Goal: Task Accomplishment & Management: Manage account settings

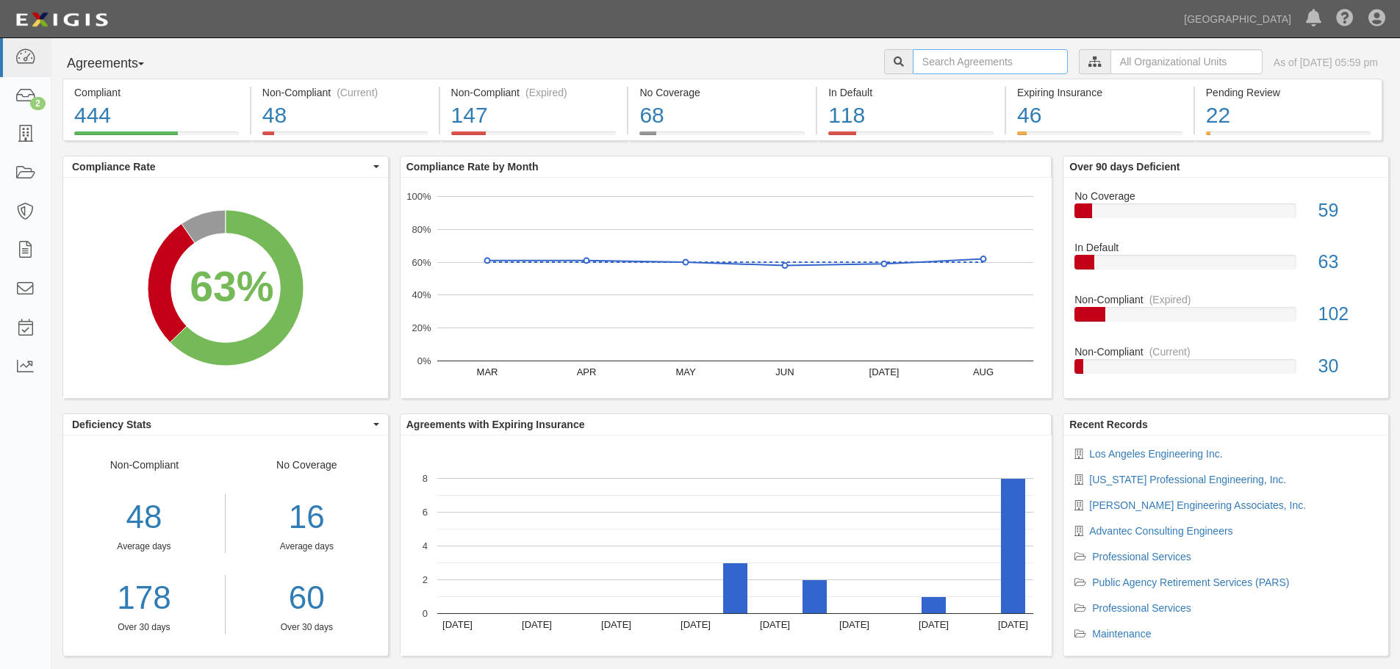
click at [913, 65] on input "text" at bounding box center [990, 61] width 155 height 25
type input "A2020-095"
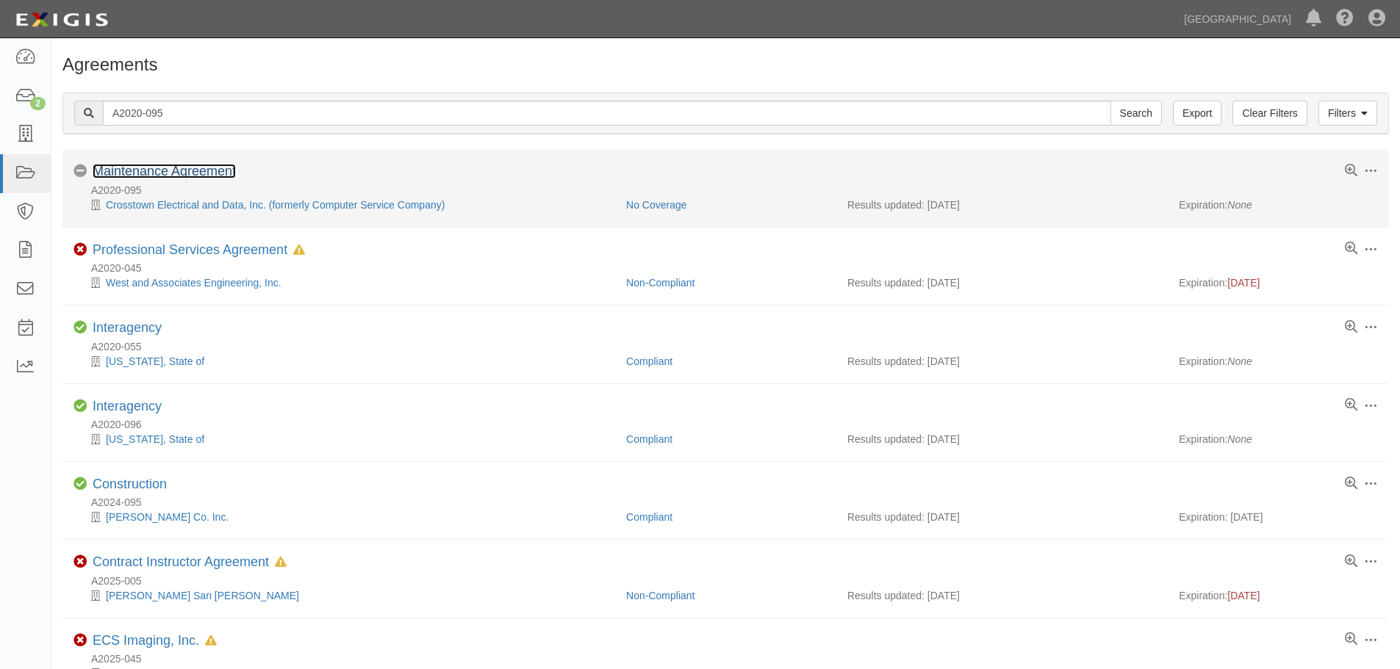
click at [168, 175] on link "Maintenance Agreement" at bounding box center [164, 171] width 143 height 15
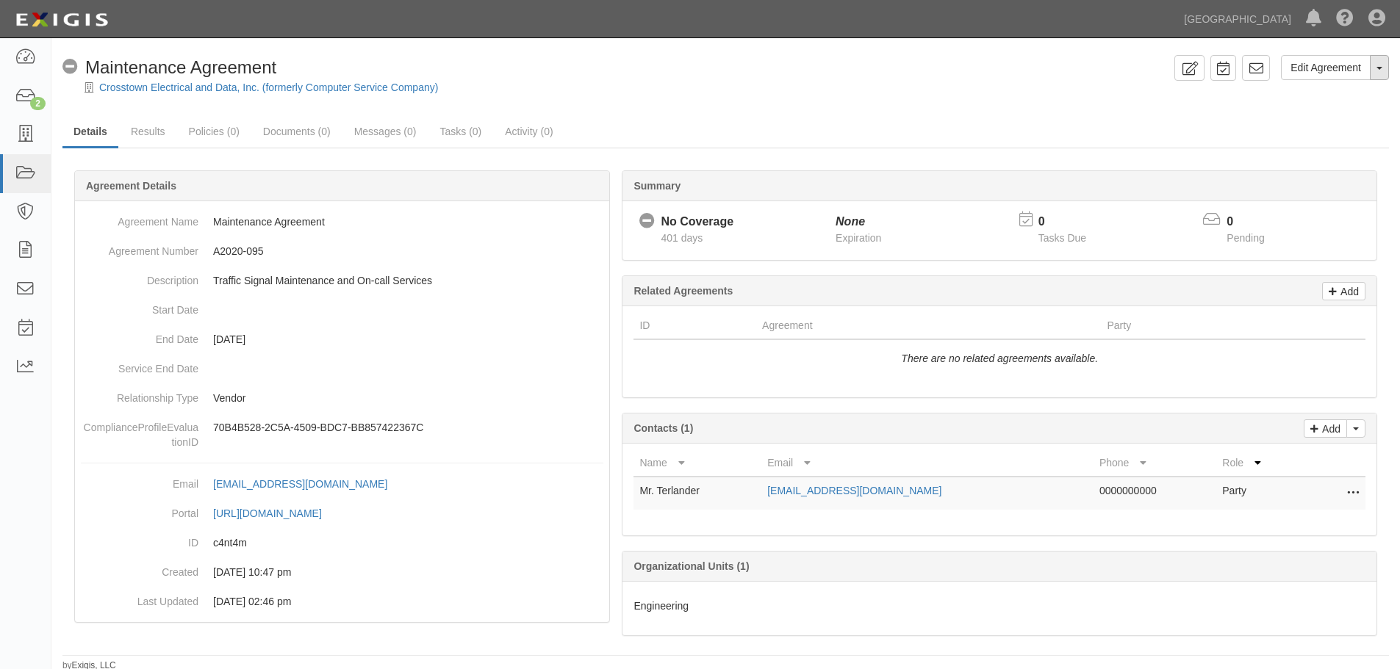
click at [1384, 70] on button "Toggle Agreement Dropdown" at bounding box center [1379, 67] width 19 height 25
click at [1313, 111] on link "Archive Agreement" at bounding box center [1330, 114] width 116 height 19
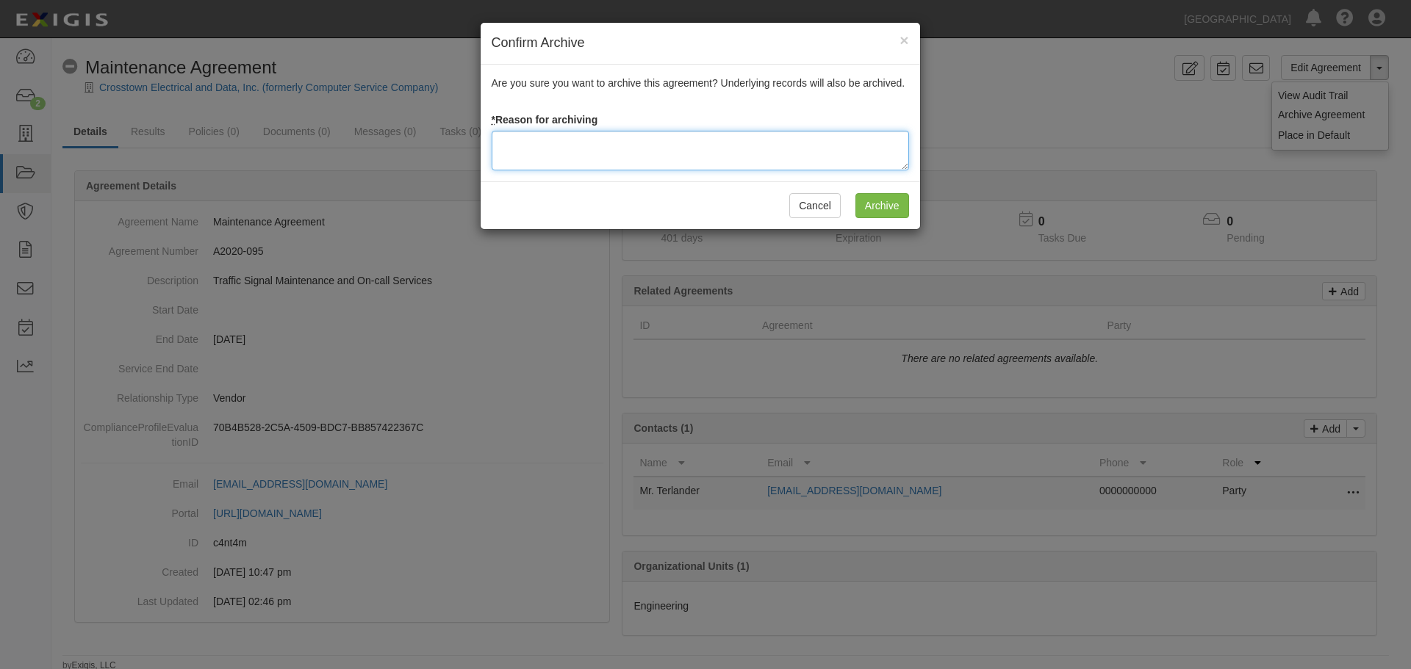
click at [595, 137] on textarea at bounding box center [700, 151] width 417 height 40
paste textarea "Agreement terminated 09/10/2025 - JC"
type textarea "Agreement terminated 09/10/2025 - JC"
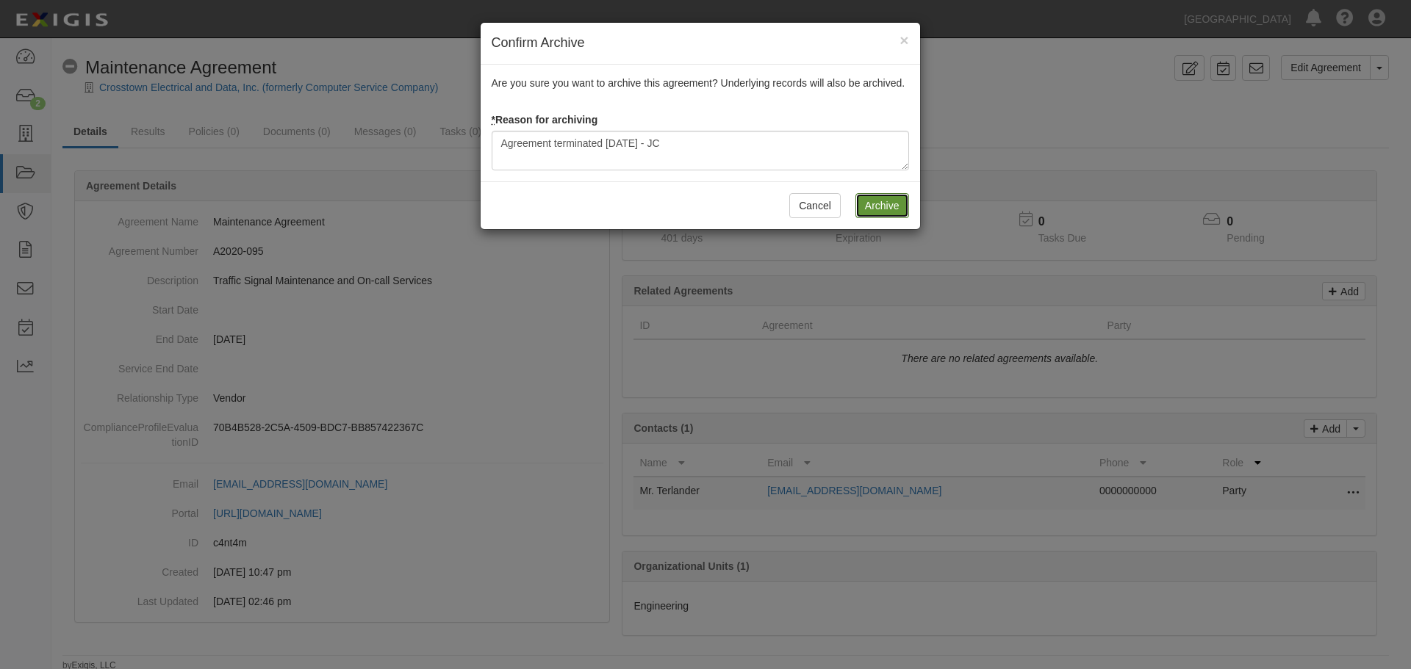
click at [879, 199] on input "Archive" at bounding box center [882, 205] width 54 height 25
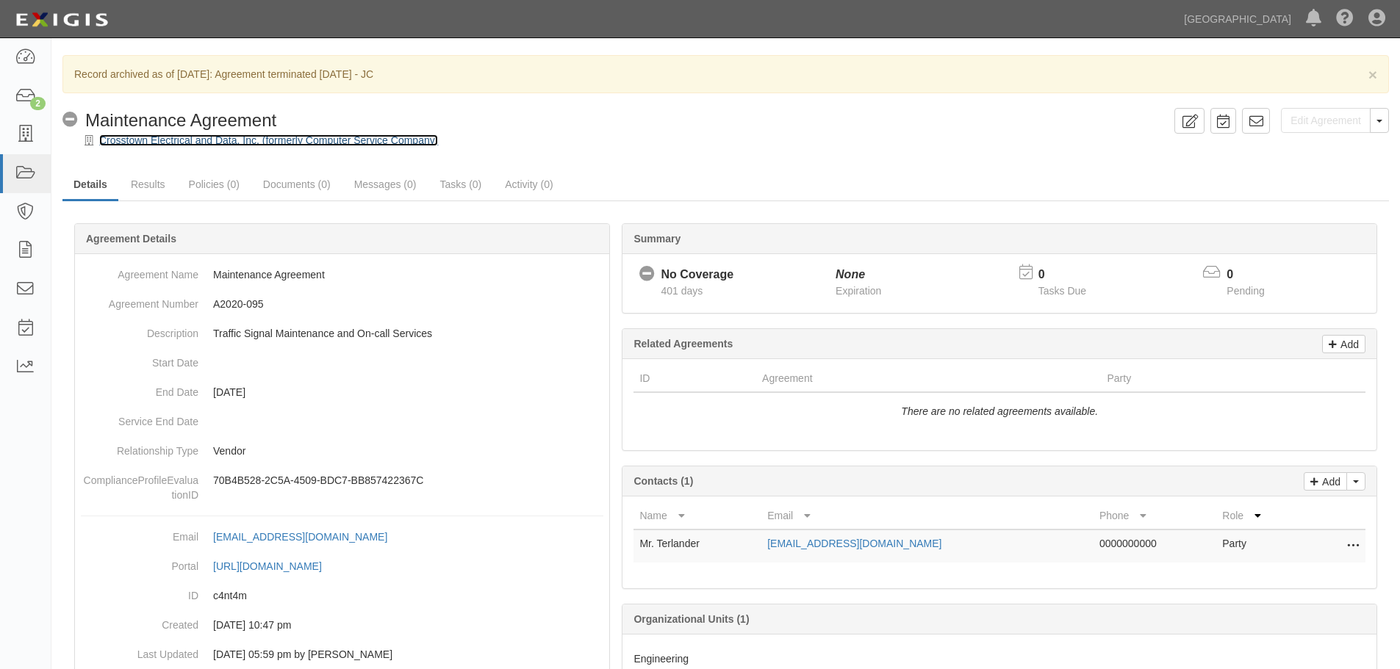
click at [241, 140] on link "Crosstown Electrical and Data, Inc. (formerly Computer Service Company)" at bounding box center [268, 140] width 339 height 12
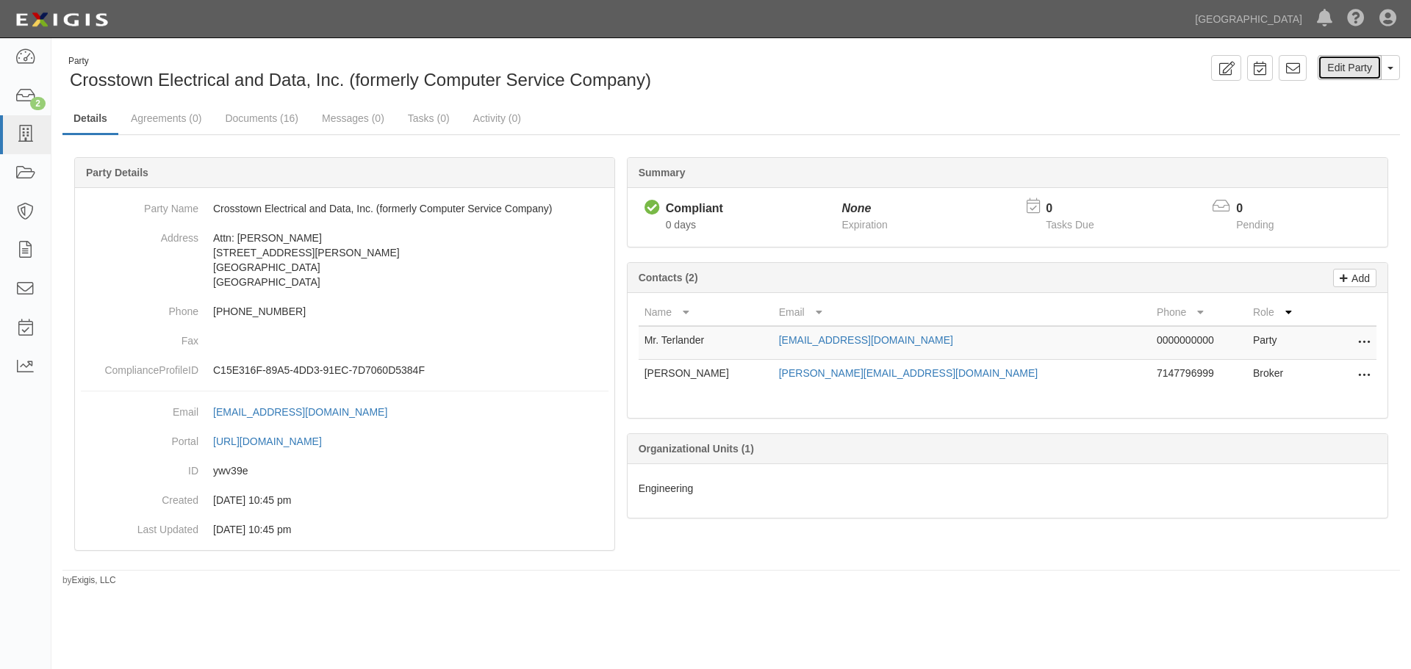
click at [1364, 71] on link "Edit Party" at bounding box center [1350, 67] width 64 height 25
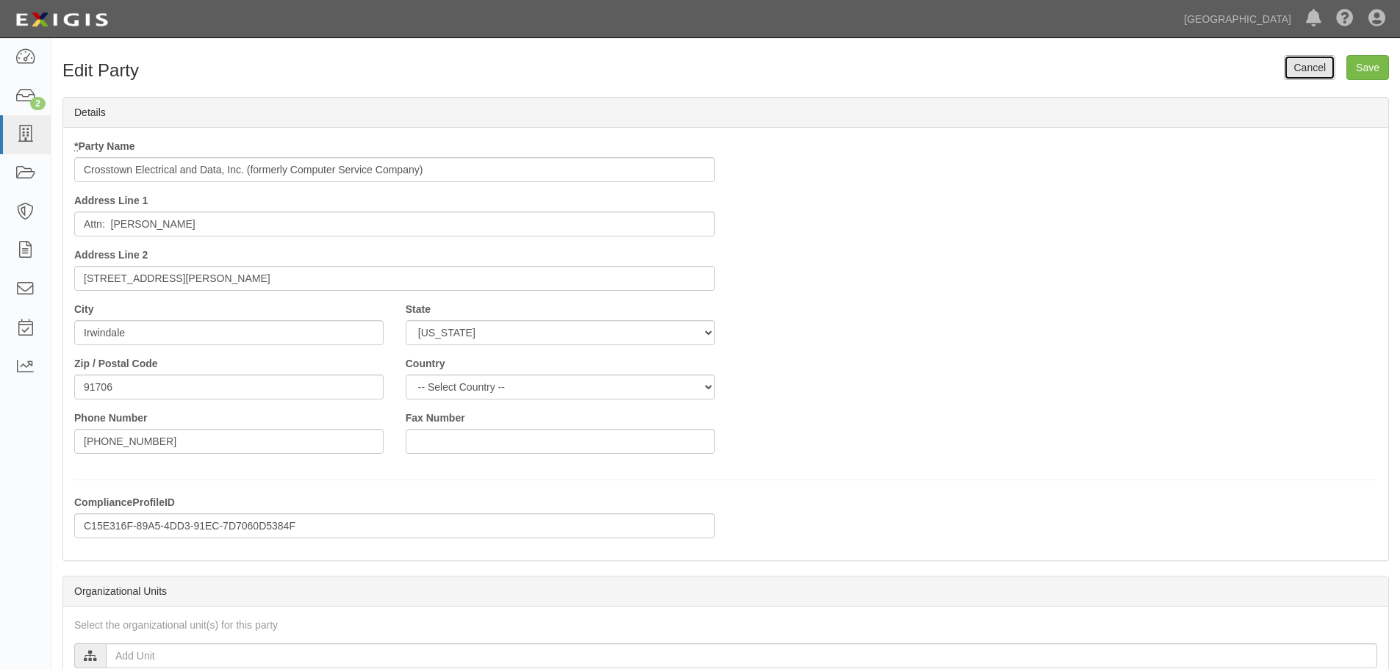
click at [1302, 71] on link "Cancel" at bounding box center [1309, 67] width 51 height 25
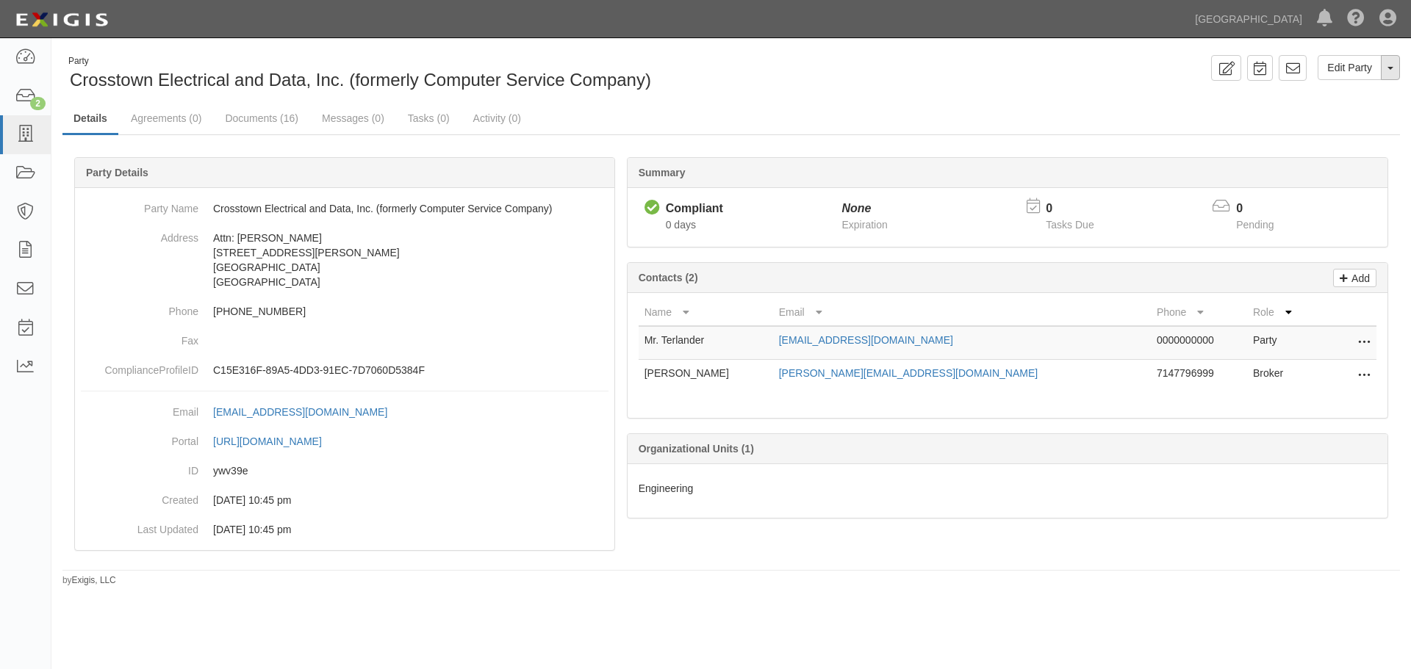
click at [1383, 72] on button "Toggle Party Dropdown" at bounding box center [1390, 67] width 19 height 25
click at [1363, 110] on link "Archive Party" at bounding box center [1341, 114] width 116 height 19
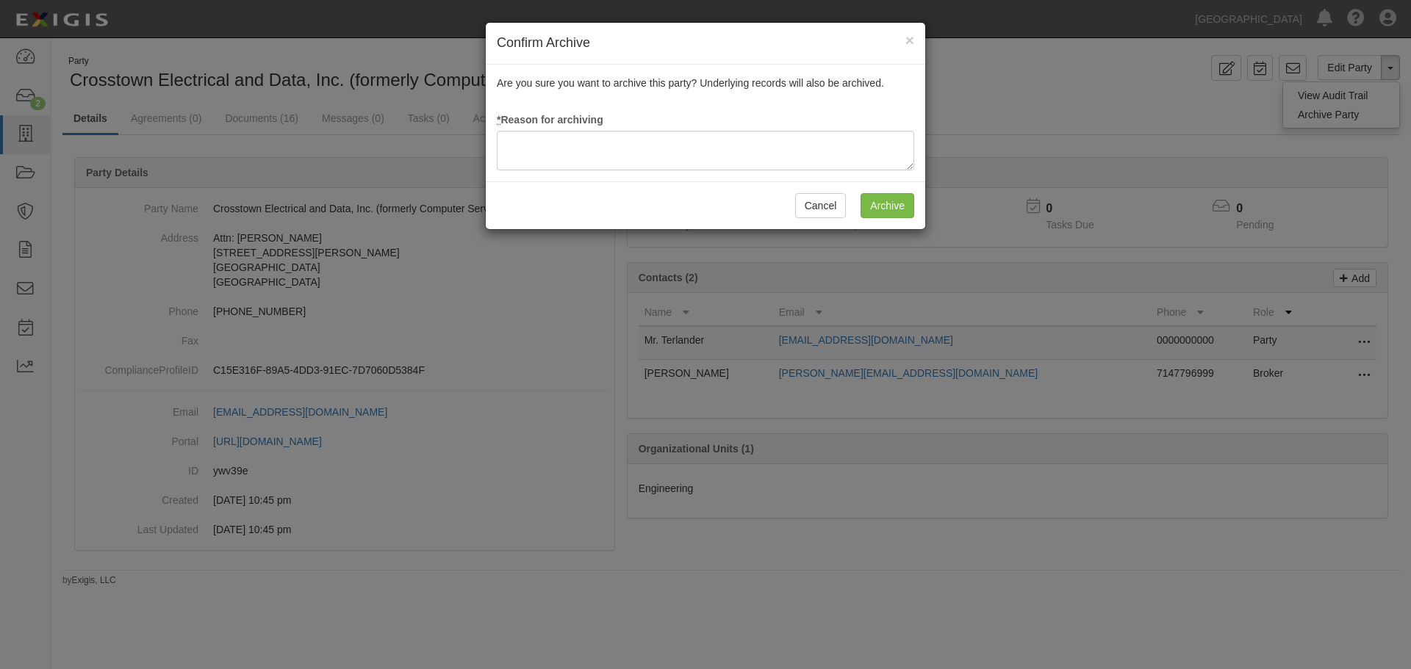
drag, startPoint x: 654, startPoint y: 119, endPoint x: 637, endPoint y: 134, distance: 22.9
click at [653, 119] on div "Are you sure you want to archive this party? Underlying records will also be ar…" at bounding box center [705, 123] width 439 height 117
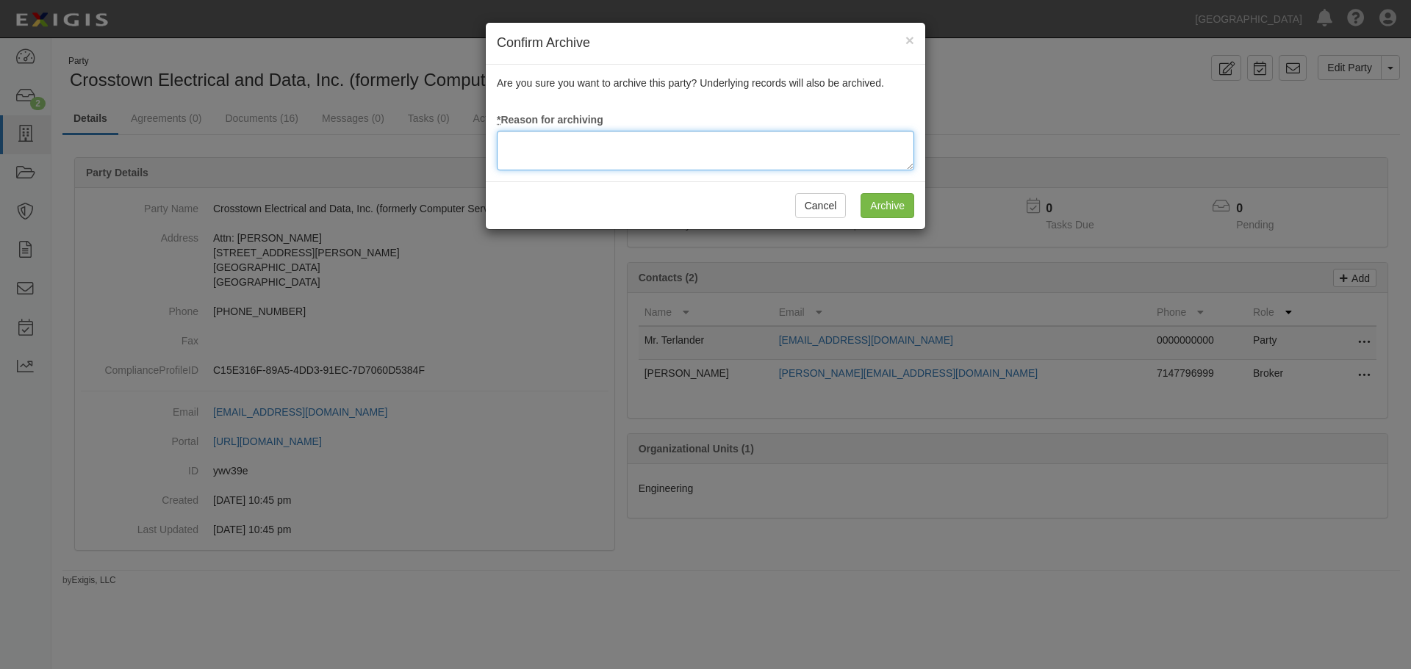
click at [615, 146] on textarea at bounding box center [705, 151] width 417 height 40
paste textarea "Agreement terminated [DATE] - JC"
type textarea "Agreement terminated [DATE] - JC"
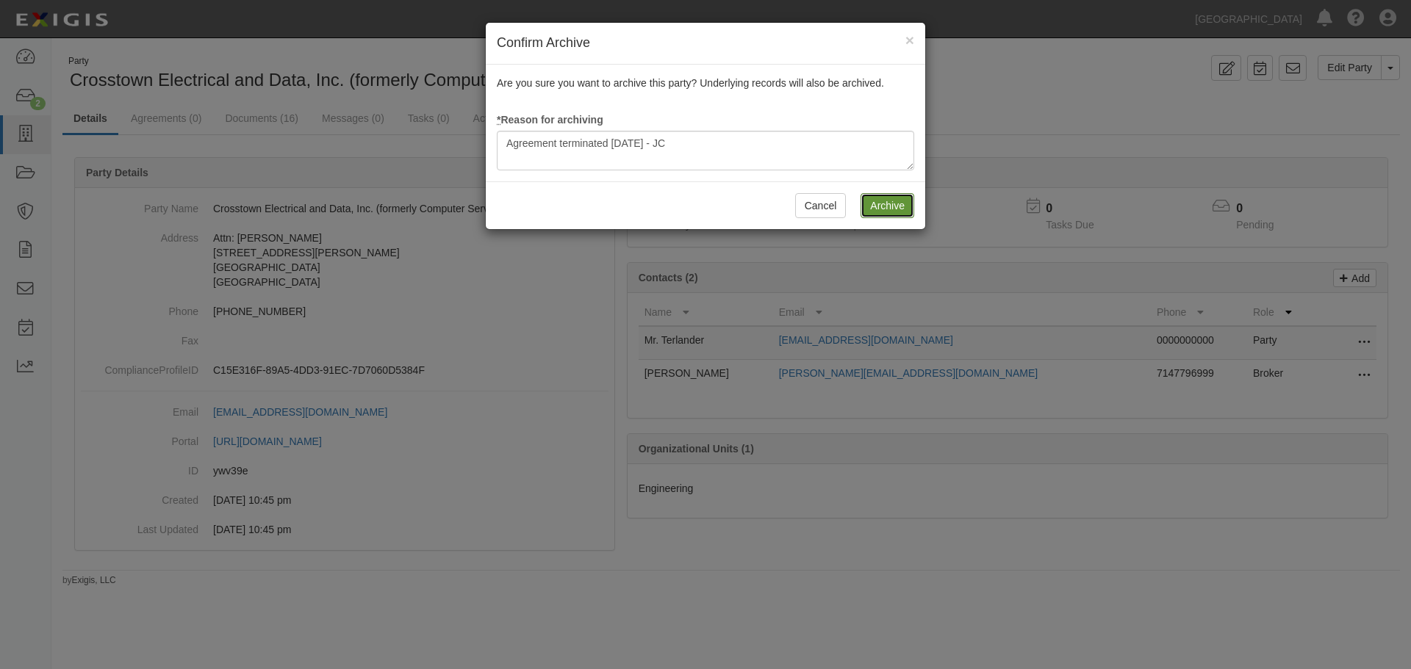
click at [881, 202] on input "Archive" at bounding box center [888, 205] width 54 height 25
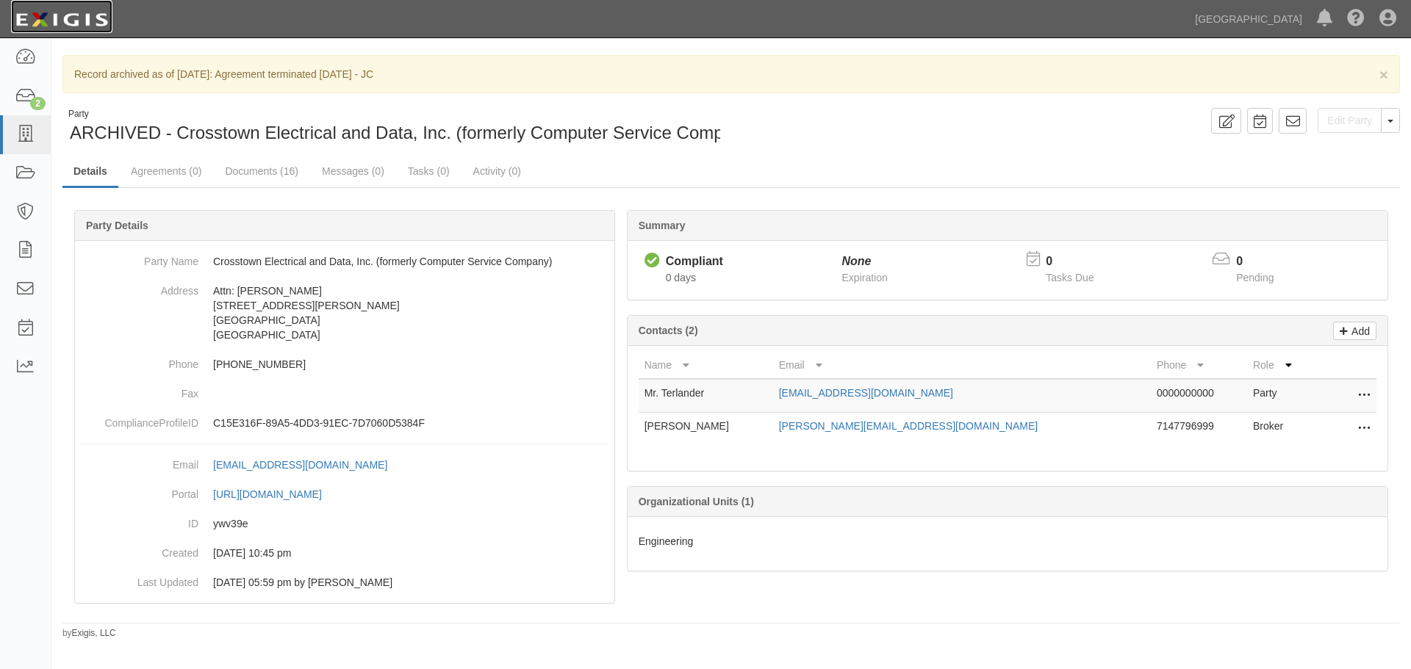
click at [83, 21] on img at bounding box center [61, 20] width 101 height 26
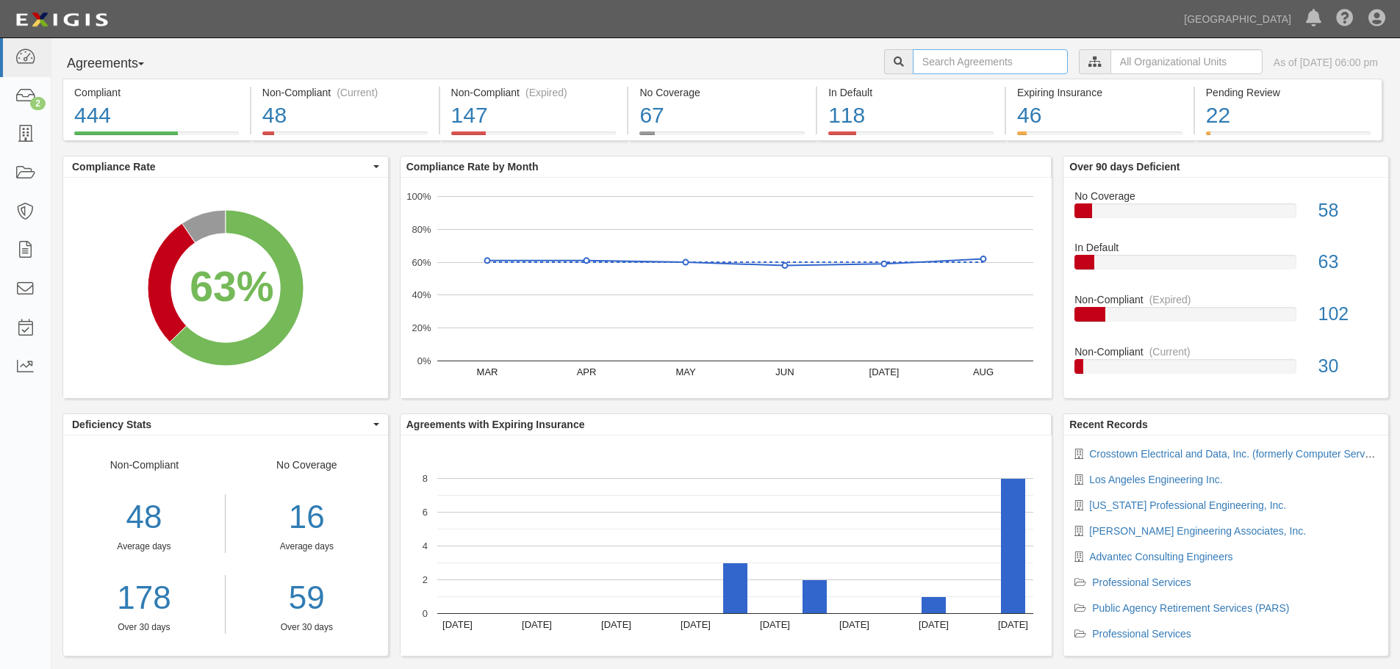
click at [931, 67] on input "text" at bounding box center [990, 61] width 155 height 25
type input "A2022-137"
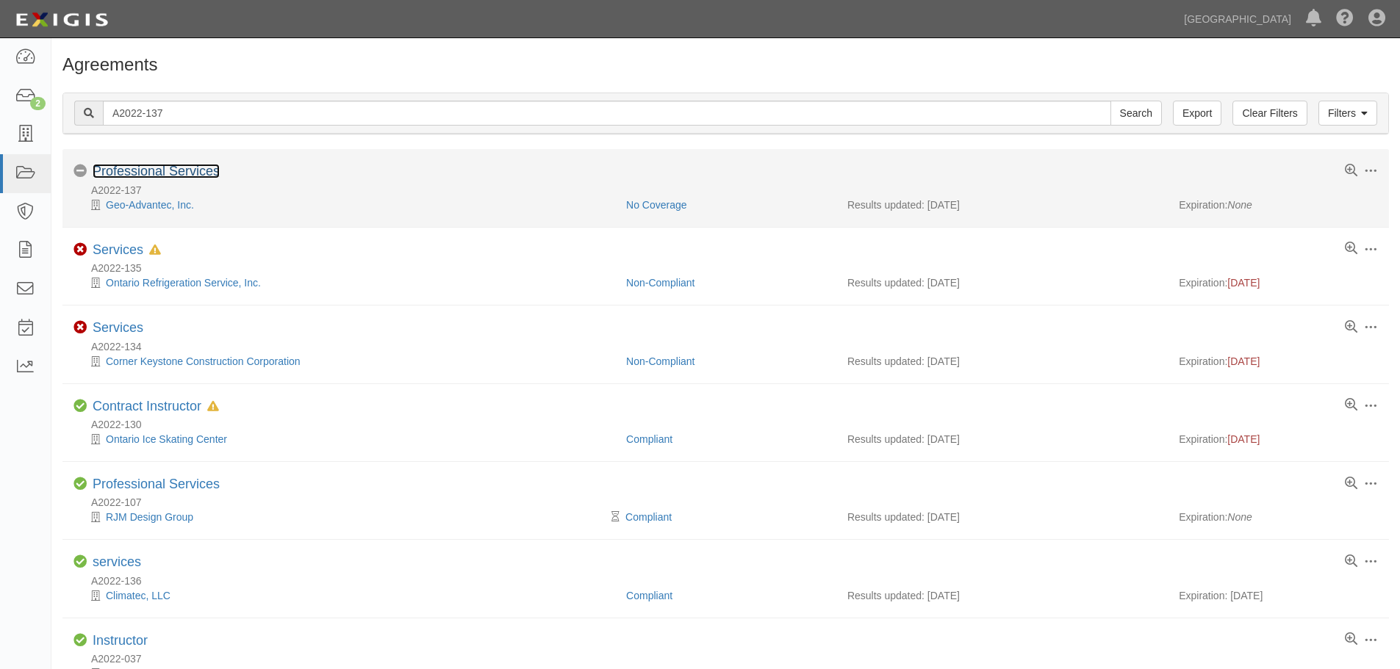
click at [129, 179] on link "Professional Services" at bounding box center [156, 171] width 127 height 15
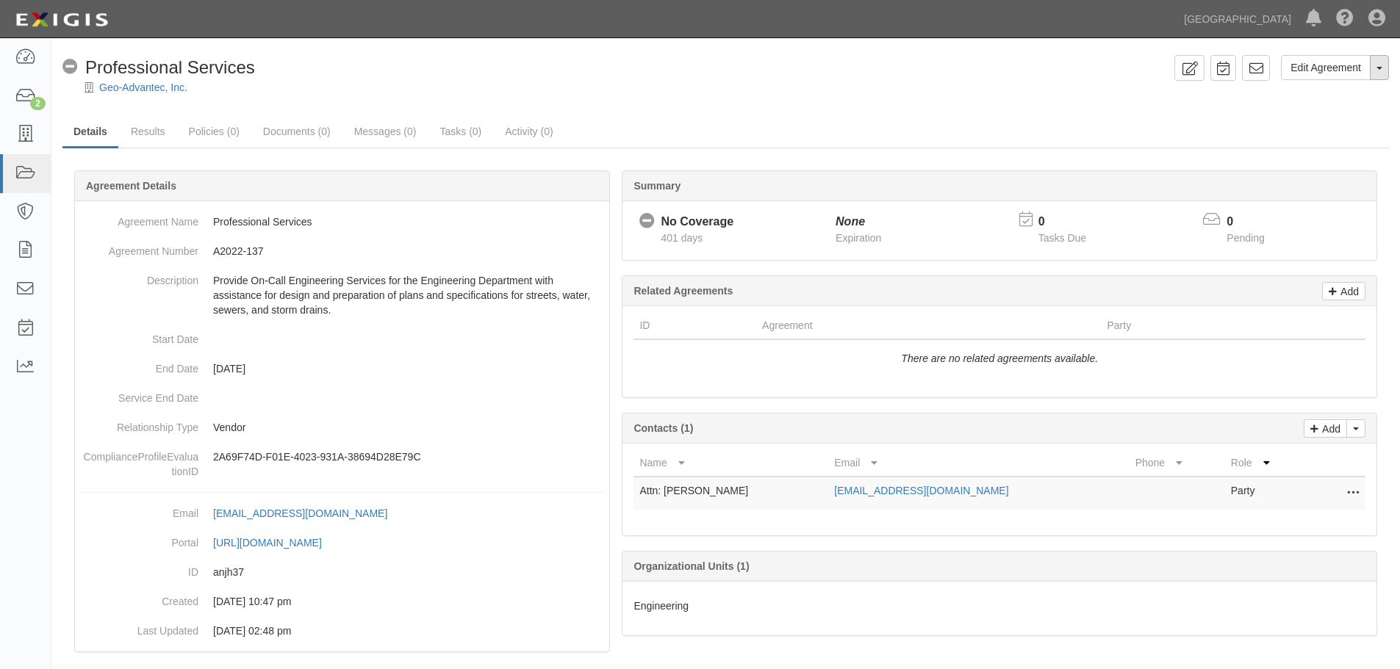
click at [1386, 60] on button "Toggle Agreement Dropdown" at bounding box center [1379, 67] width 19 height 25
click at [1320, 119] on link "Archive Agreement" at bounding box center [1330, 114] width 116 height 19
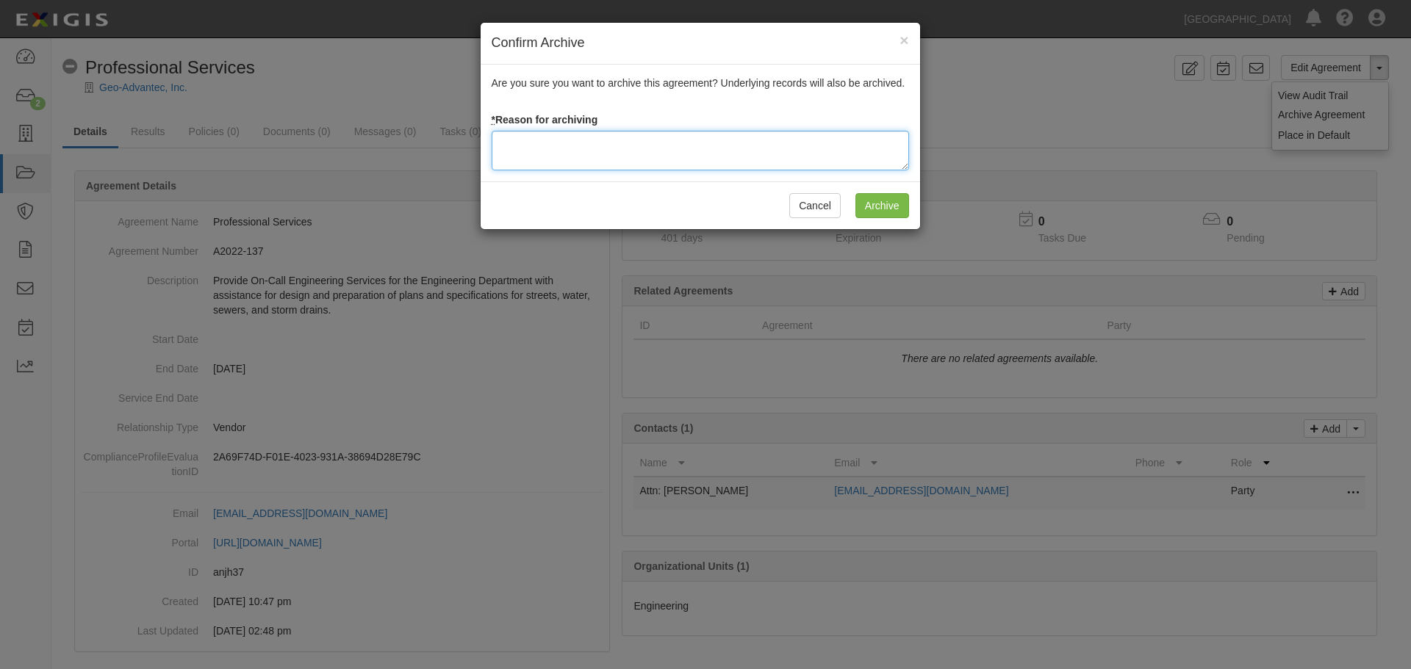
click at [631, 166] on textarea at bounding box center [700, 151] width 417 height 40
click at [623, 161] on textarea at bounding box center [700, 151] width 417 height 40
paste textarea "Agreement terminated [DATE] - JC"
type textarea "Agreement terminated [DATE] - JC"
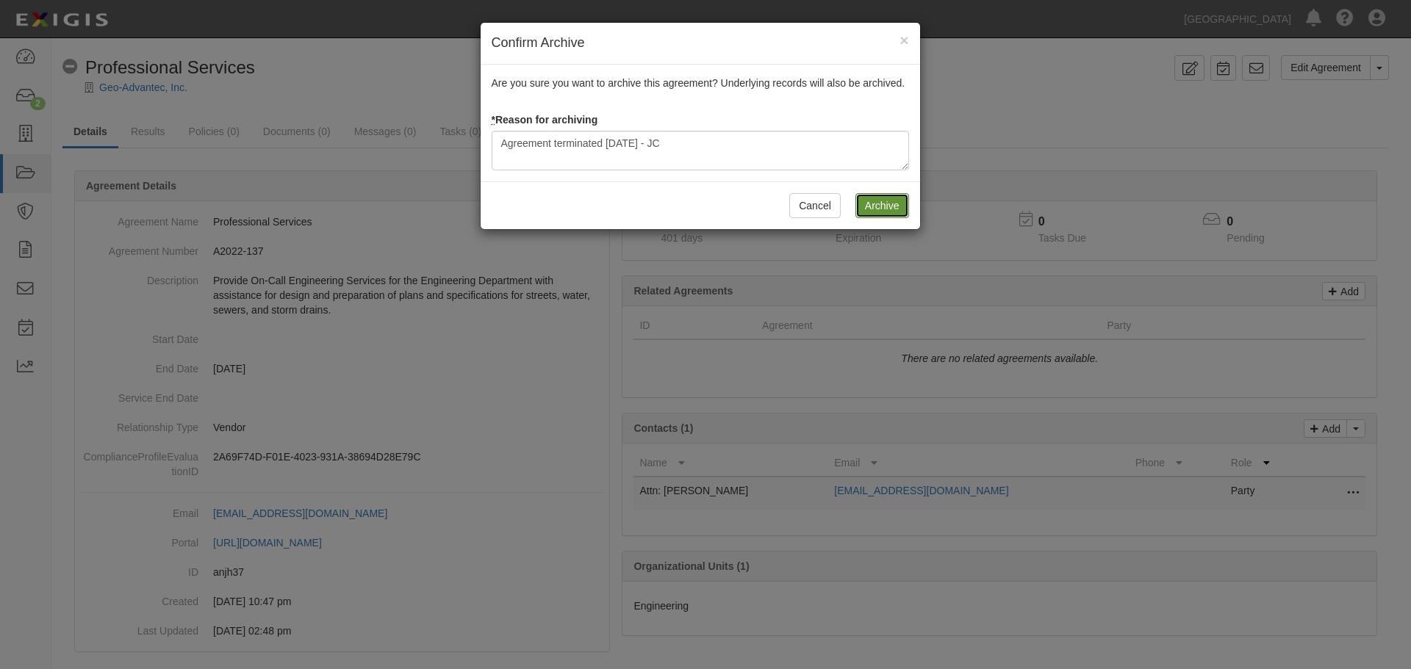
click at [875, 209] on input "Archive" at bounding box center [882, 205] width 54 height 25
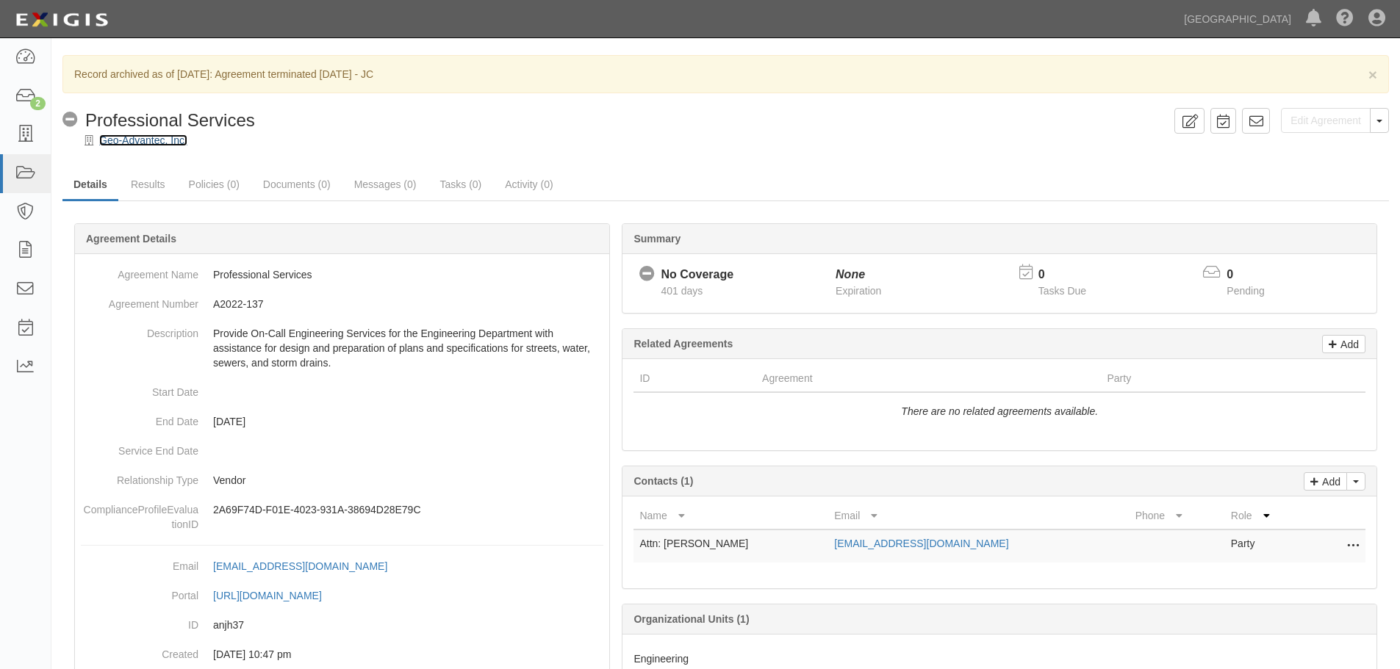
click at [159, 134] on link "Geo-Advantec, Inc." at bounding box center [143, 140] width 88 height 12
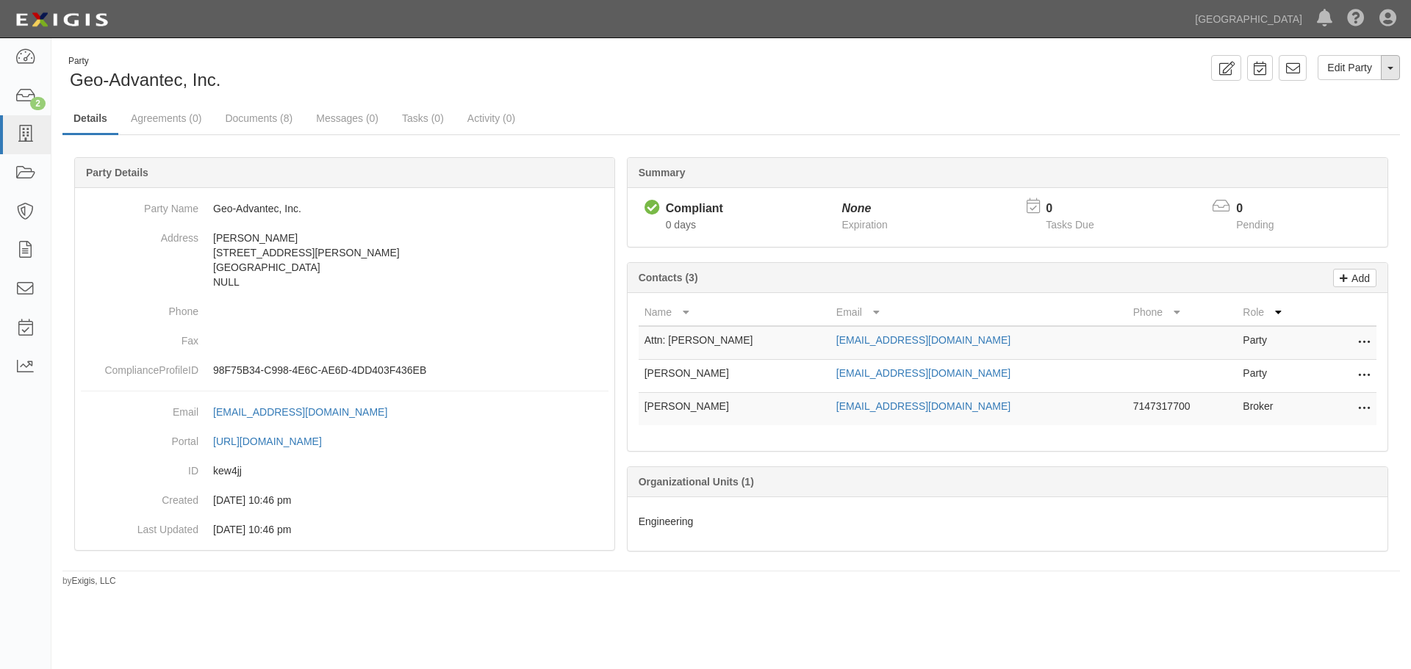
click at [1390, 70] on span "button" at bounding box center [1390, 68] width 6 height 3
click at [1337, 111] on link "Archive Party" at bounding box center [1341, 114] width 116 height 19
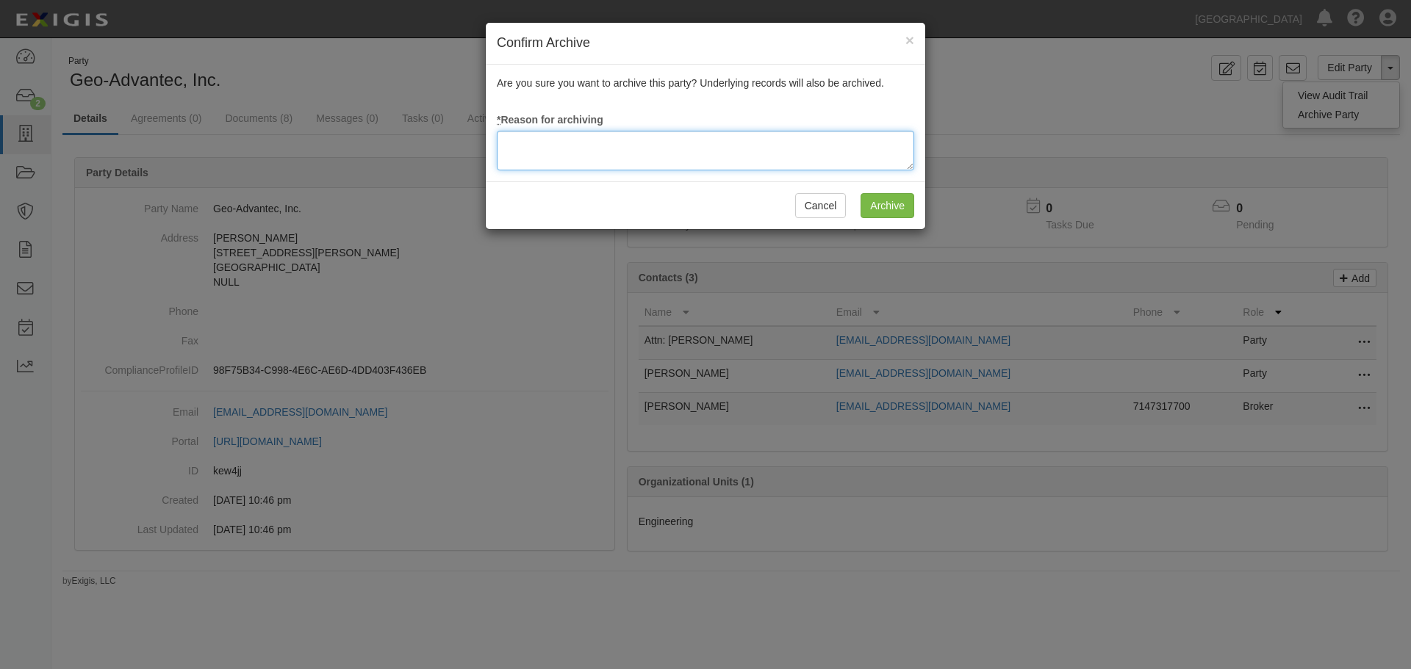
click at [642, 160] on textarea at bounding box center [705, 151] width 417 height 40
paste textarea "Agreement terminated 09/10/2025 - JC"
type textarea "Agreement terminated 09/10/2025 - JC"
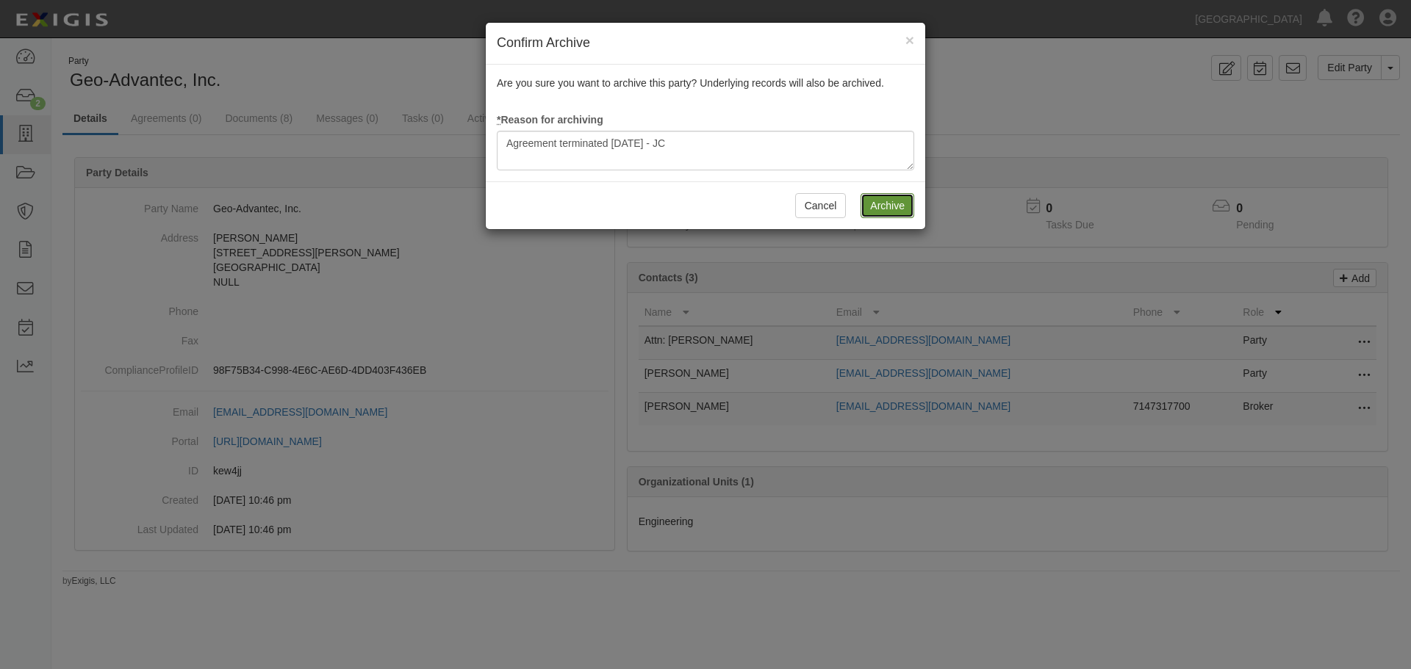
click at [872, 201] on input "Archive" at bounding box center [888, 205] width 54 height 25
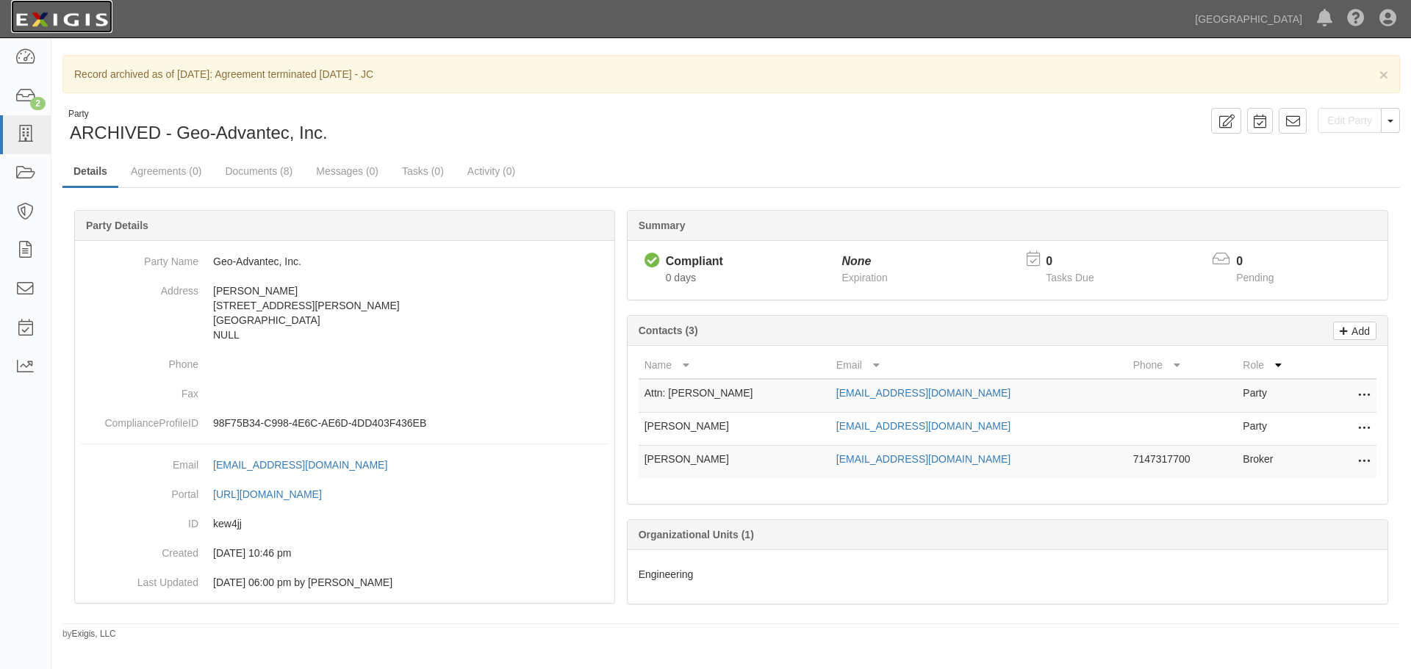
click at [96, 24] on img at bounding box center [61, 20] width 101 height 26
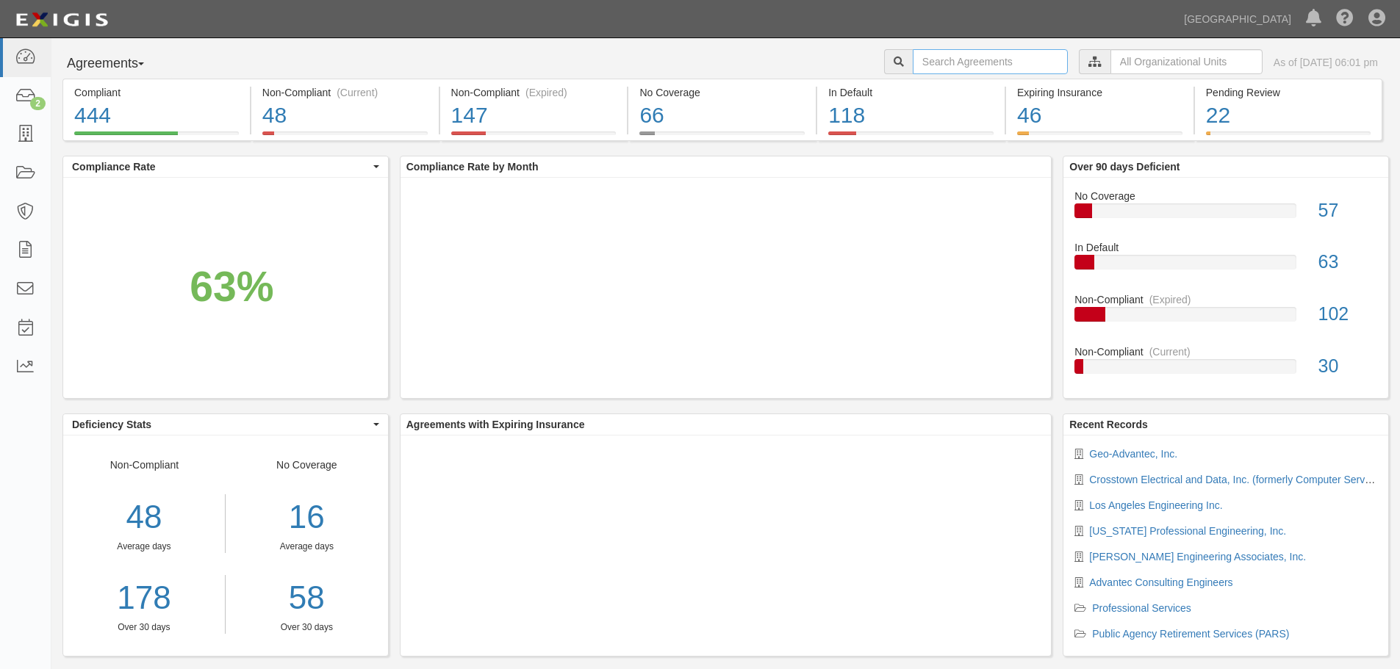
drag, startPoint x: 940, startPoint y: 62, endPoint x: 932, endPoint y: 62, distance: 8.1
click at [940, 62] on input "text" at bounding box center [990, 61] width 155 height 25
type input "A2022-138"
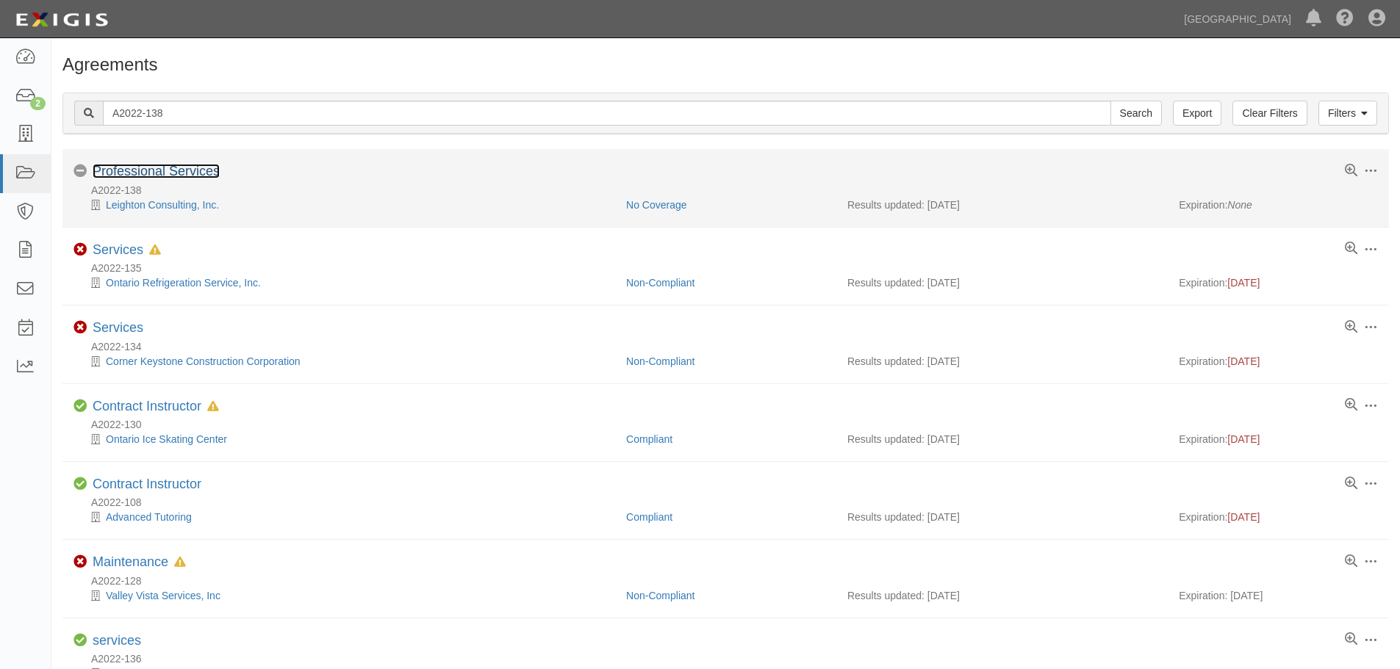
click at [205, 168] on link "Professional Services" at bounding box center [156, 171] width 127 height 15
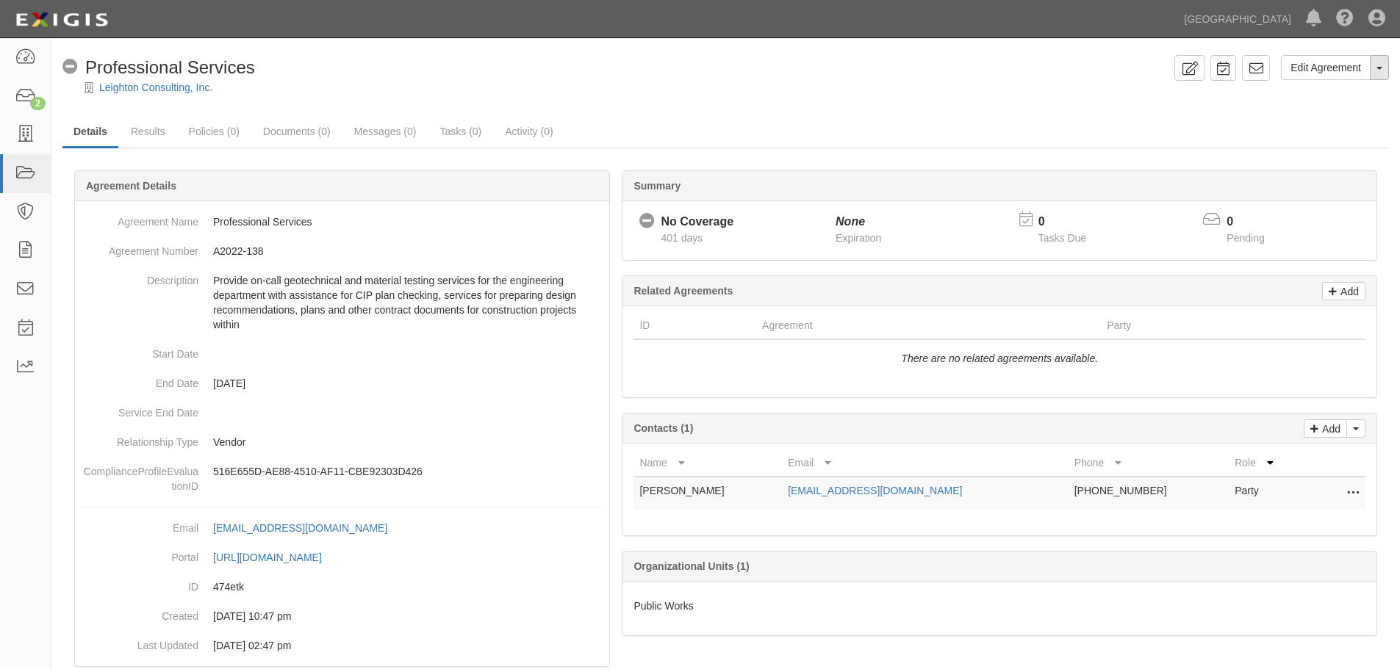
click at [1377, 75] on button "Toggle Agreement Dropdown" at bounding box center [1379, 67] width 19 height 25
click at [1320, 109] on link "Archive Agreement" at bounding box center [1330, 114] width 116 height 19
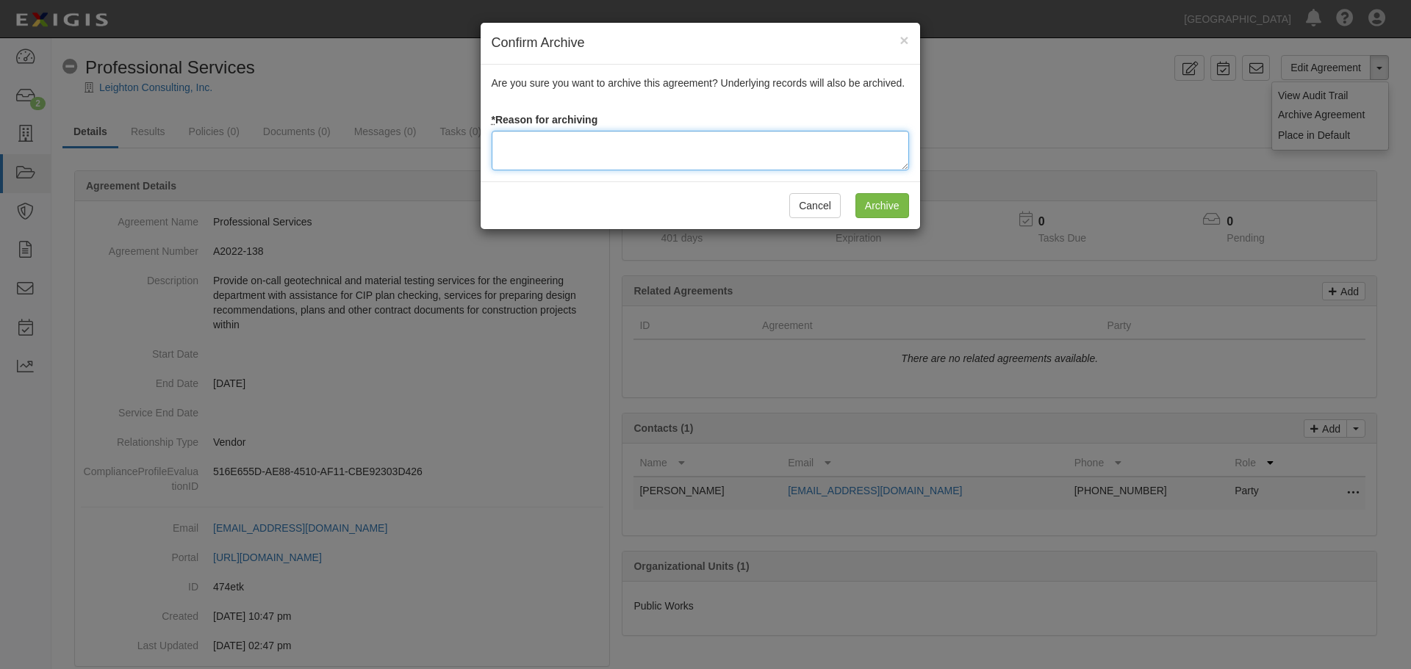
click at [651, 161] on textarea at bounding box center [700, 151] width 417 height 40
paste textarea "Agreement terminated 09/10/2025 - JC"
type textarea "Agreement terminated 09/10/2025 - JC"
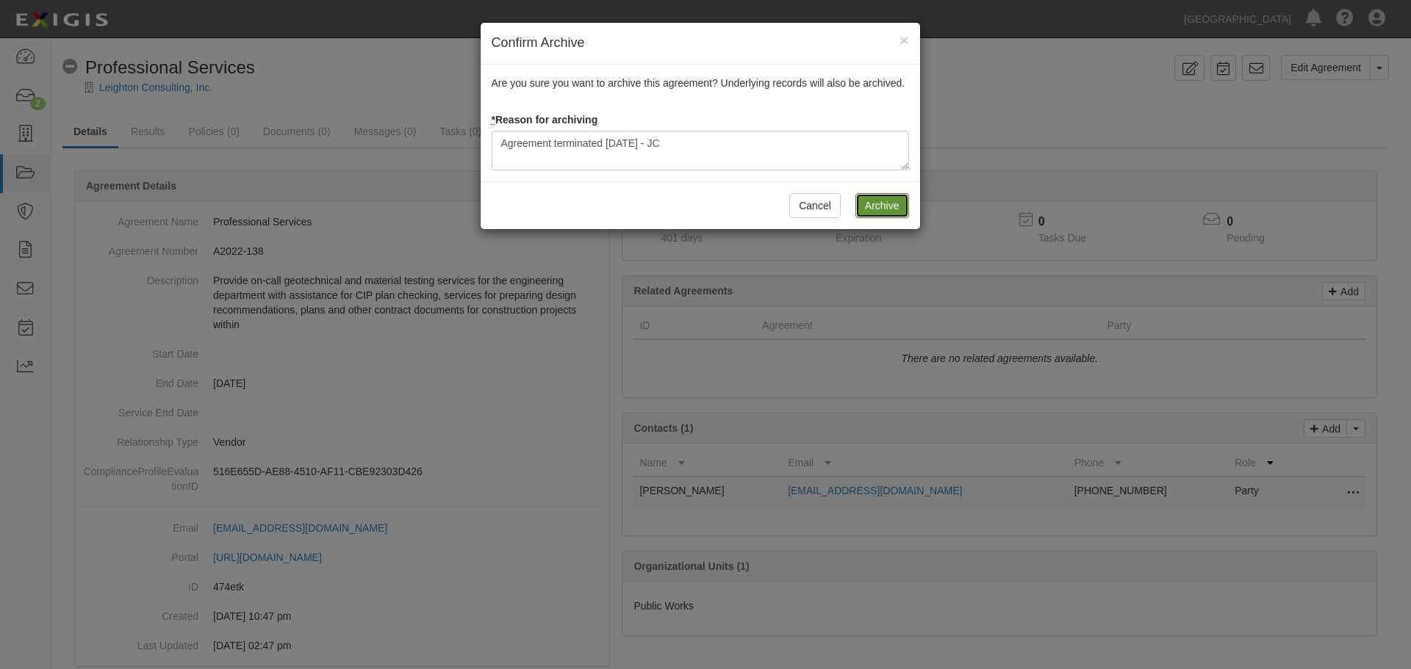
click at [893, 198] on input "Archive" at bounding box center [882, 205] width 54 height 25
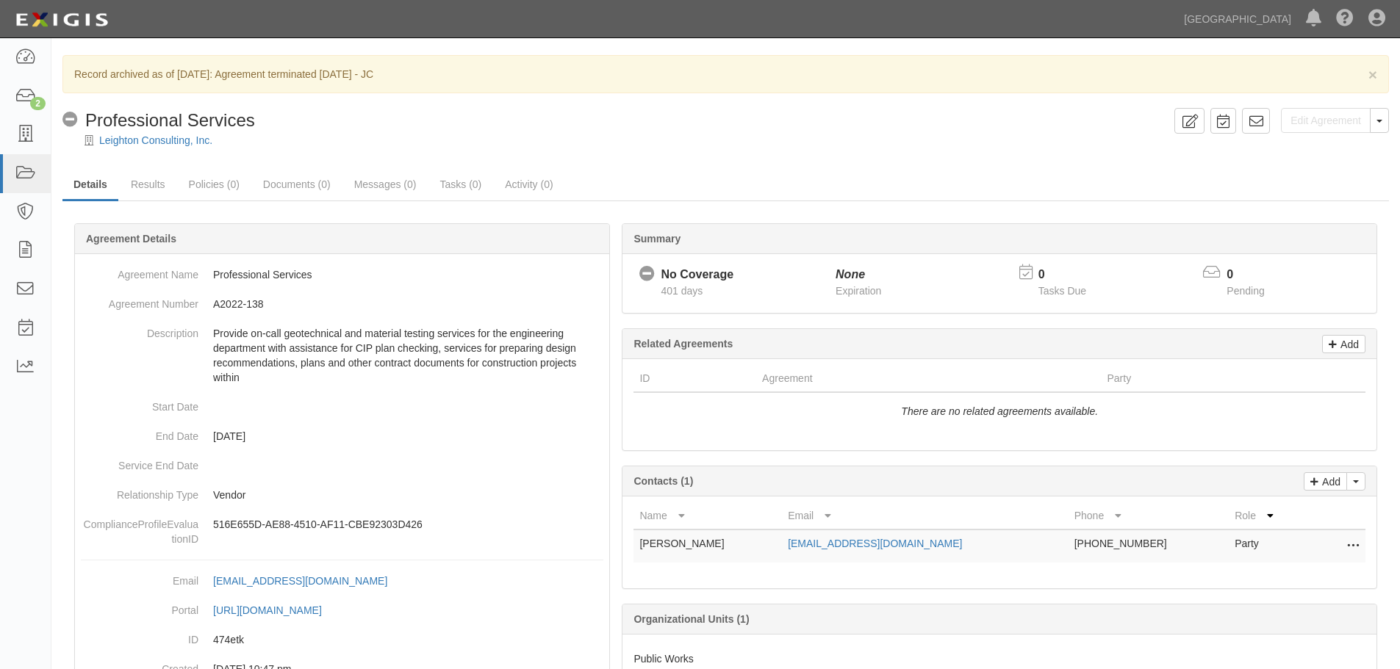
click at [160, 150] on div at bounding box center [725, 153] width 1348 height 11
click at [160, 146] on link "Leighton Consulting, Inc." at bounding box center [155, 140] width 113 height 12
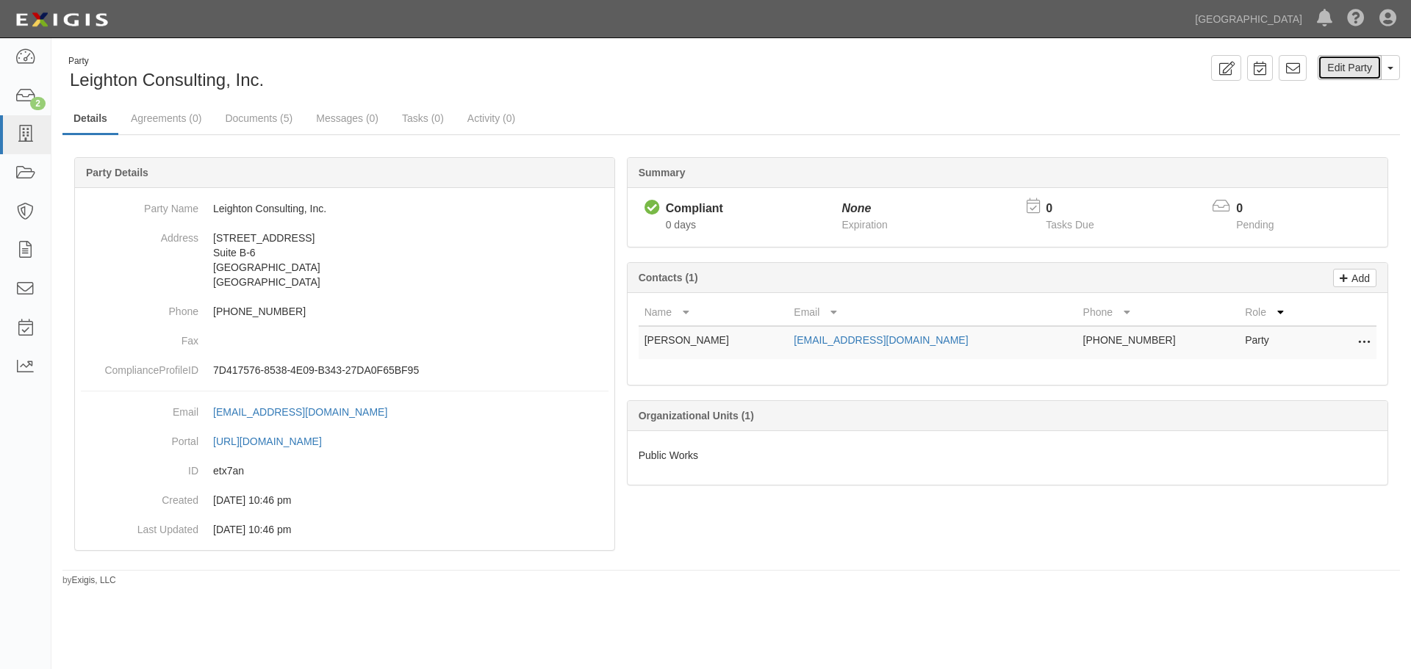
click at [1343, 68] on link "Edit Party" at bounding box center [1350, 67] width 64 height 25
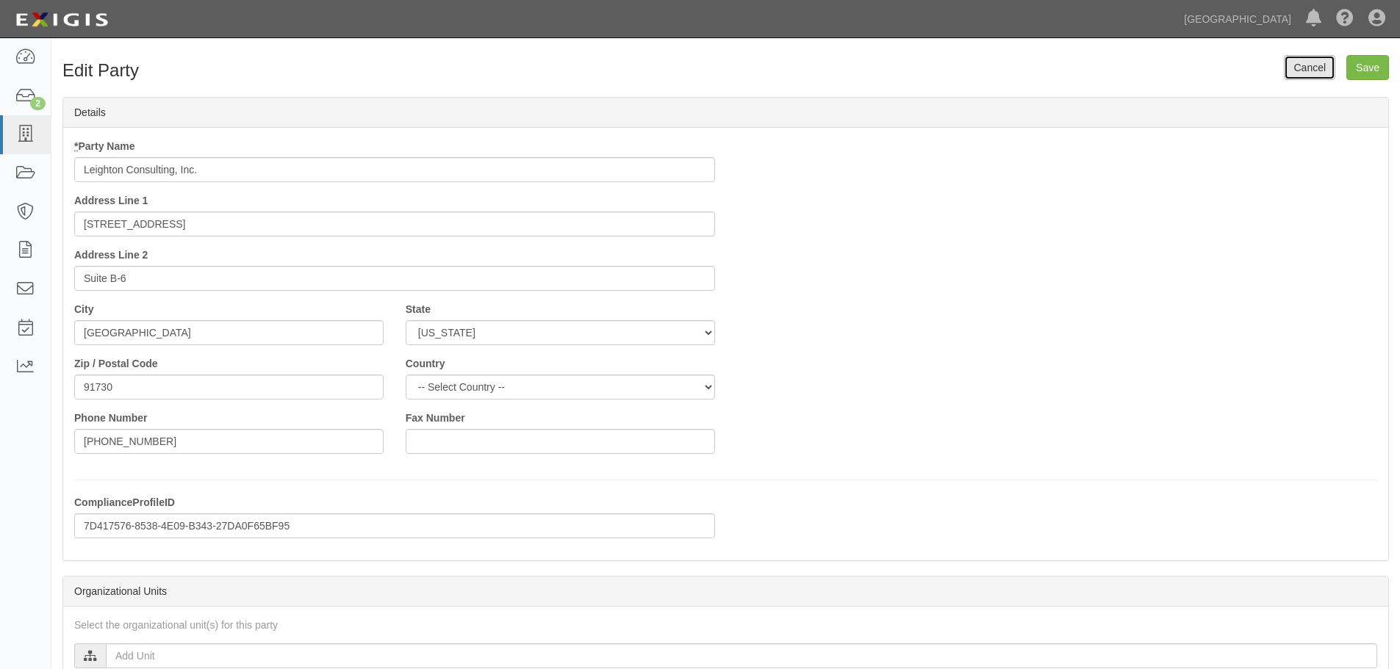
click at [1310, 67] on link "Cancel" at bounding box center [1309, 67] width 51 height 25
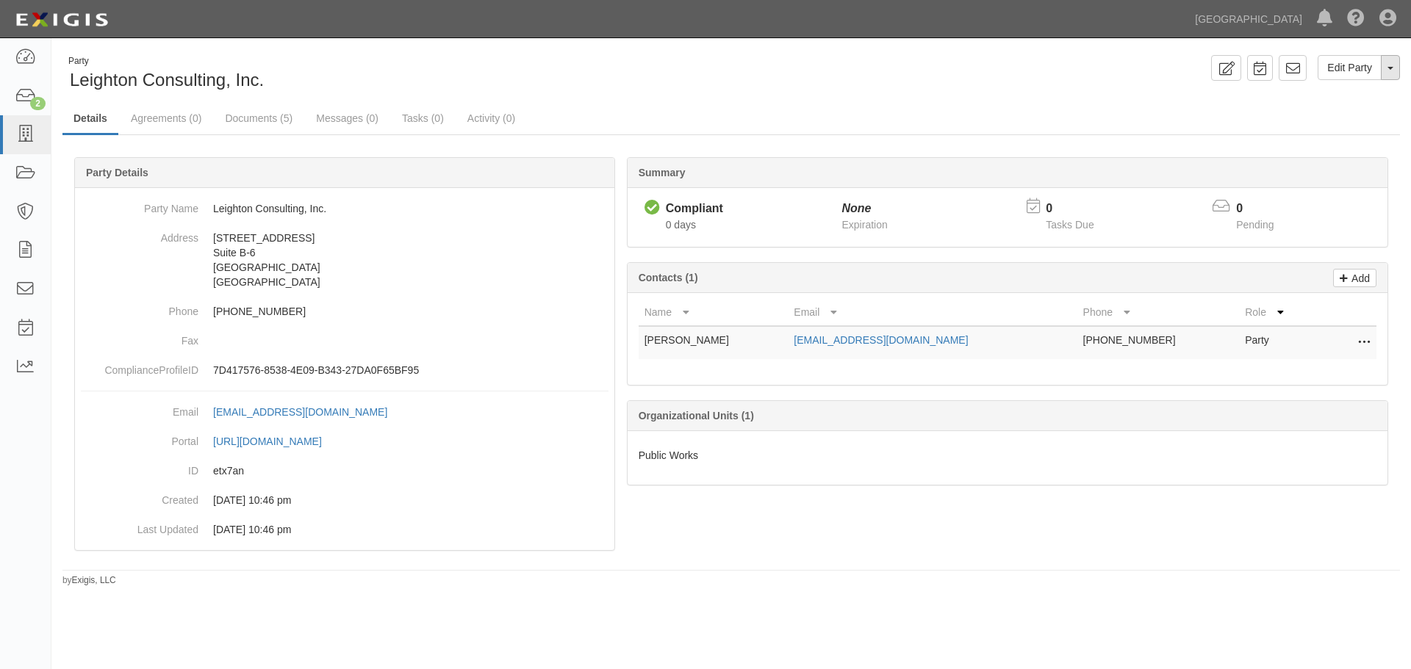
click at [1387, 73] on button "Toggle Party Dropdown" at bounding box center [1390, 67] width 19 height 25
click at [1362, 109] on link "Archive Party" at bounding box center [1341, 114] width 116 height 19
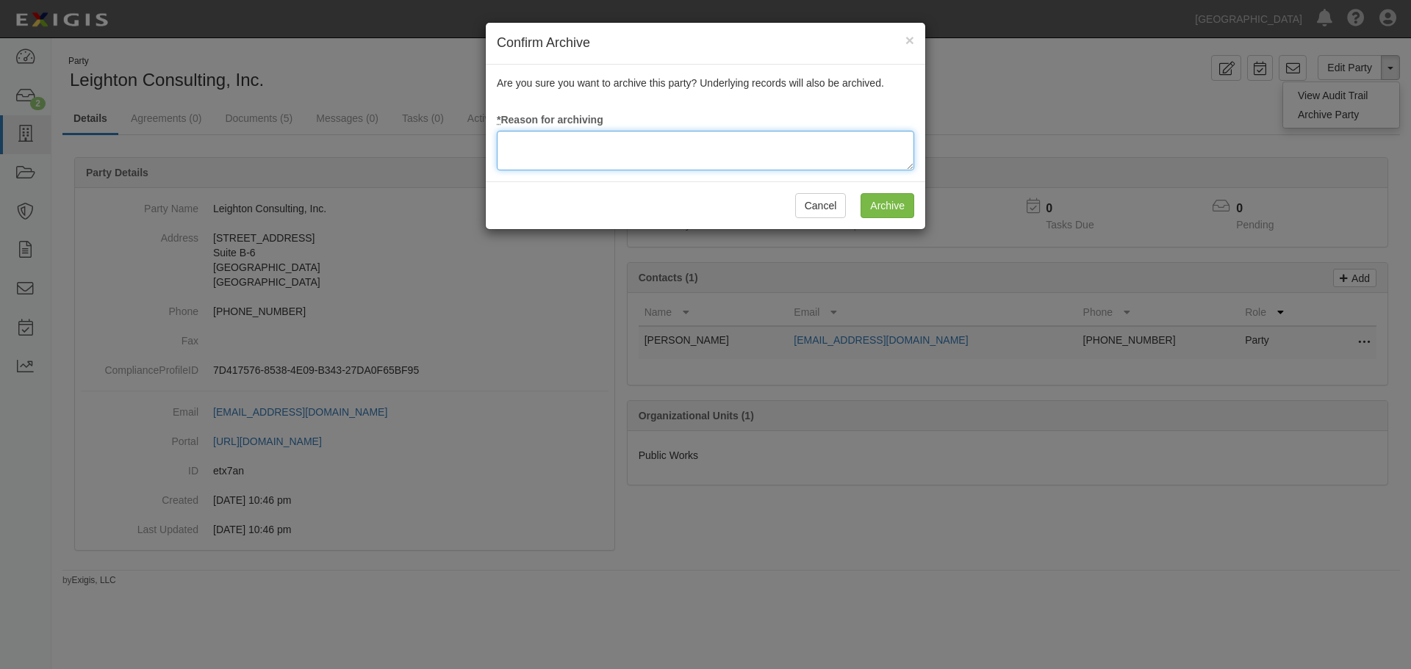
click at [685, 148] on textarea at bounding box center [705, 151] width 417 height 40
paste textarea "Agreement terminated [DATE] - JC"
type textarea "Agreement terminated [DATE] - JC"
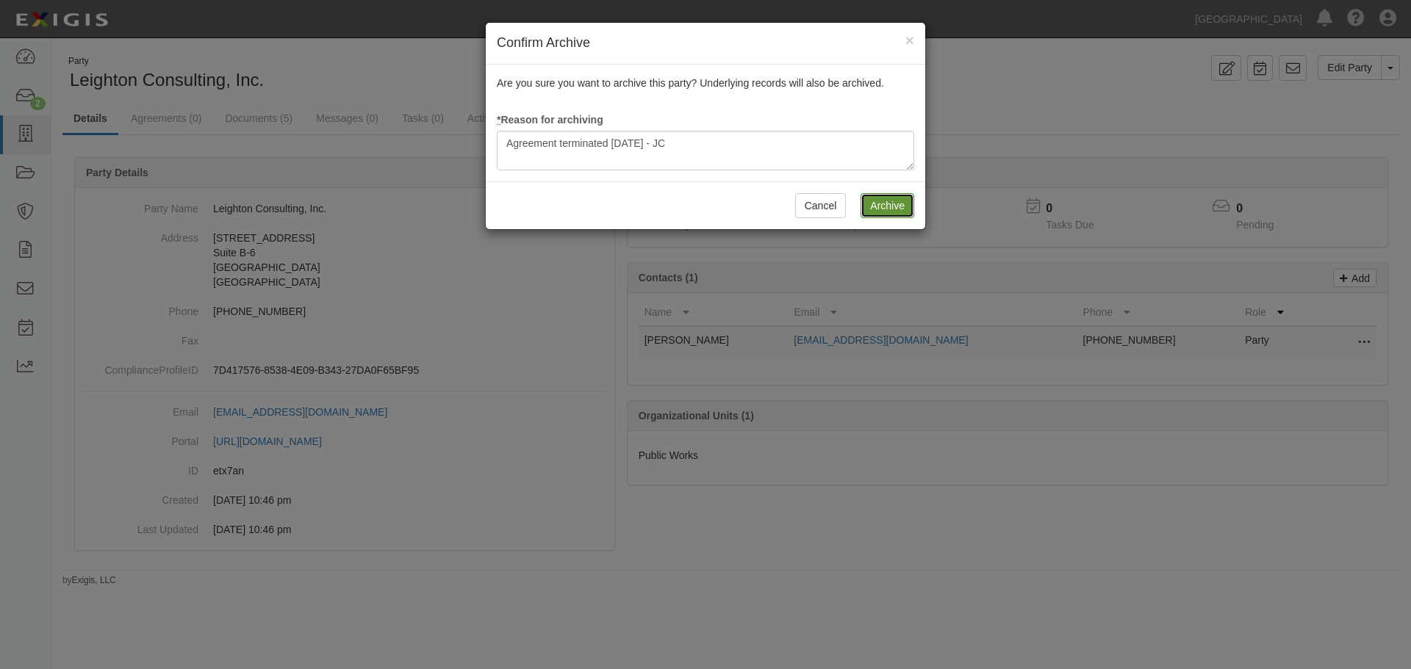
click at [904, 195] on input "Archive" at bounding box center [888, 205] width 54 height 25
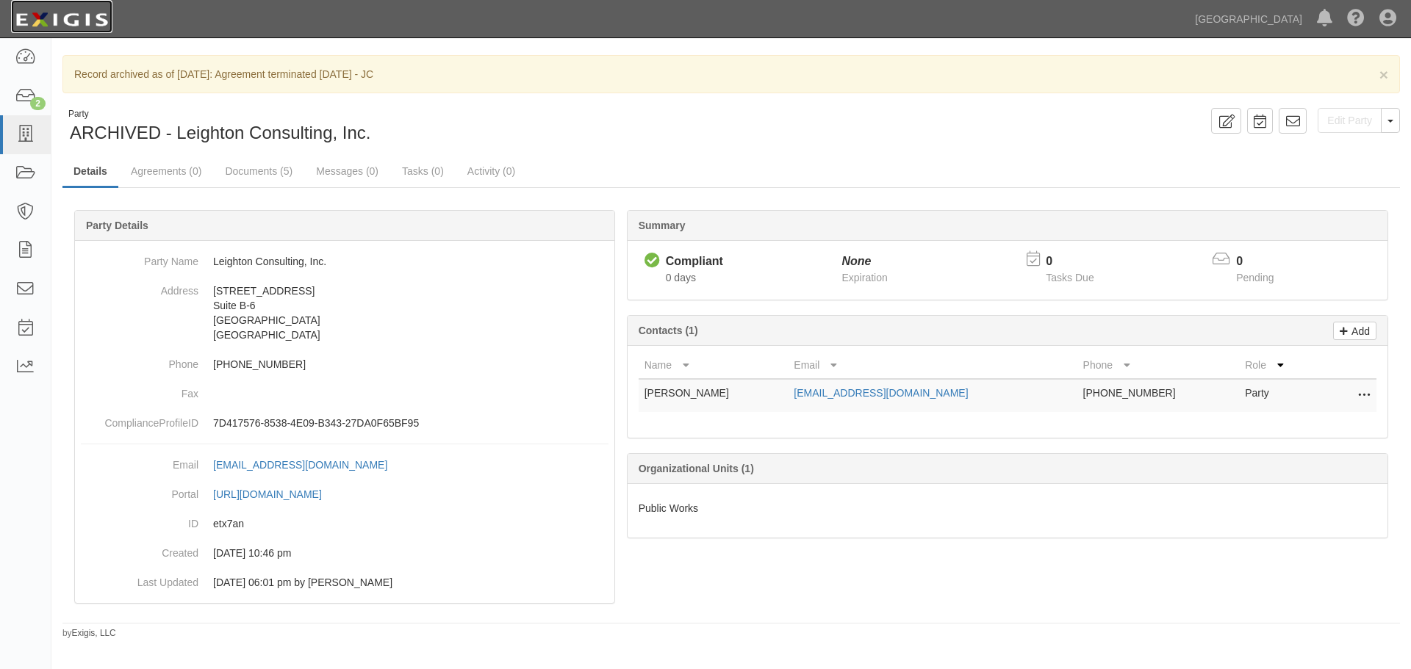
drag, startPoint x: 64, startPoint y: 14, endPoint x: 55, endPoint y: 15, distance: 8.9
click at [63, 14] on img at bounding box center [61, 20] width 101 height 26
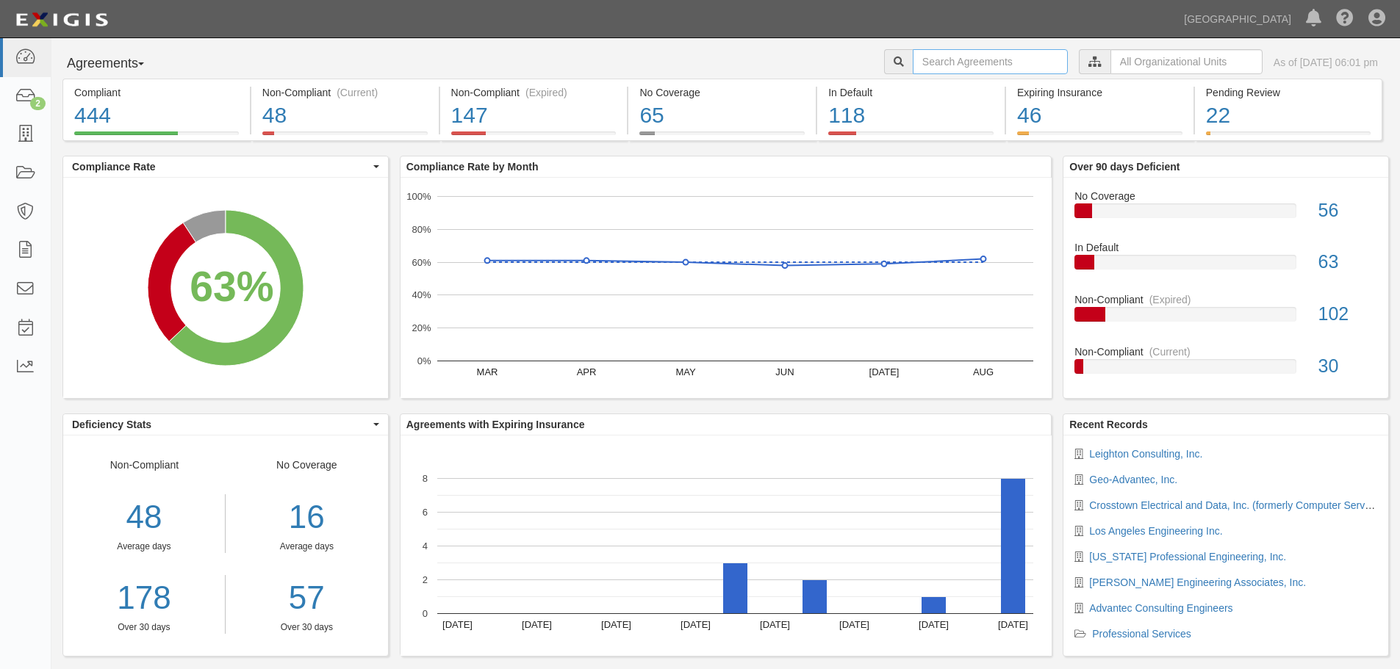
drag, startPoint x: 954, startPoint y: 73, endPoint x: 946, endPoint y: 69, distance: 8.9
click at [954, 73] on input "text" at bounding box center [990, 61] width 155 height 25
type input "A2022-139"
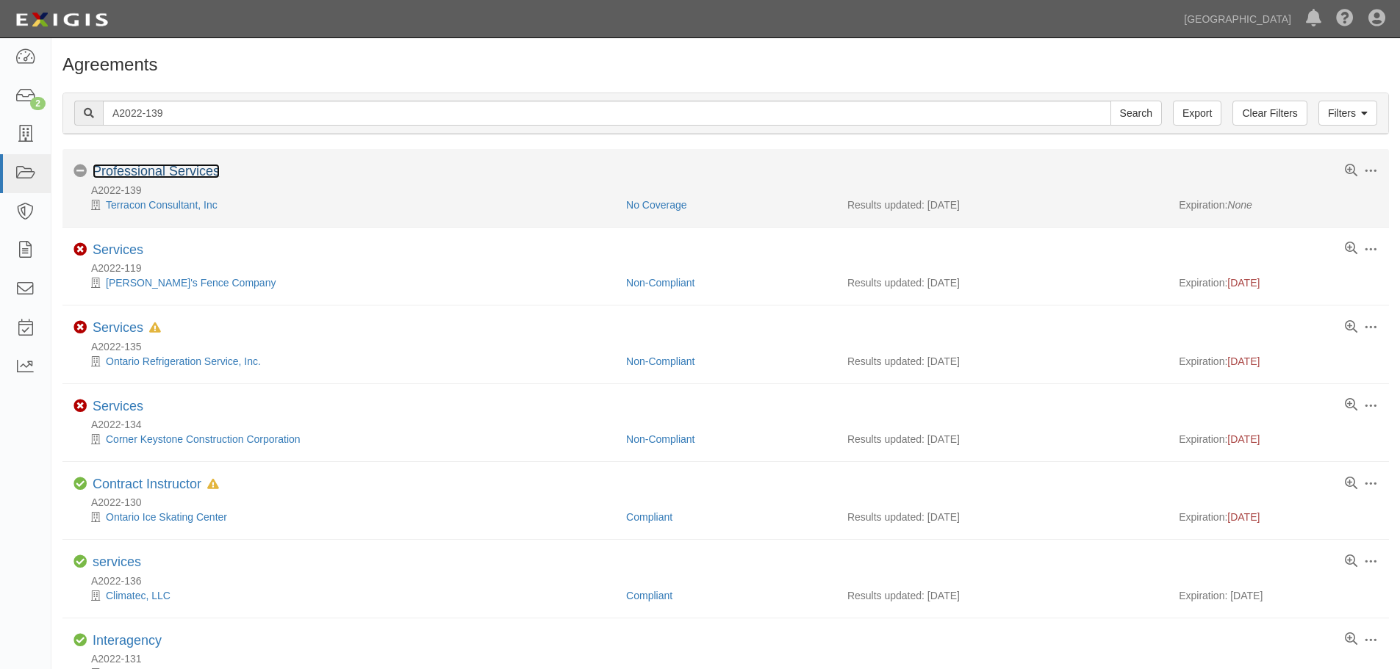
click at [187, 166] on link "Professional Services" at bounding box center [156, 171] width 127 height 15
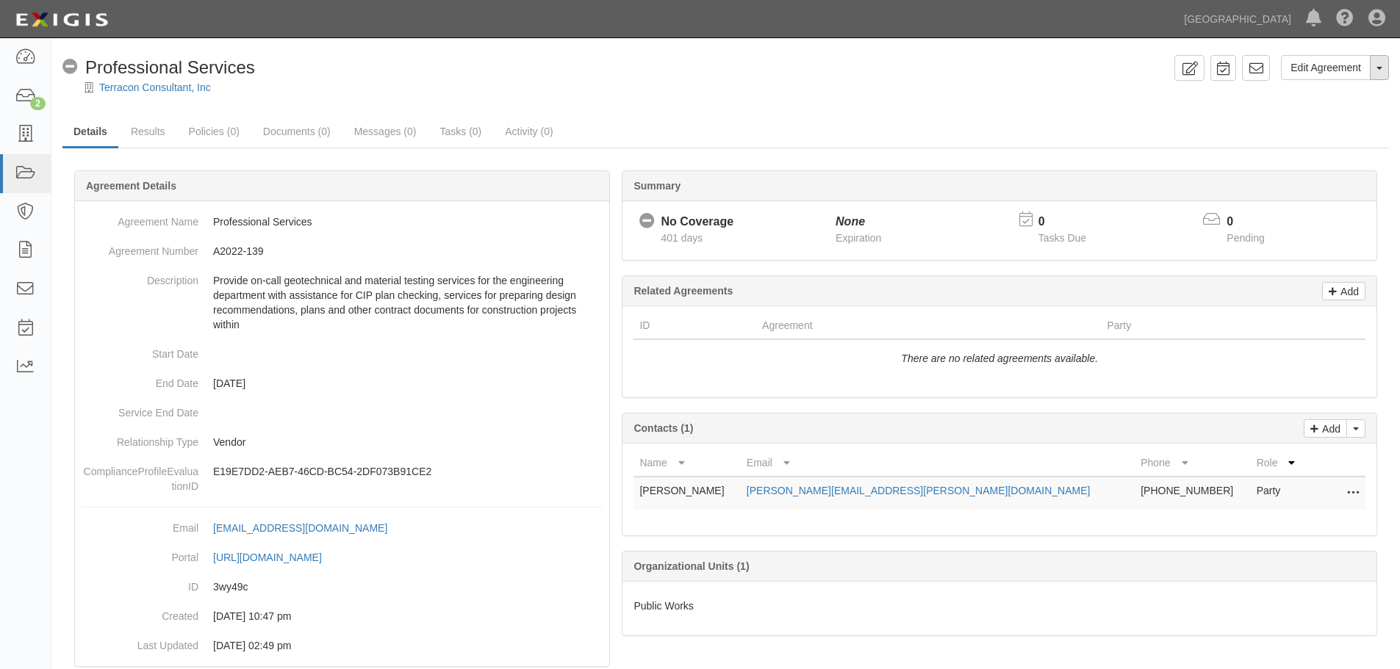
click at [1379, 65] on button "Toggle Agreement Dropdown" at bounding box center [1379, 67] width 19 height 25
click at [1331, 116] on link "Archive Agreement" at bounding box center [1330, 114] width 116 height 19
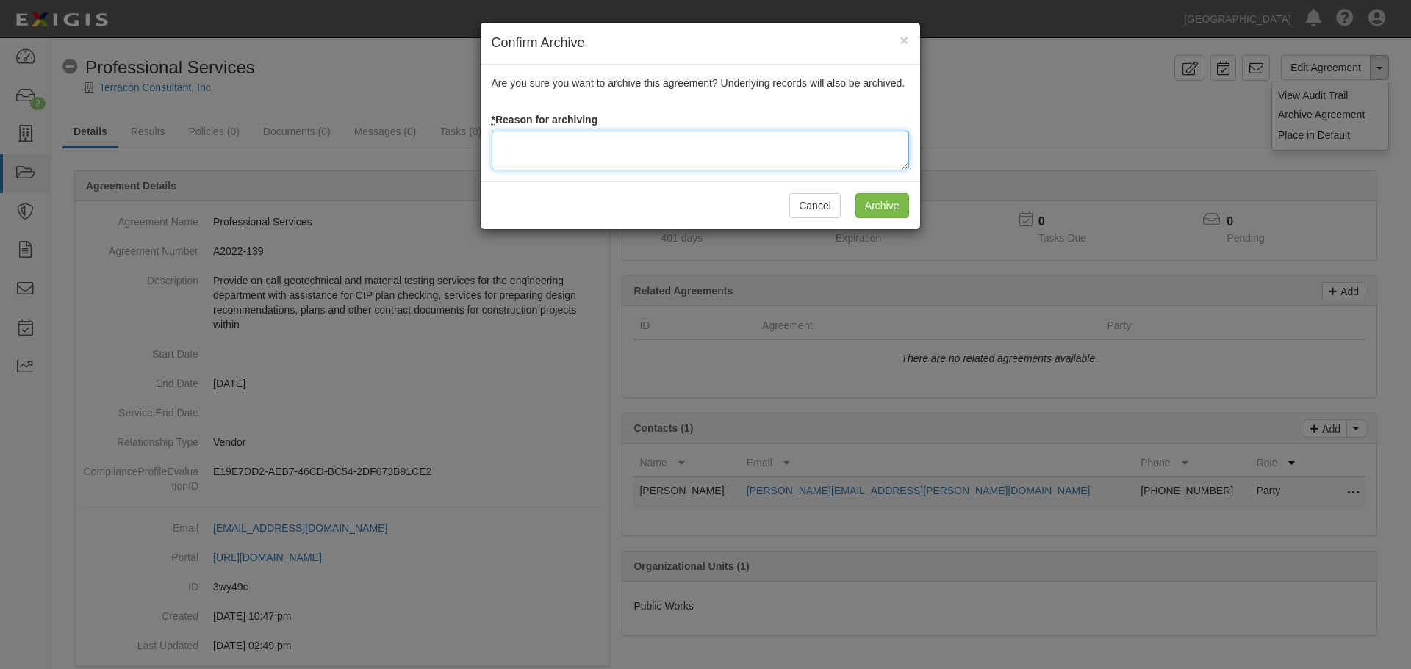
click at [708, 151] on textarea at bounding box center [700, 151] width 417 height 40
paste textarea "Agreement terminated 09/10/2025 - JC"
type textarea "Agreement terminated 09/10/2025 - JC"
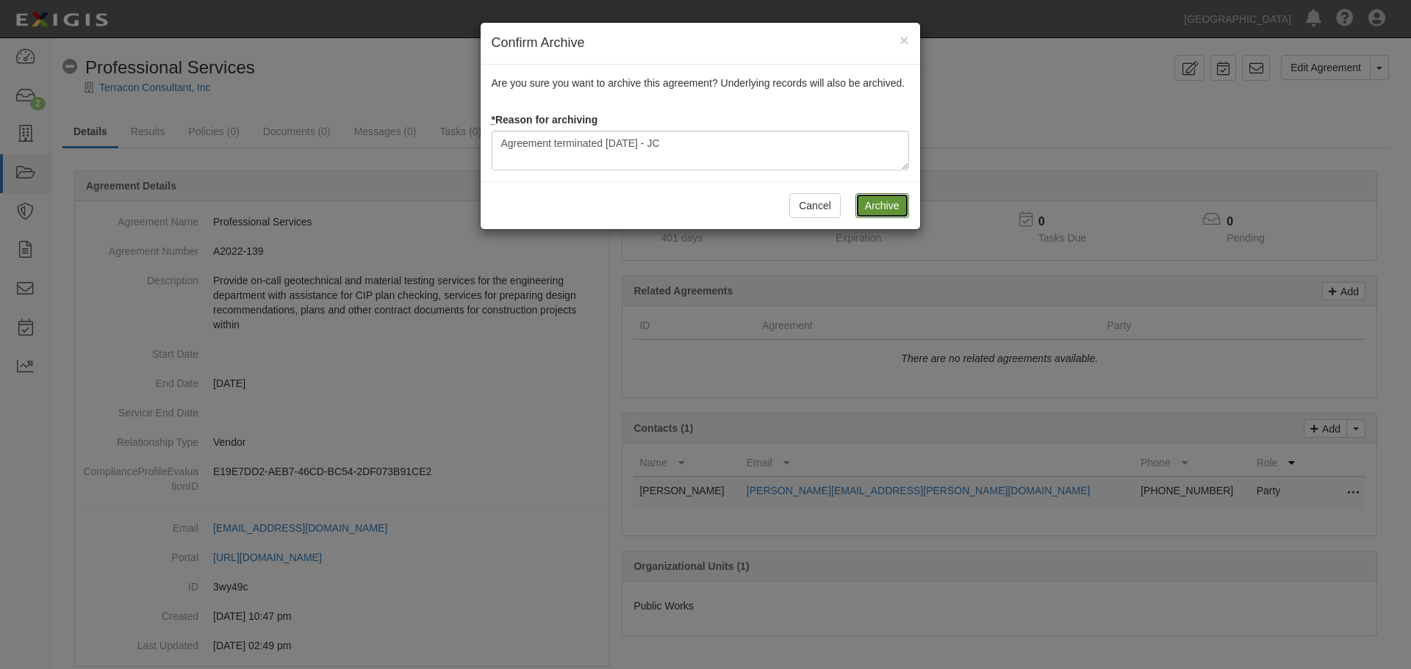
click at [891, 199] on input "Archive" at bounding box center [882, 205] width 54 height 25
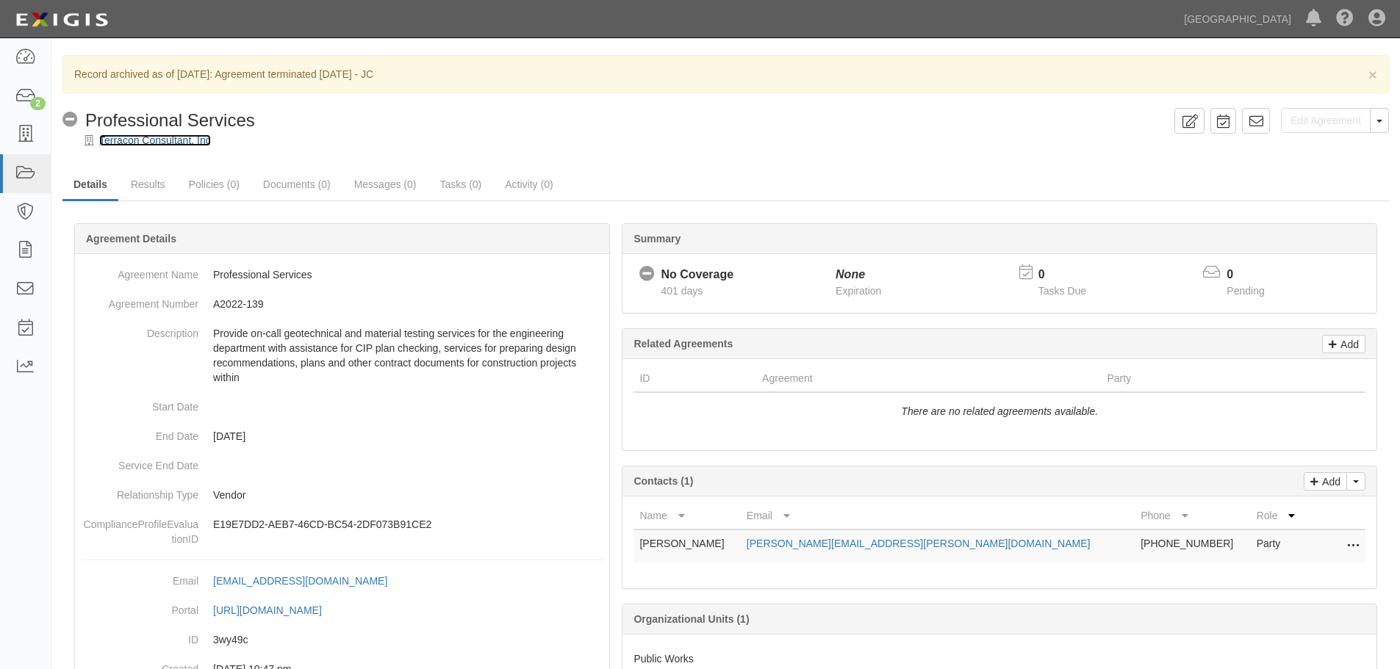
click at [167, 138] on link "Terracon Consultant, Inc" at bounding box center [155, 140] width 112 height 12
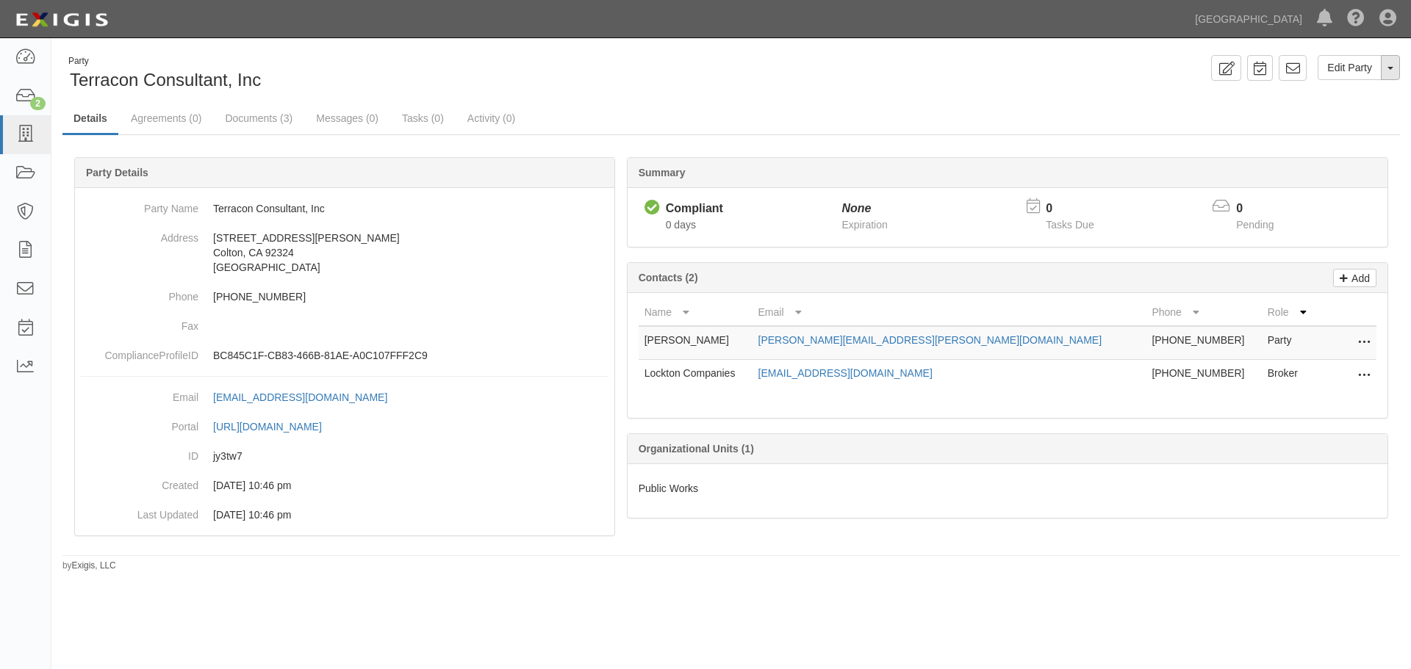
click at [1391, 71] on button "Toggle Party Dropdown" at bounding box center [1390, 67] width 19 height 25
click at [1319, 115] on link "Archive Party" at bounding box center [1341, 114] width 116 height 19
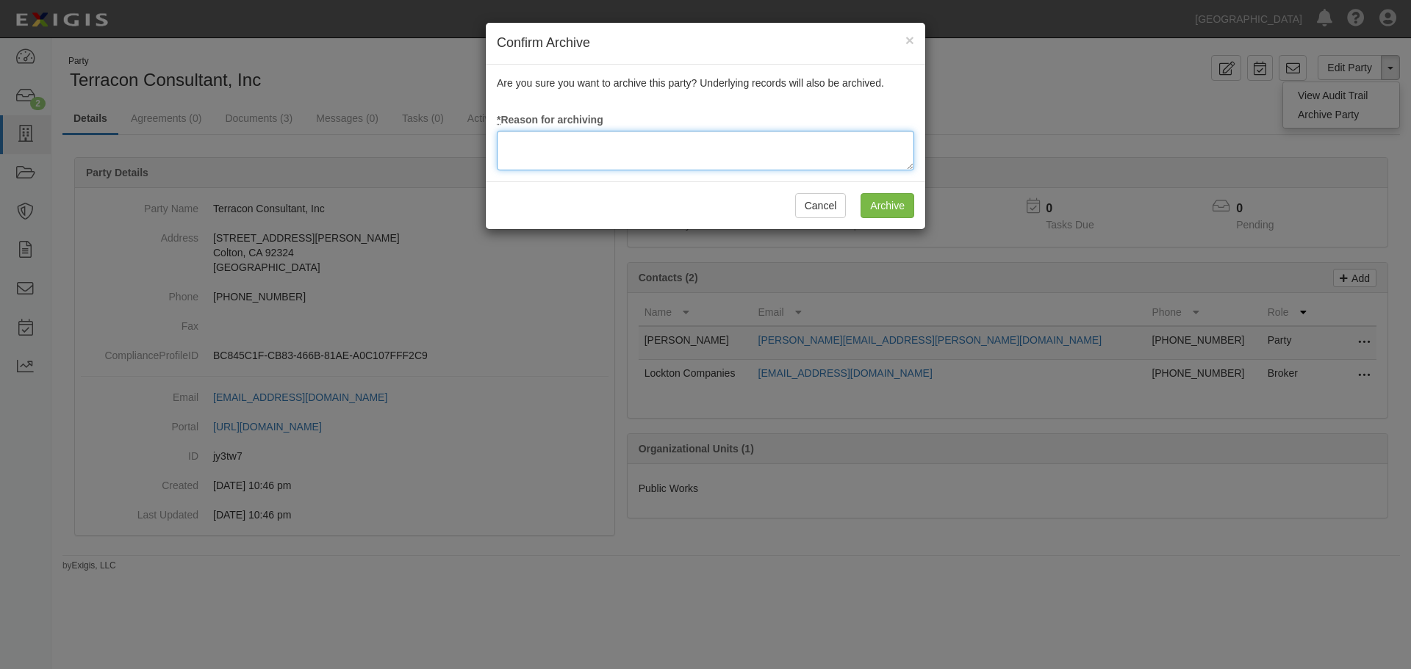
click at [544, 151] on textarea at bounding box center [705, 151] width 417 height 40
paste textarea "Agreement terminated 09/10/2025 - JC"
type textarea "Agreement terminated 09/10/2025 - JC"
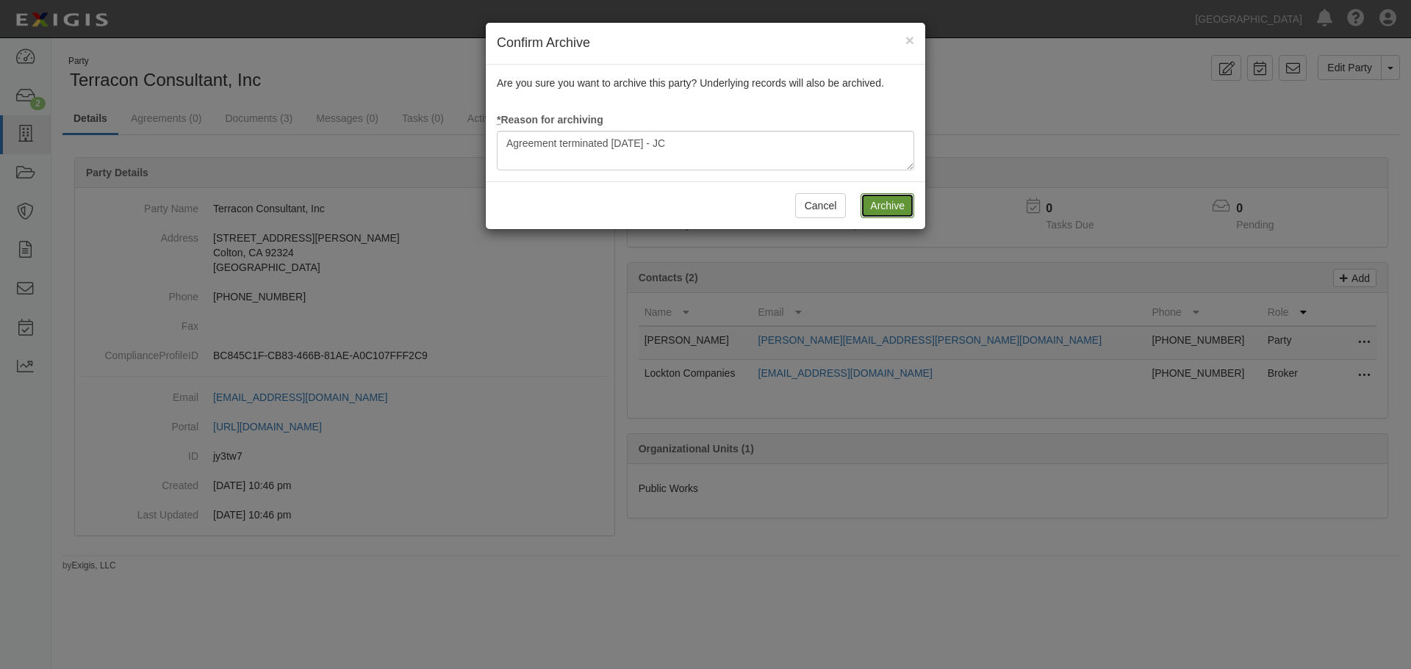
click at [870, 198] on input "Archive" at bounding box center [888, 205] width 54 height 25
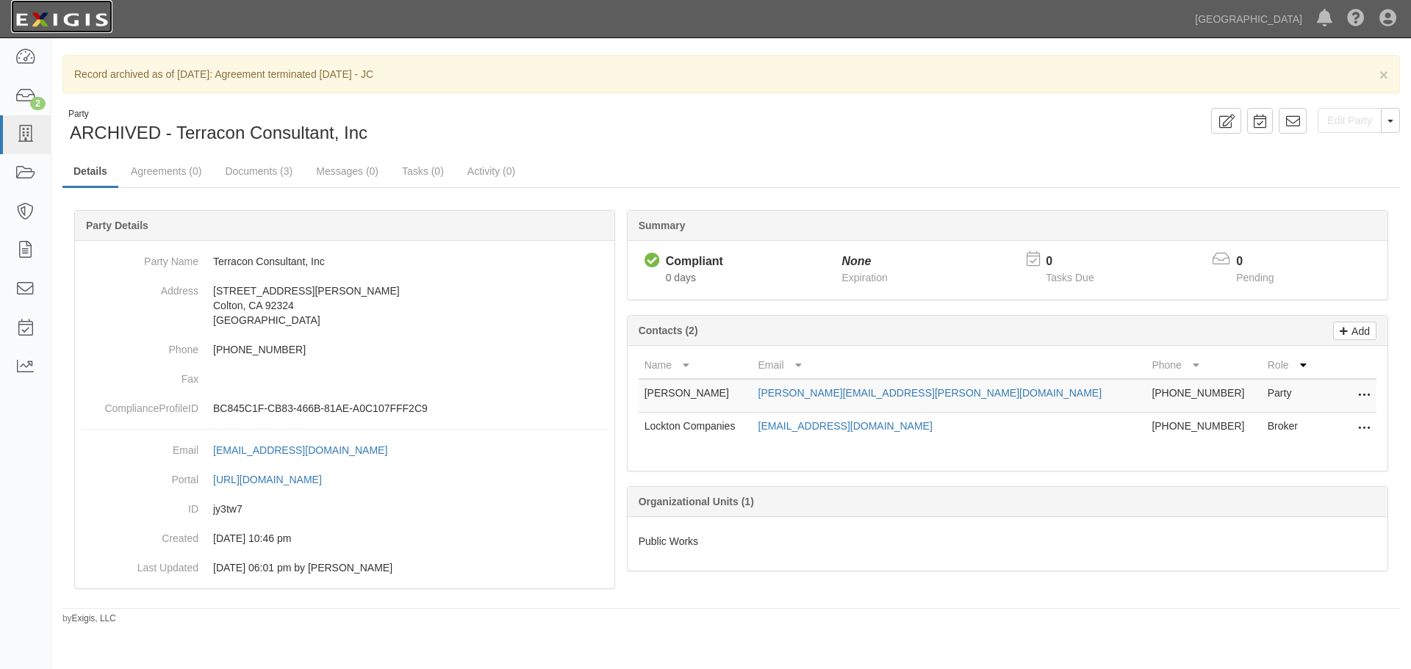
click at [81, 28] on img at bounding box center [61, 20] width 101 height 26
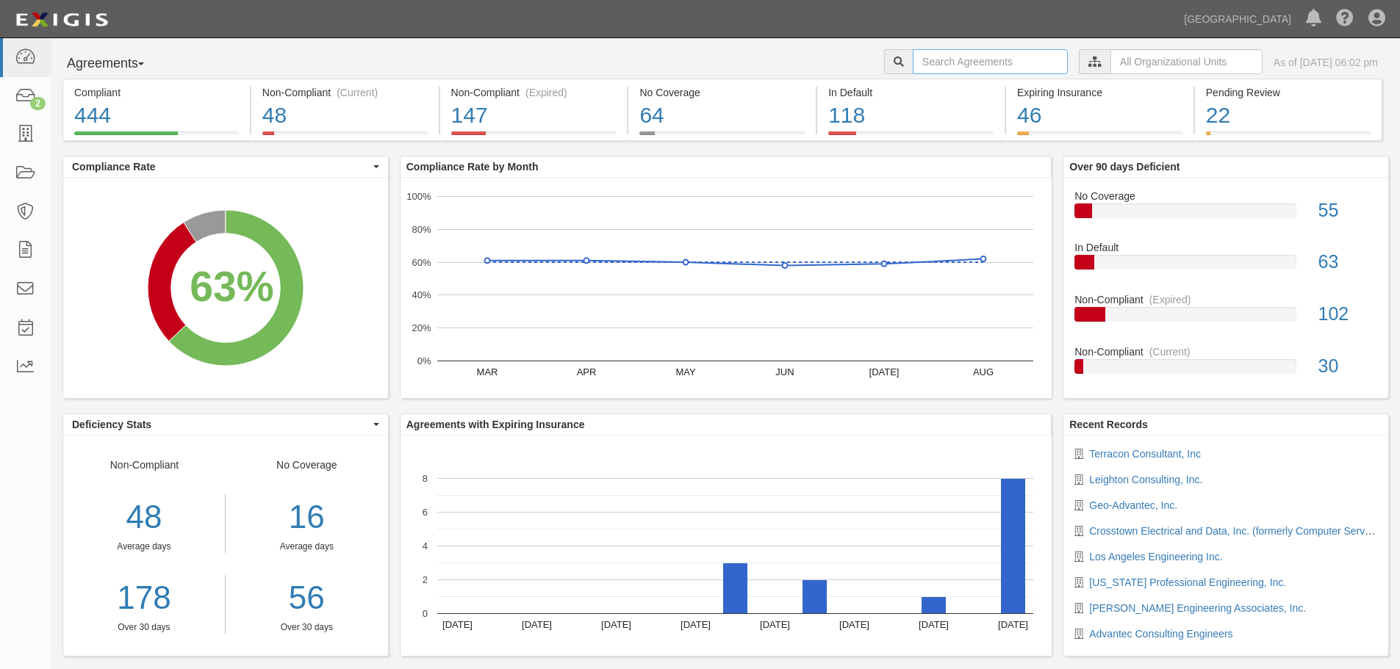
click at [956, 60] on input "text" at bounding box center [990, 61] width 155 height 25
type input "A2022-154"
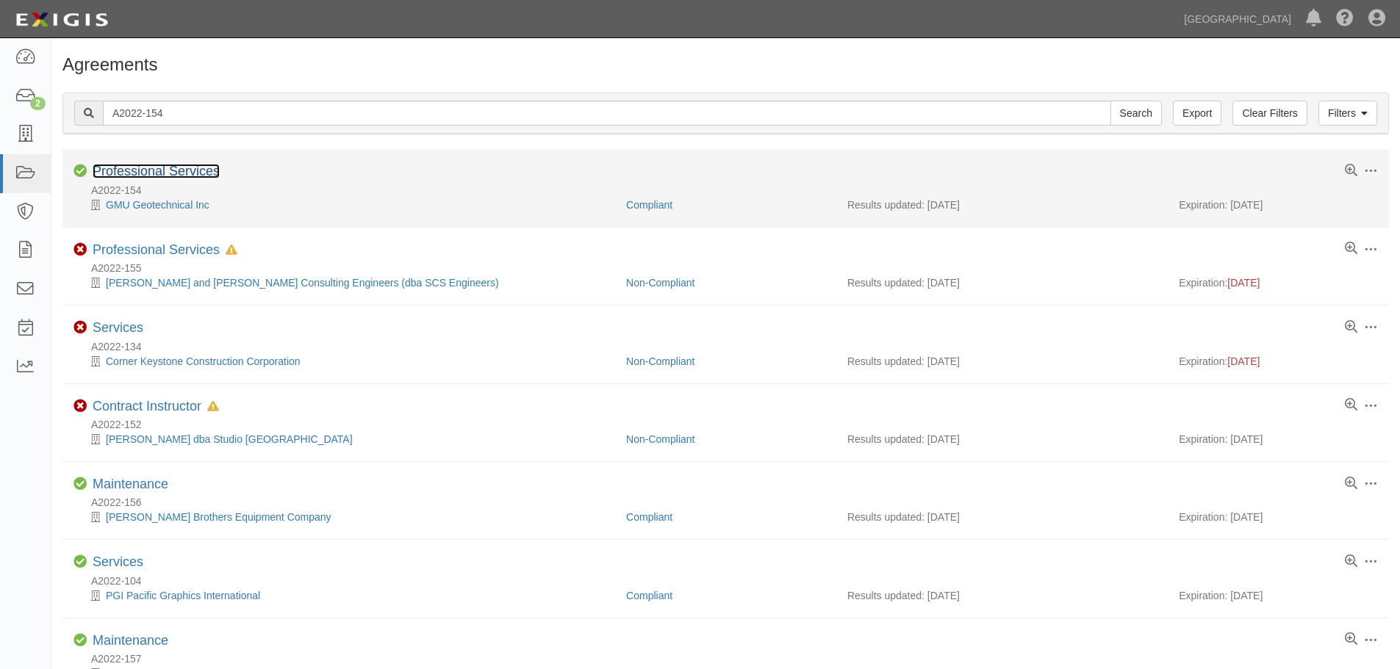
click at [169, 175] on link "Professional Services" at bounding box center [156, 171] width 127 height 15
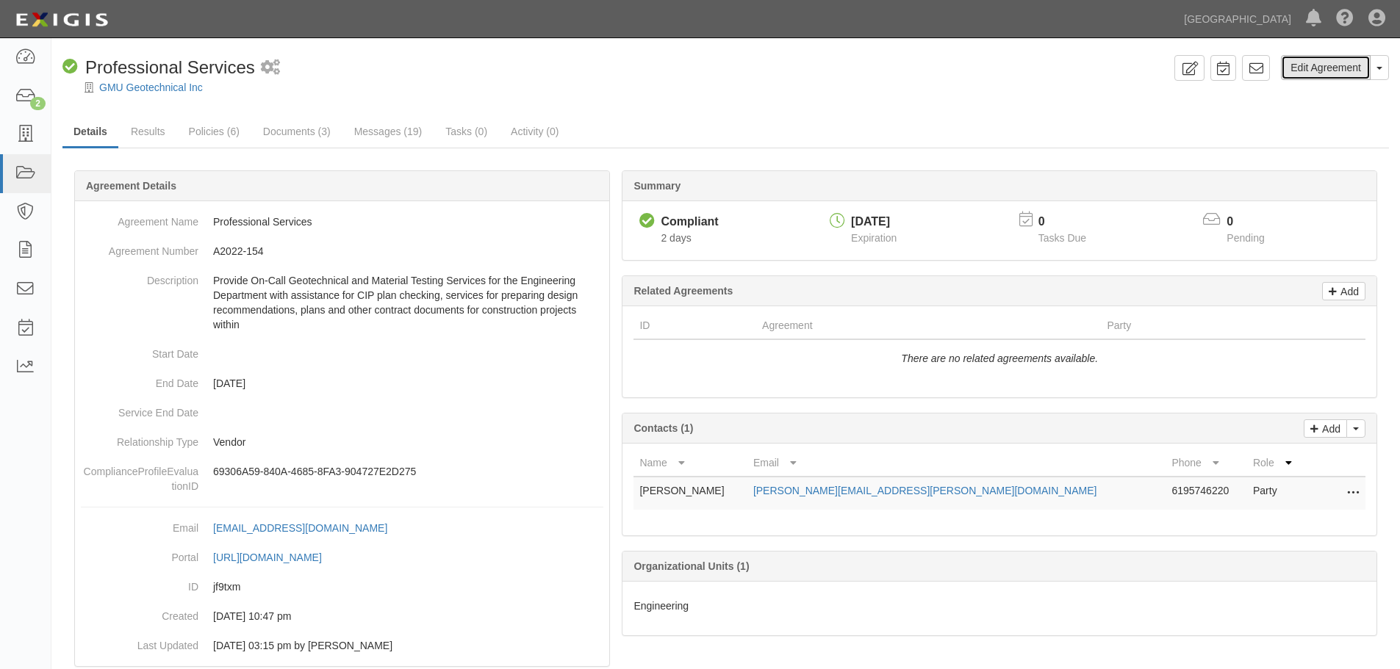
click at [1326, 69] on link "Edit Agreement" at bounding box center [1326, 67] width 90 height 25
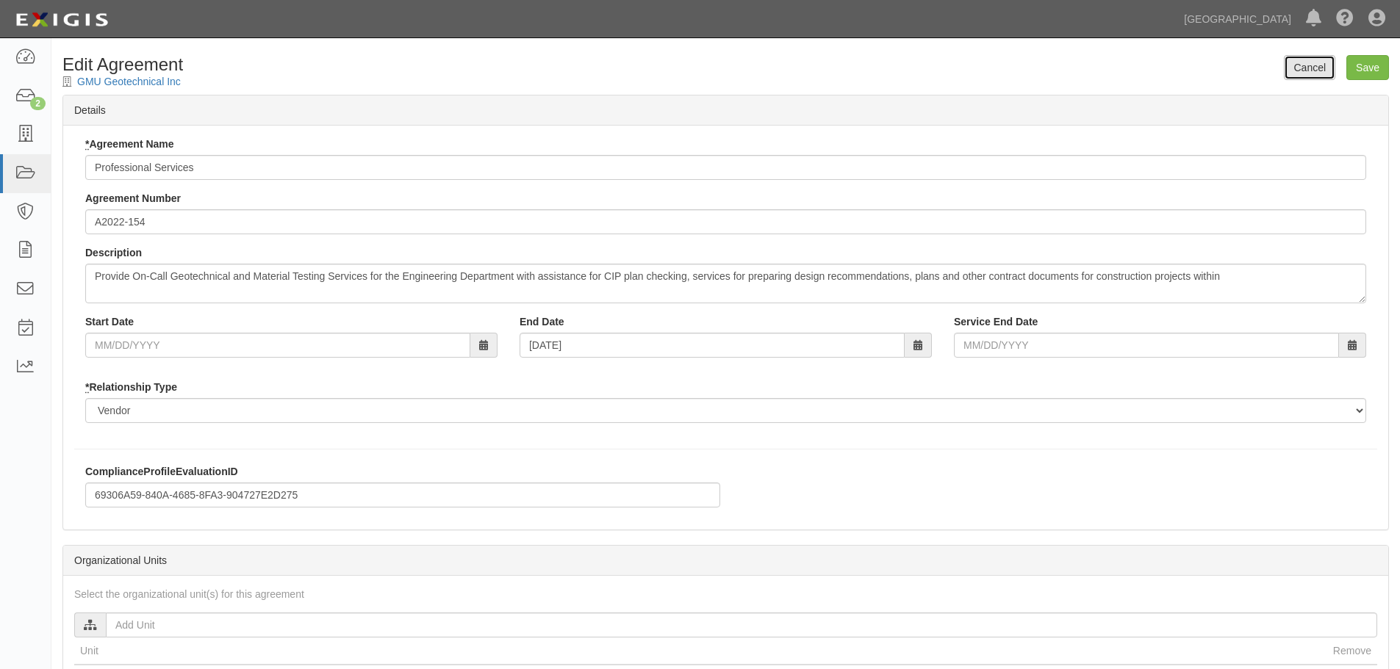
click at [1318, 68] on link "Cancel" at bounding box center [1309, 67] width 51 height 25
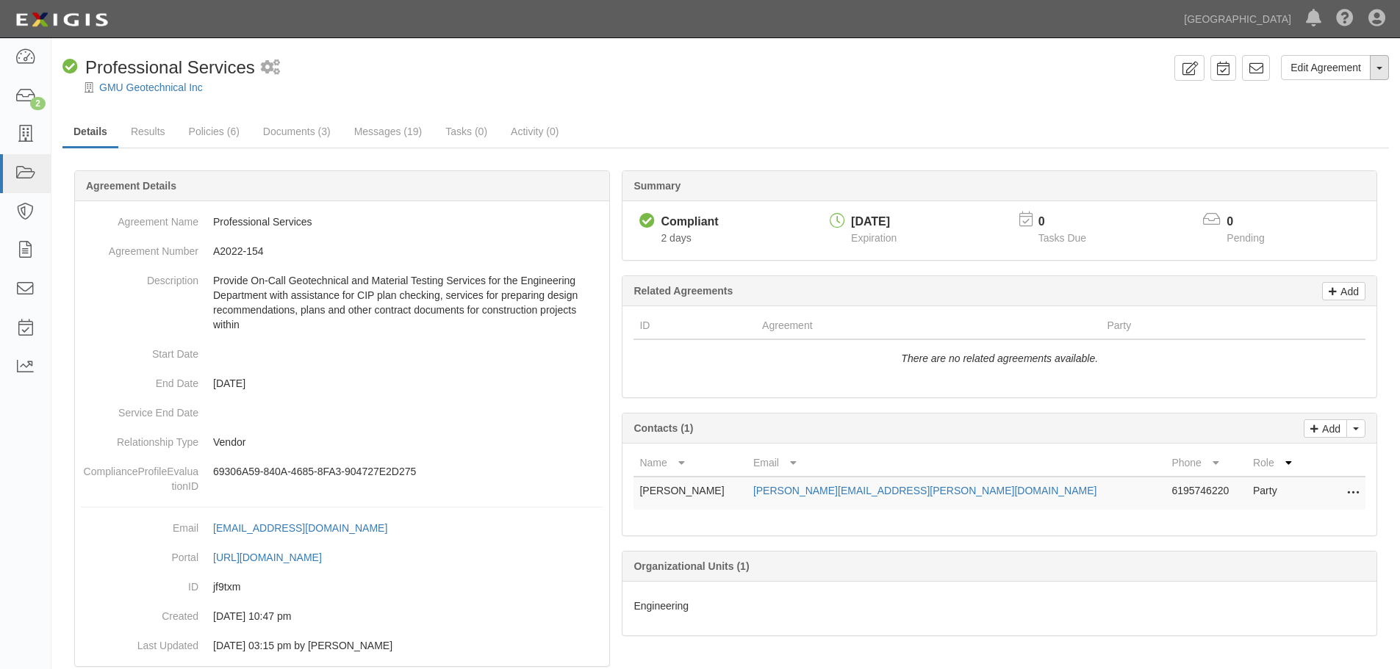
click at [1386, 70] on button "Toggle Agreement Dropdown" at bounding box center [1379, 67] width 19 height 25
click at [1332, 118] on link "Archive Agreement" at bounding box center [1330, 114] width 116 height 19
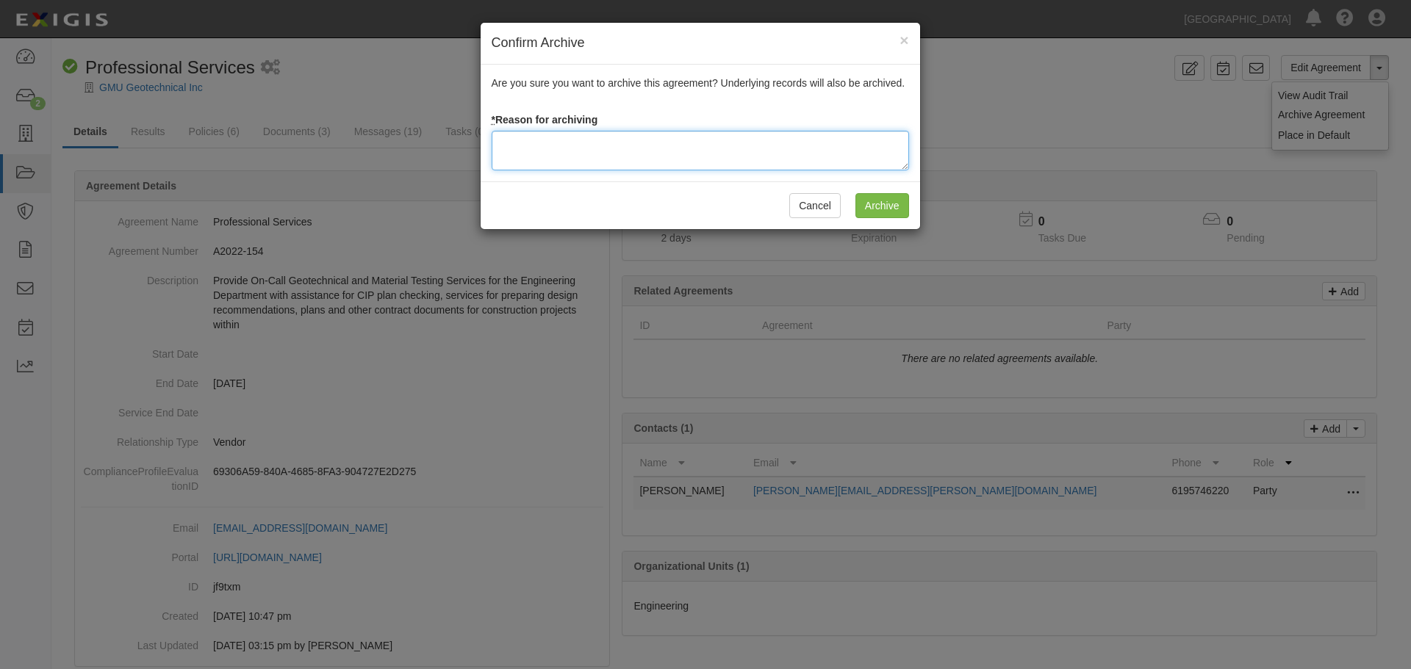
click at [726, 147] on textarea at bounding box center [700, 151] width 417 height 40
paste textarea "Agreement terminated [DATE] - JC"
type textarea "Agreement terminated 09/10/2025 - JC"
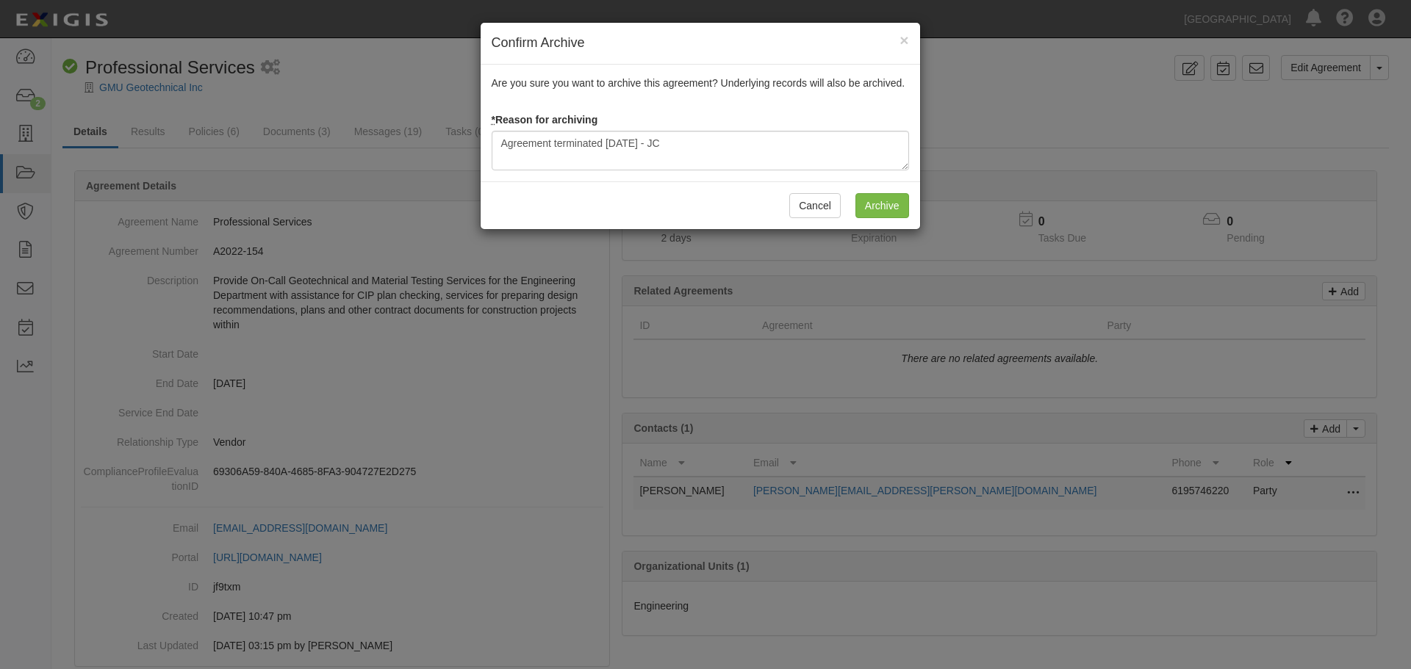
click at [878, 185] on div "Cancel Archive" at bounding box center [700, 206] width 439 height 48
click at [876, 204] on input "Archive" at bounding box center [882, 205] width 54 height 25
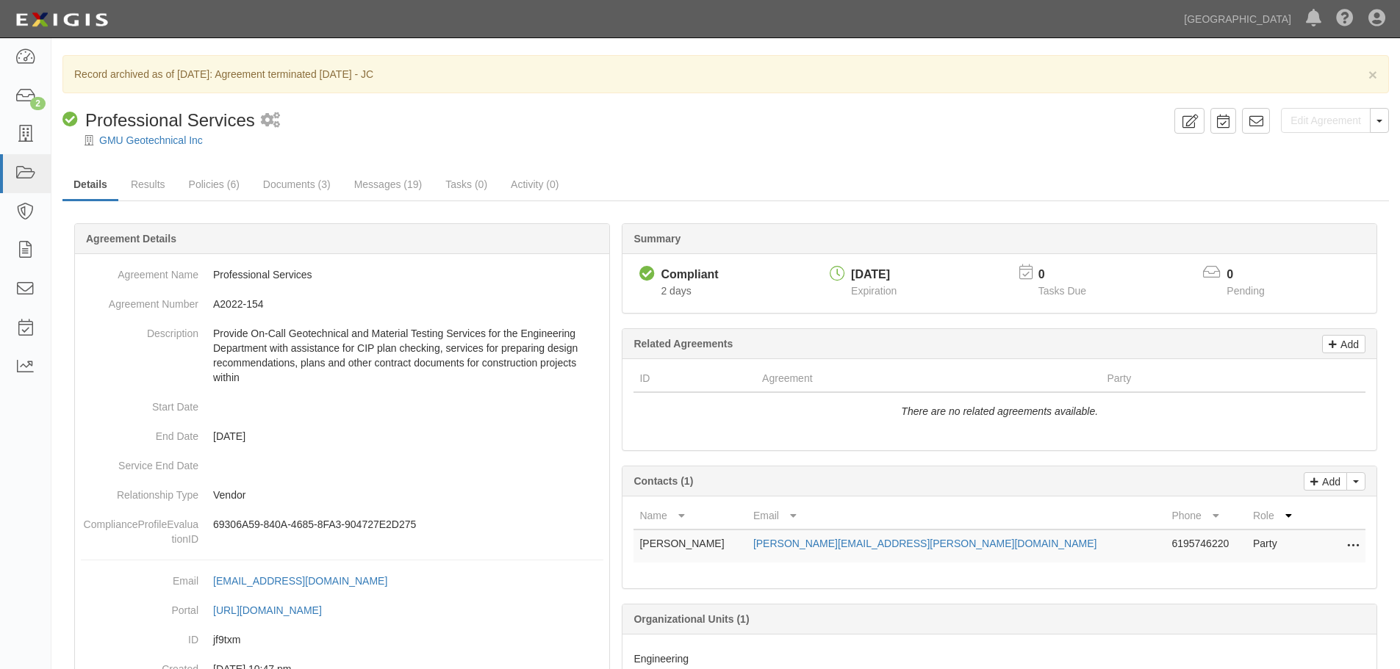
click at [179, 134] on div "GMU Geotechnical Inc" at bounding box center [736, 140] width 1326 height 15
click at [179, 135] on link "GMU Geotechnical Inc" at bounding box center [151, 140] width 104 height 12
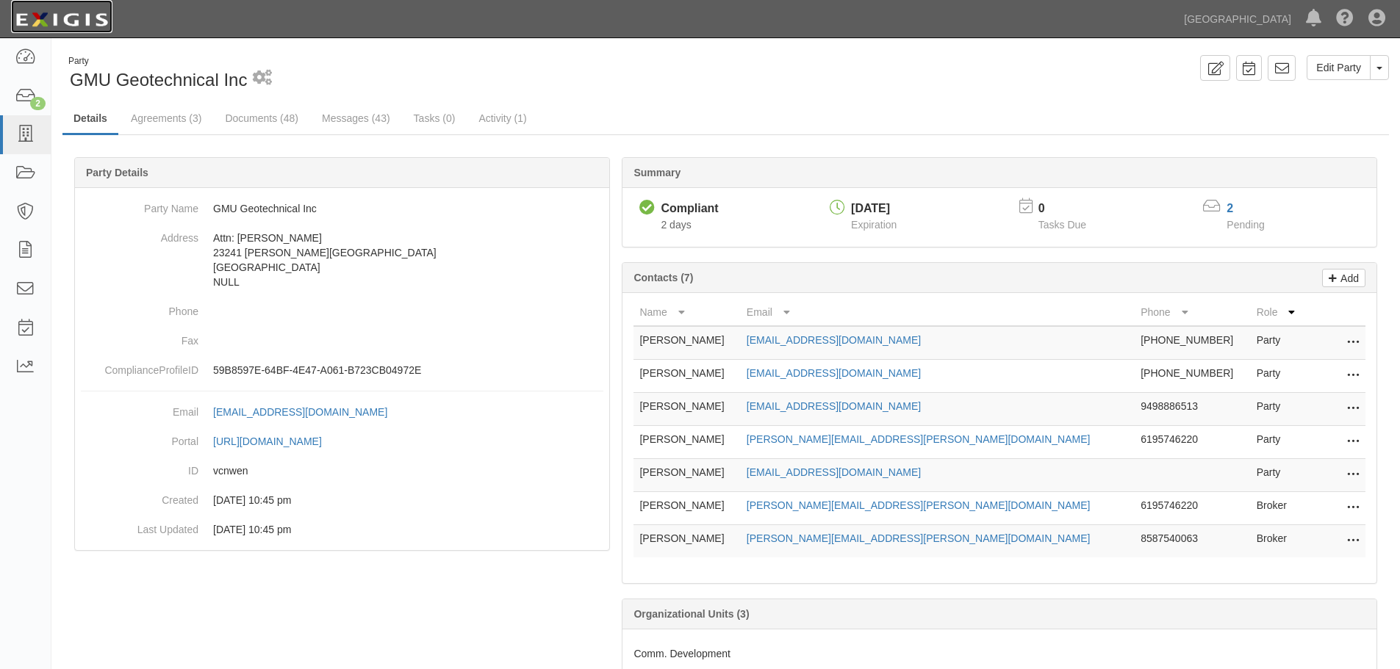
click at [76, 24] on img at bounding box center [61, 20] width 101 height 26
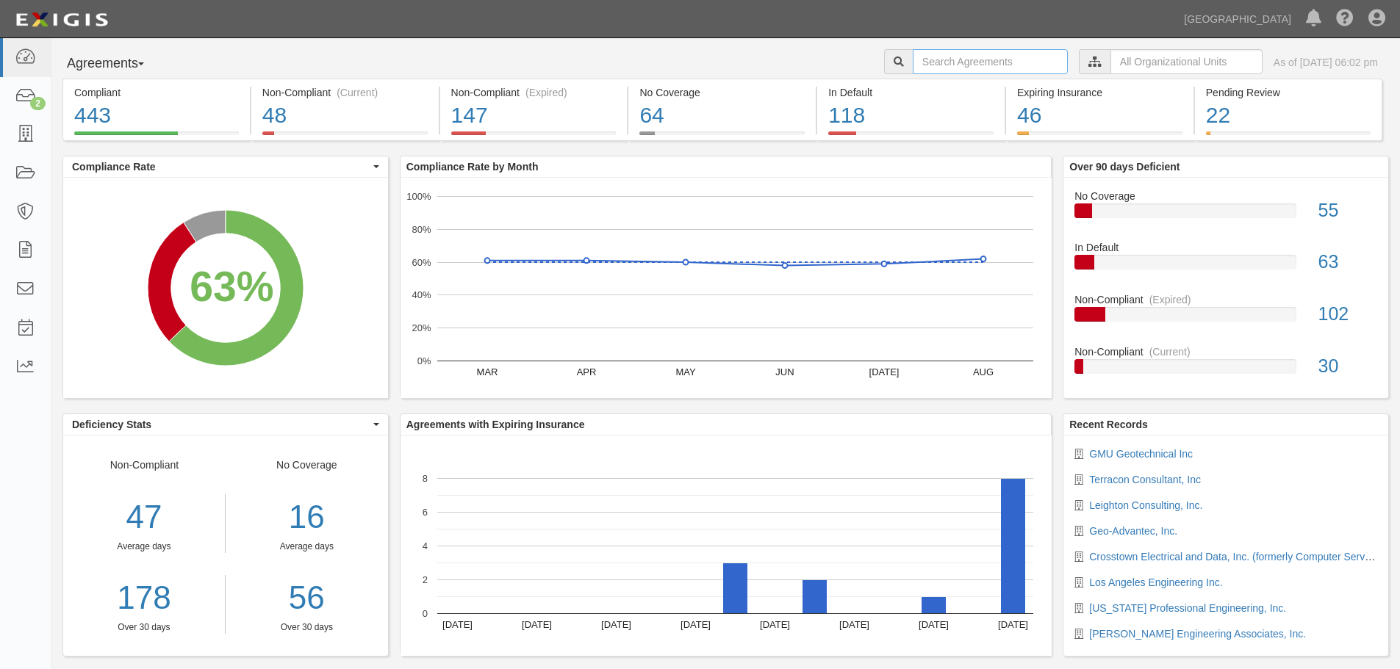
click at [925, 63] on input "text" at bounding box center [990, 61] width 155 height 25
type input "A2022-162"
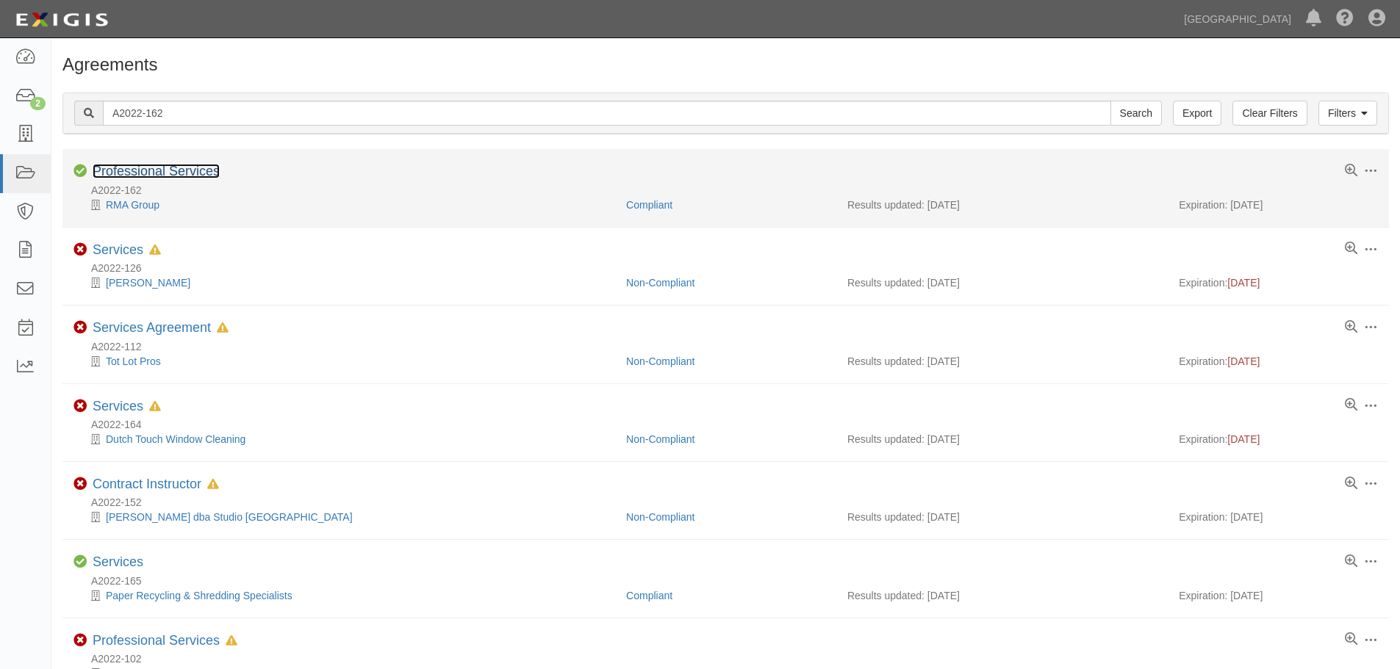
click at [154, 178] on link "Professional Services" at bounding box center [156, 171] width 127 height 15
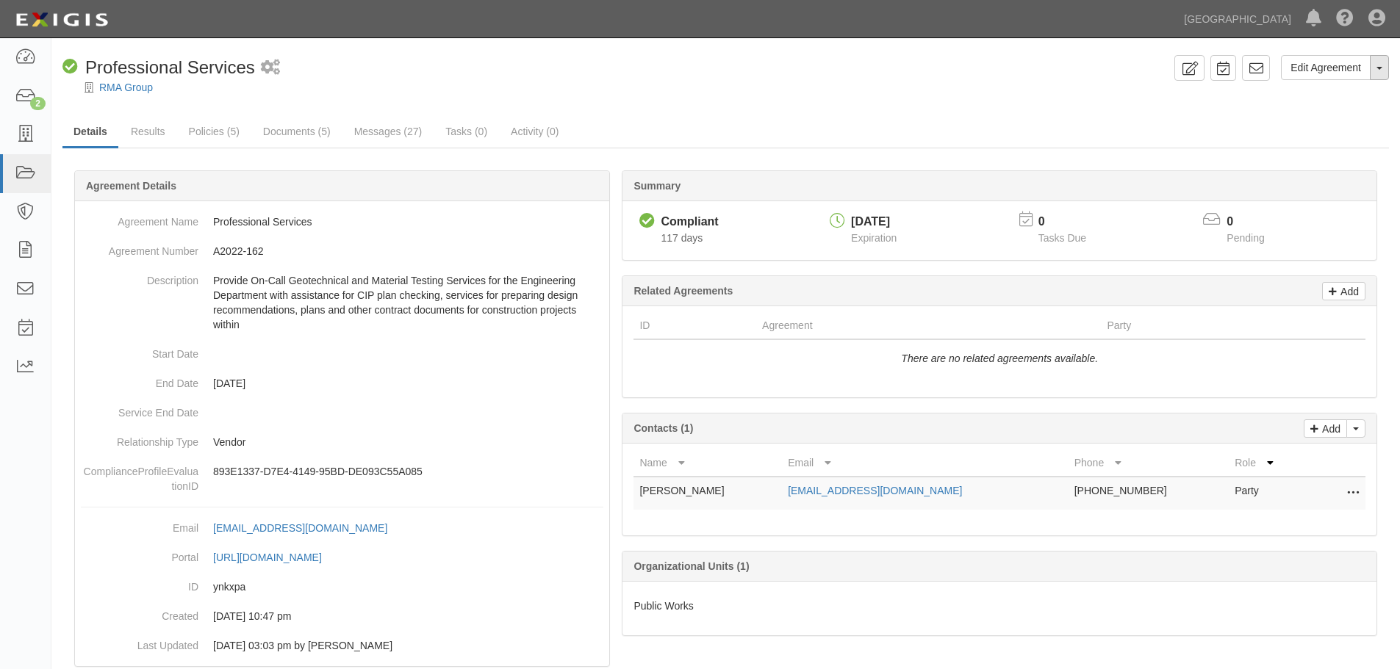
click at [1373, 65] on button "Toggle Agreement Dropdown" at bounding box center [1379, 67] width 19 height 25
click at [1340, 117] on link "Archive Agreement" at bounding box center [1330, 114] width 116 height 19
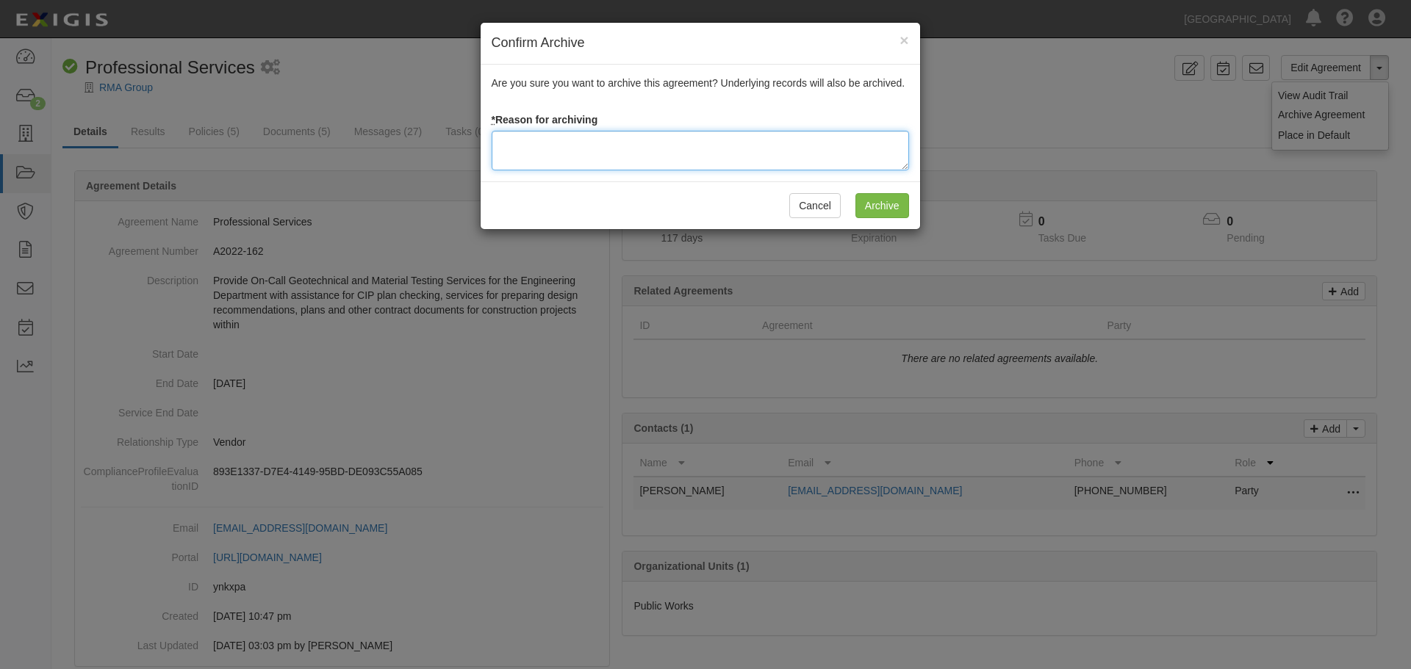
click at [570, 151] on textarea at bounding box center [700, 151] width 417 height 40
paste textarea "Agreement terminated [DATE] - JC"
type textarea "Agreement terminated [DATE] - JC"
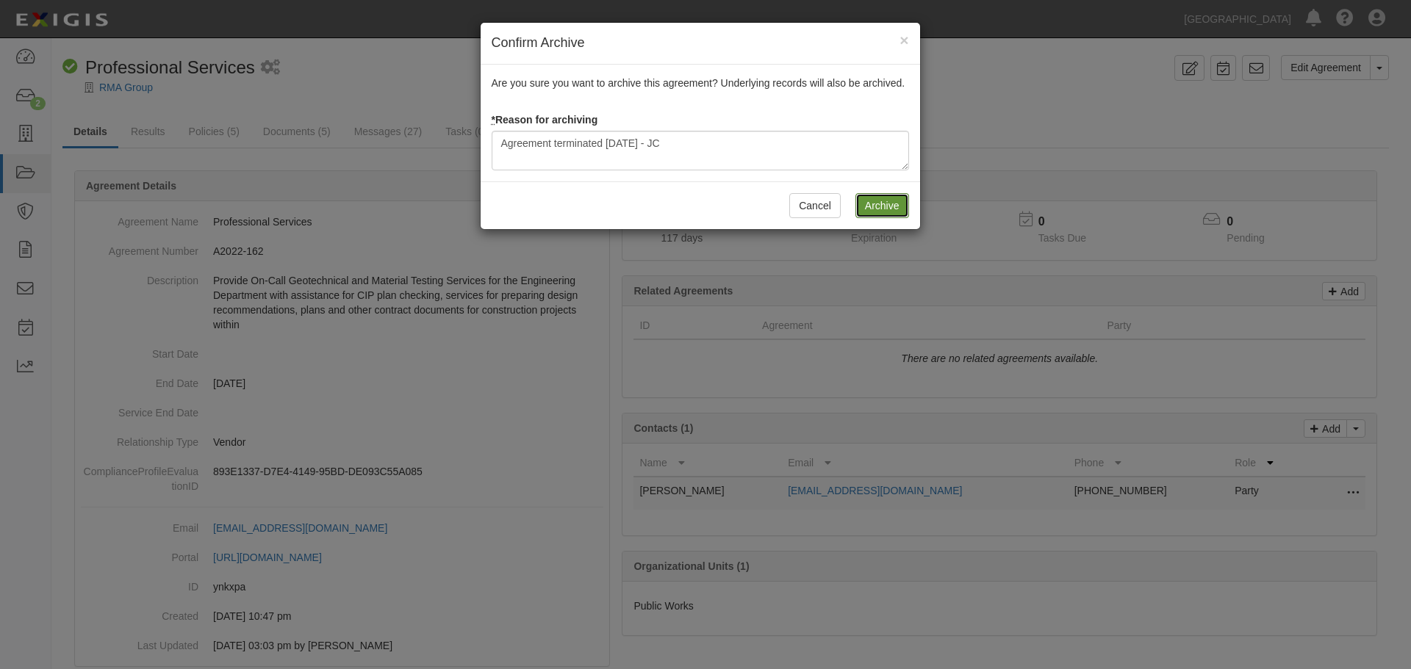
click at [898, 207] on input "Archive" at bounding box center [882, 205] width 54 height 25
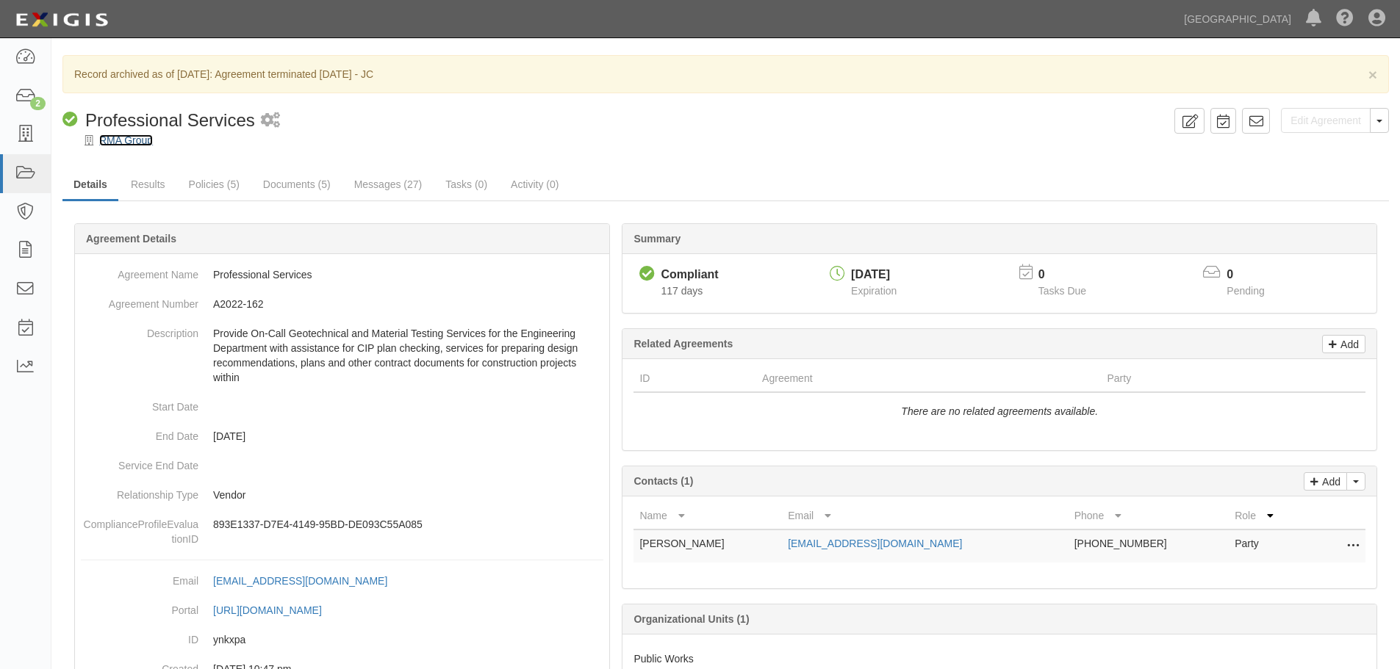
click at [130, 143] on link "RMA Group" at bounding box center [126, 140] width 54 height 12
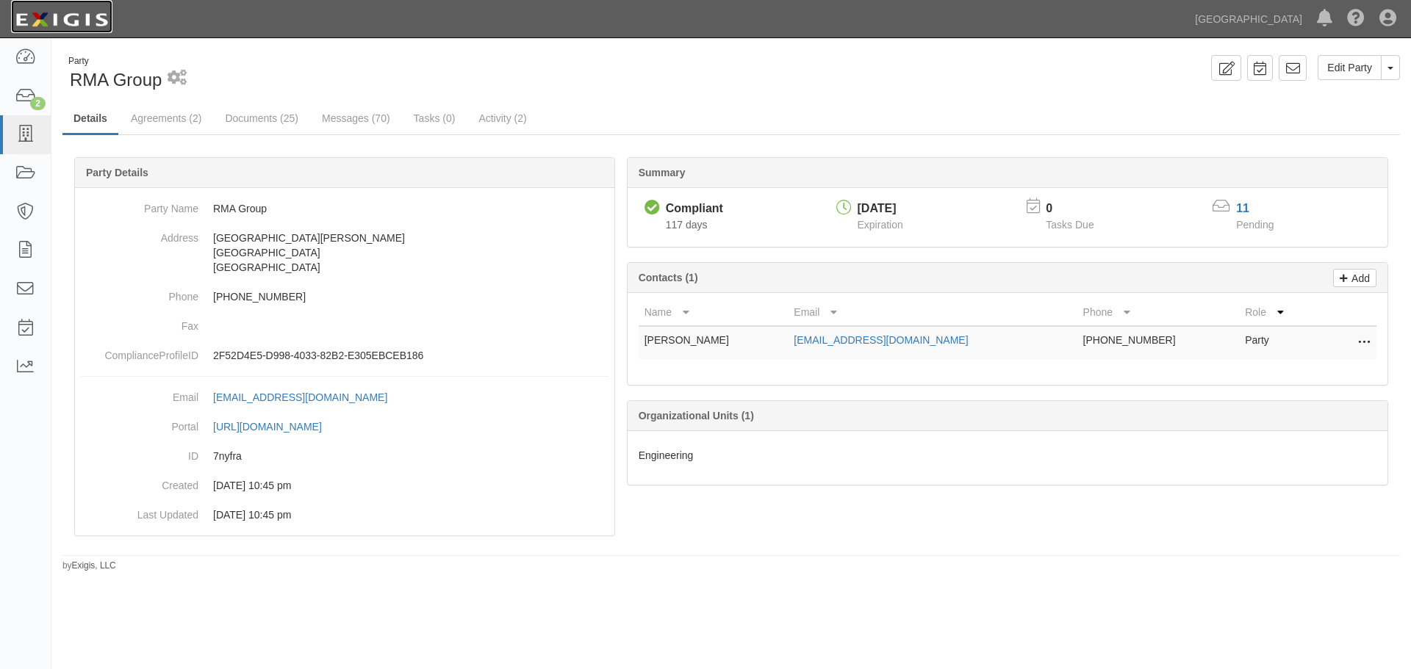
click at [78, 26] on img at bounding box center [61, 20] width 101 height 26
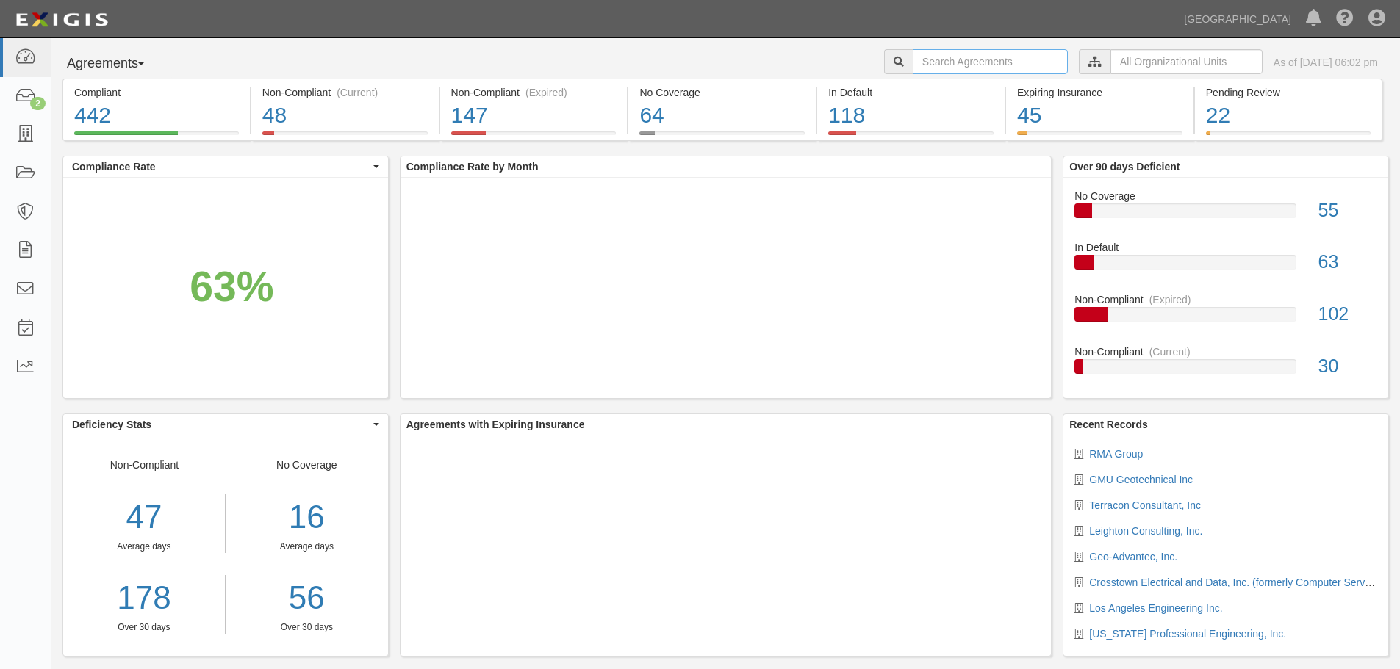
click at [919, 53] on input "text" at bounding box center [990, 61] width 155 height 25
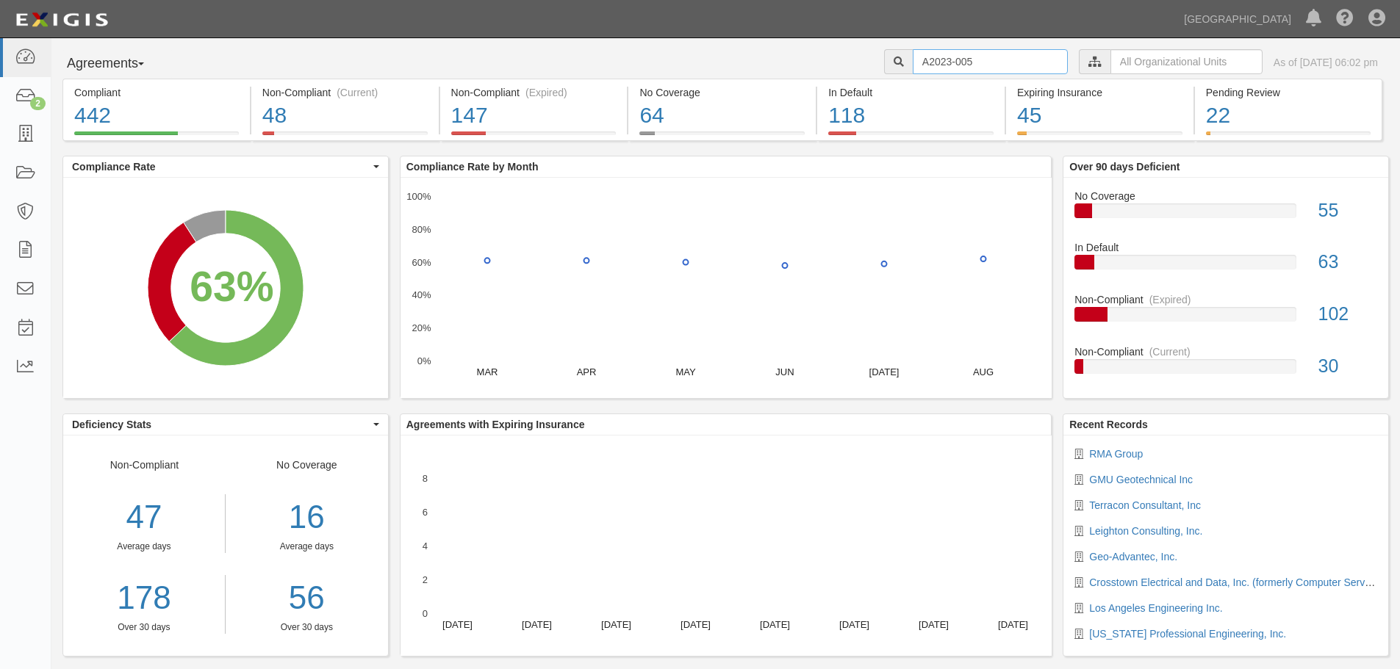
type input "A2023-005"
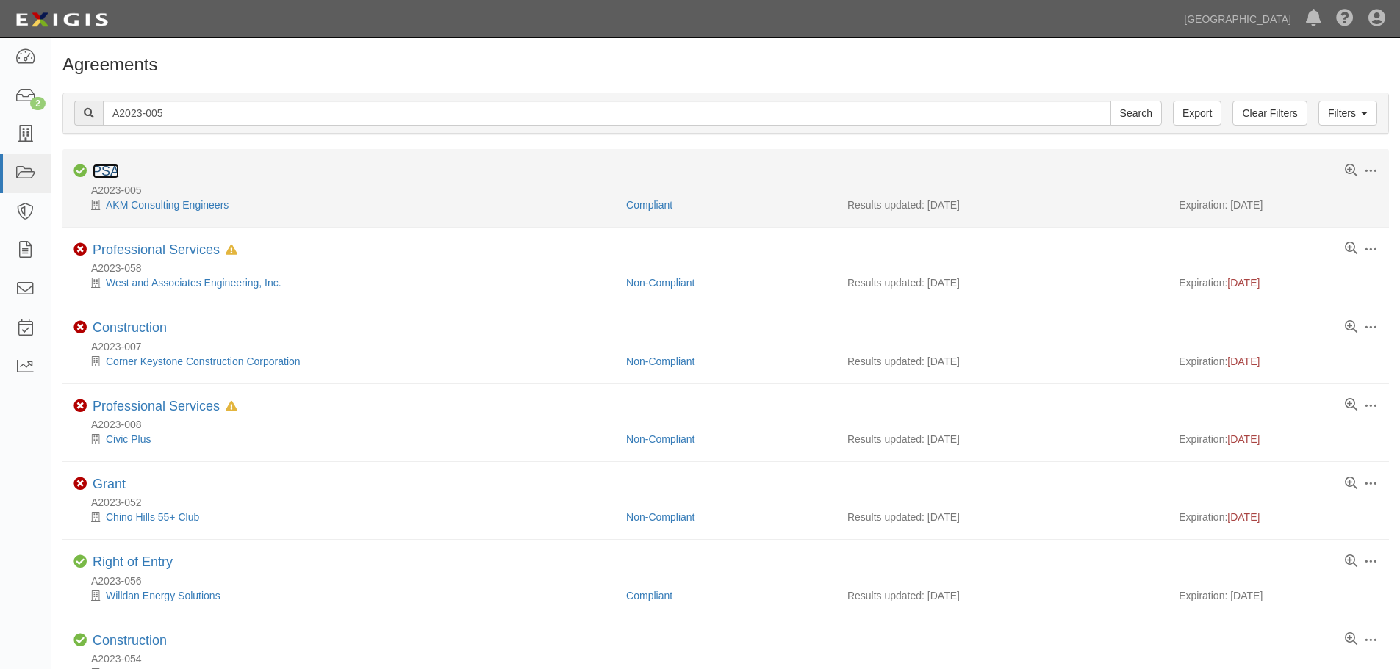
click at [111, 173] on link "PSA" at bounding box center [106, 171] width 26 height 15
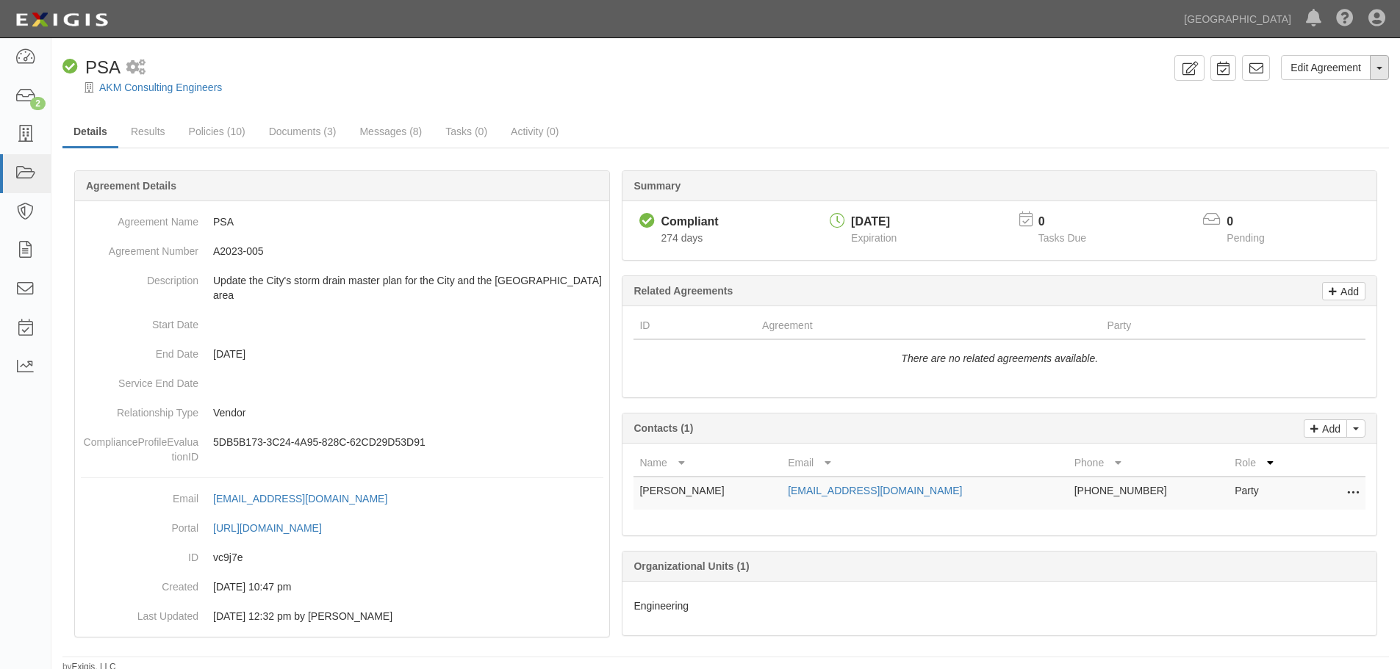
click at [1381, 61] on button "Toggle Agreement Dropdown" at bounding box center [1379, 67] width 19 height 25
click at [1307, 115] on link "Archive Agreement" at bounding box center [1330, 114] width 116 height 19
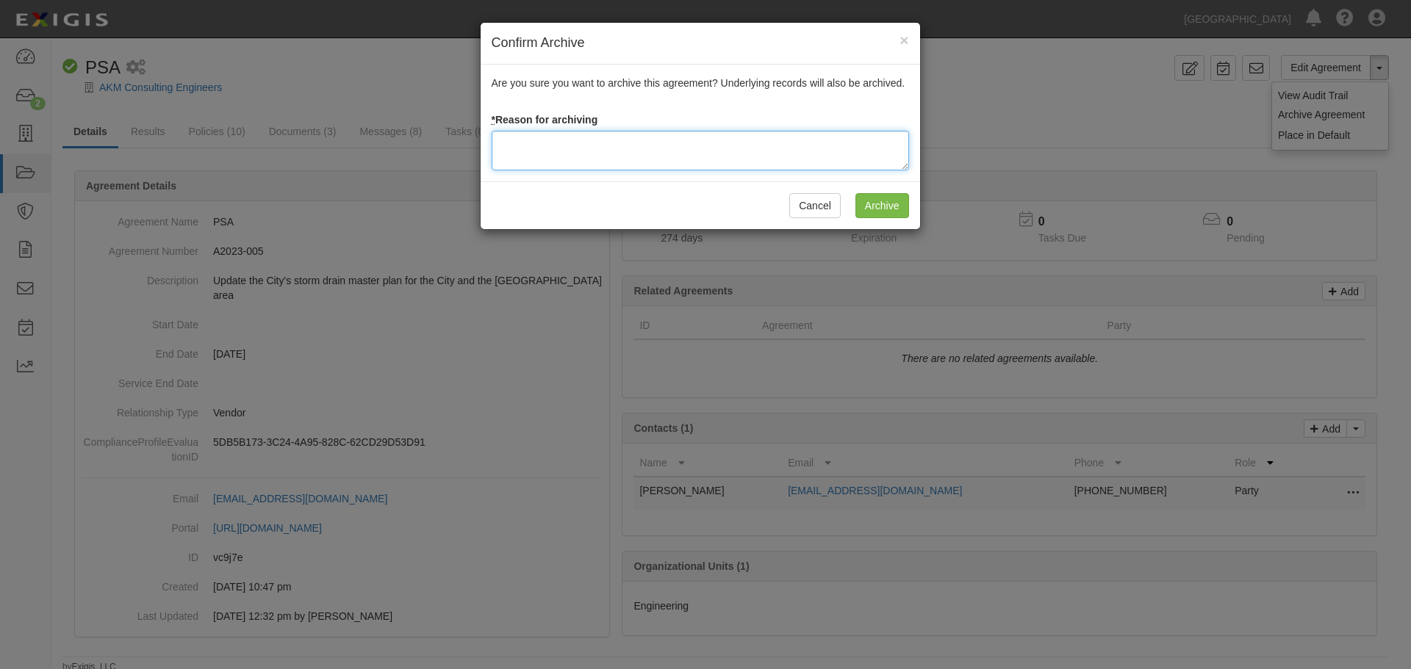
click at [705, 150] on textarea at bounding box center [700, 151] width 417 height 40
paste textarea "Agreement terminated 09/10/2025 - JC"
type textarea "Agreement terminated 09/10/2025 - JC"
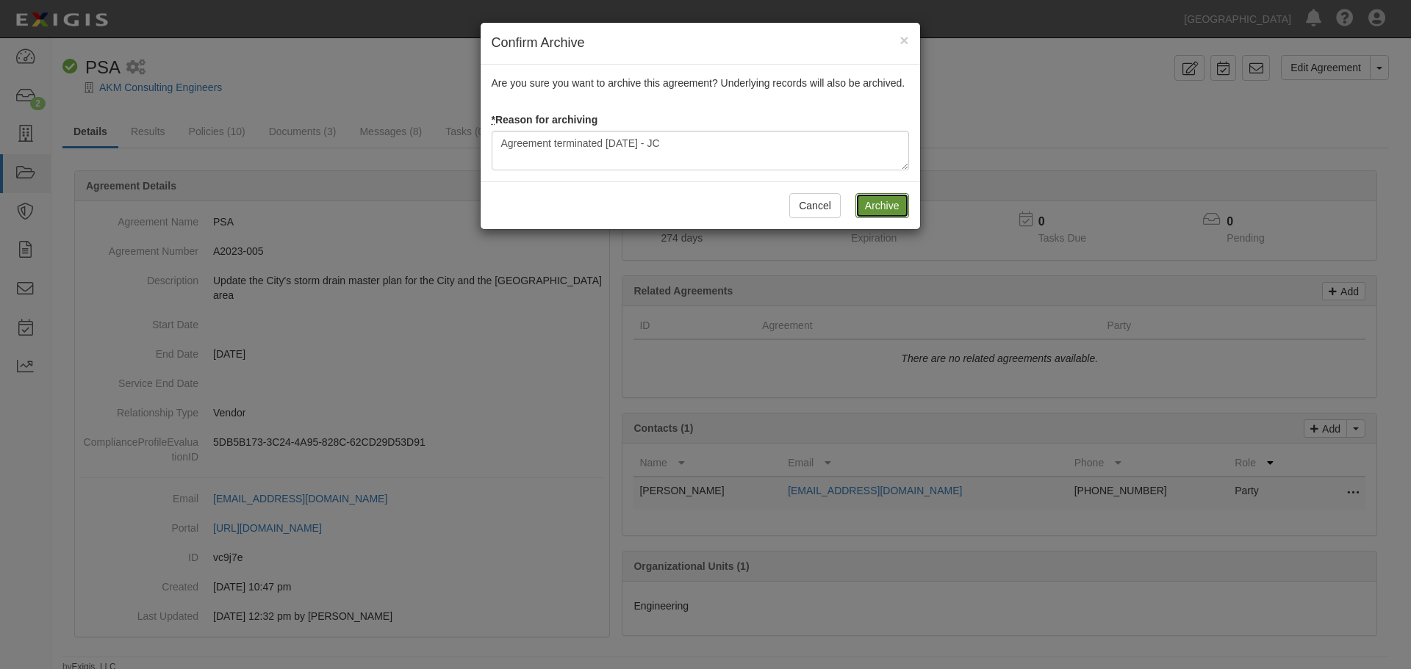
click at [868, 202] on input "Archive" at bounding box center [882, 205] width 54 height 25
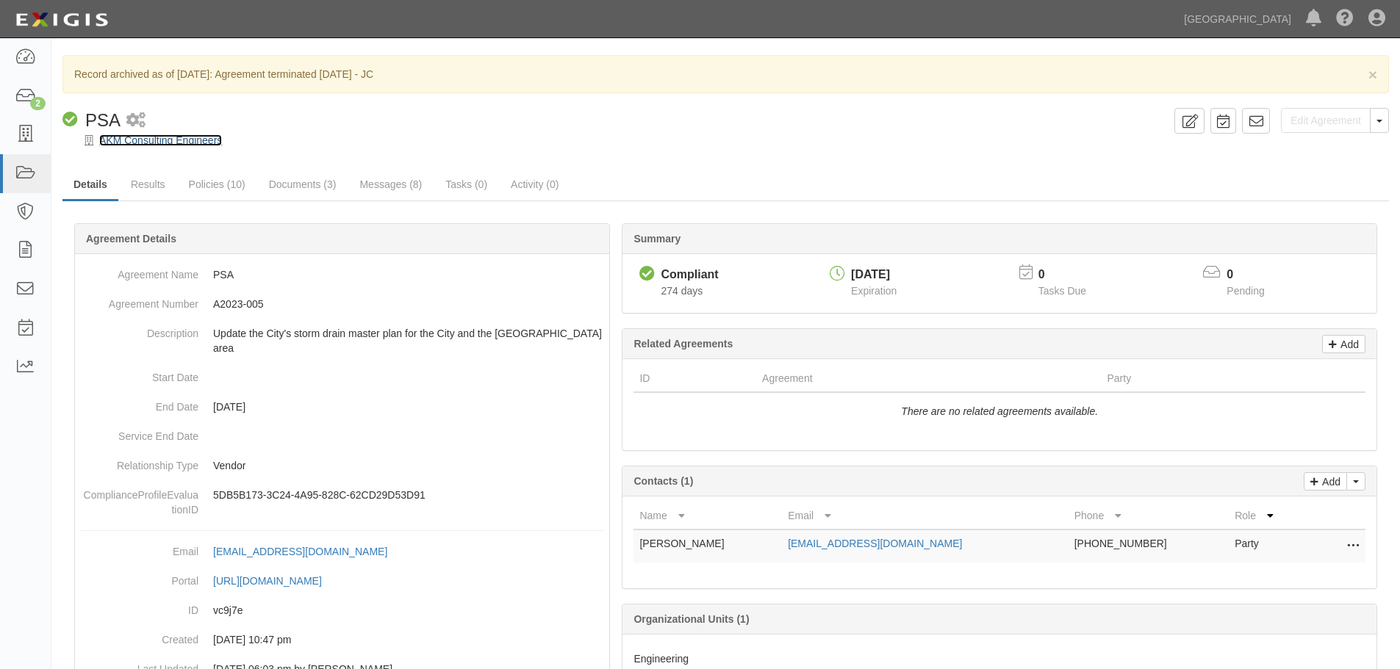
click at [155, 140] on link "AKM Consulting Engineers" at bounding box center [160, 140] width 123 height 12
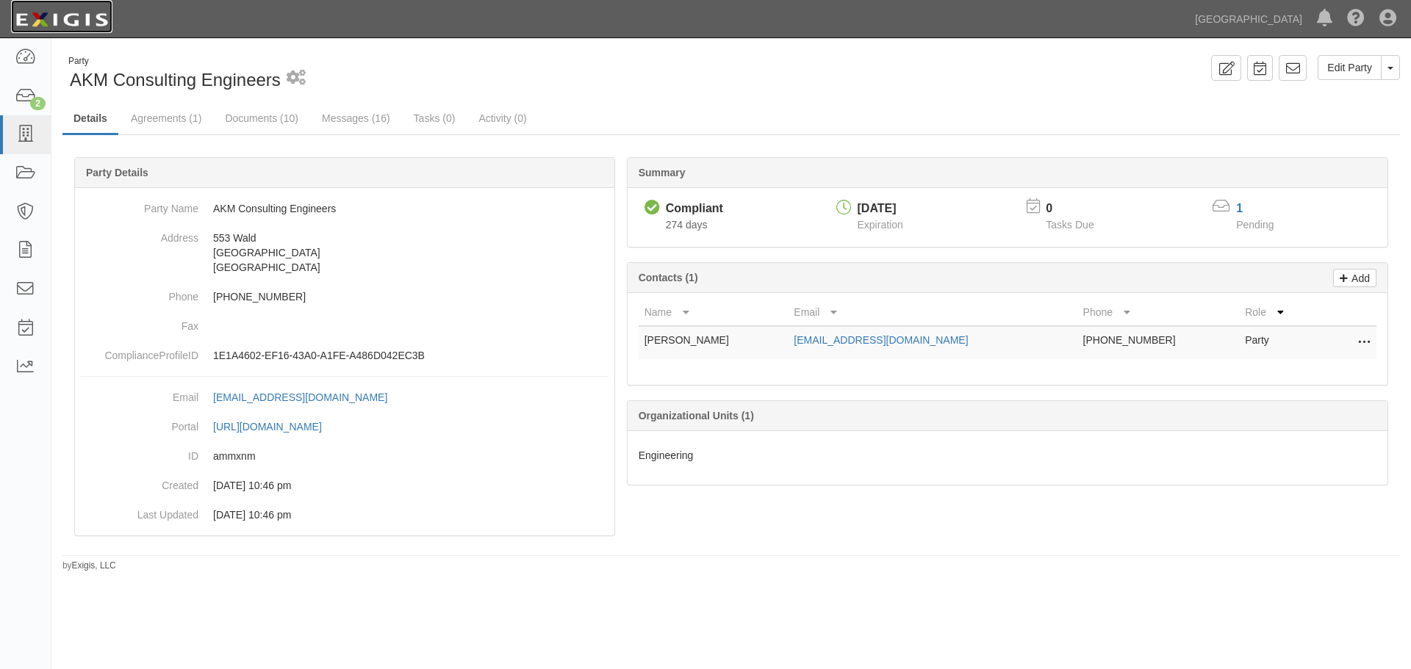
click at [84, 13] on img at bounding box center [61, 20] width 101 height 26
click at [107, 15] on img at bounding box center [61, 20] width 101 height 26
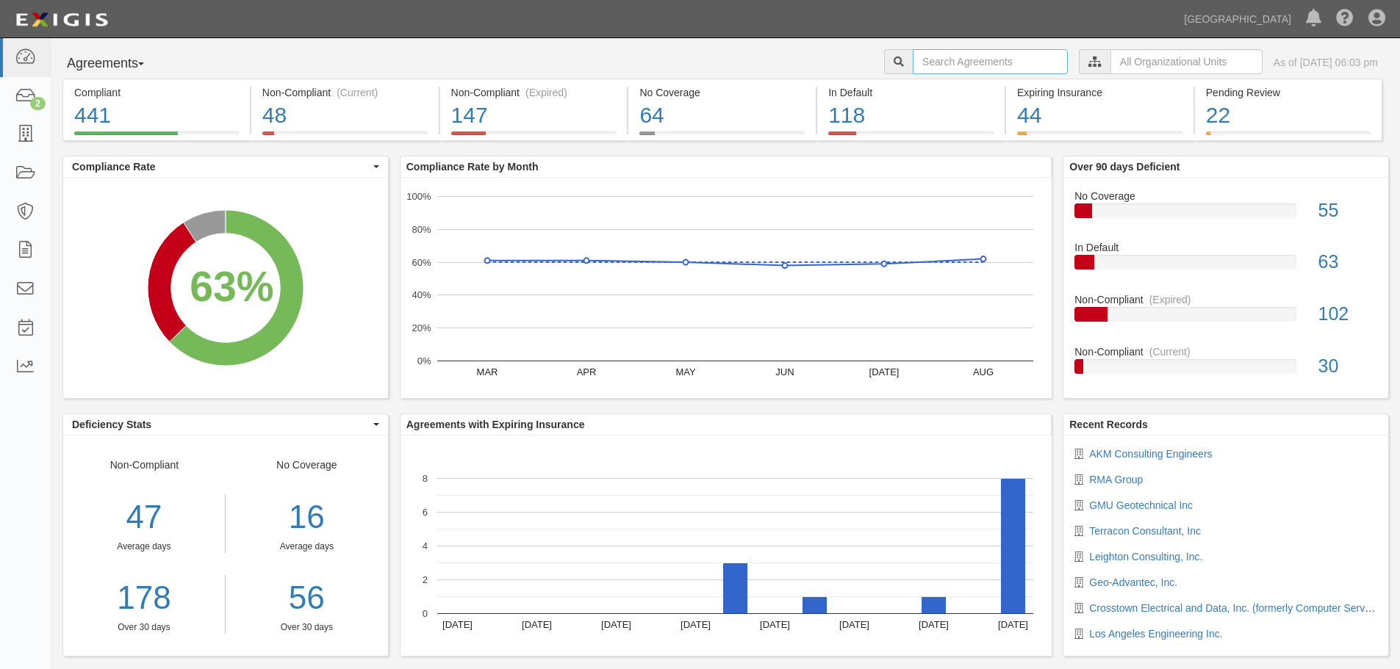
drag, startPoint x: 0, startPoint y: 0, endPoint x: 952, endPoint y: 67, distance: 954.0
click at [952, 67] on input "text" at bounding box center [990, 61] width 155 height 25
type input "A2023-126"
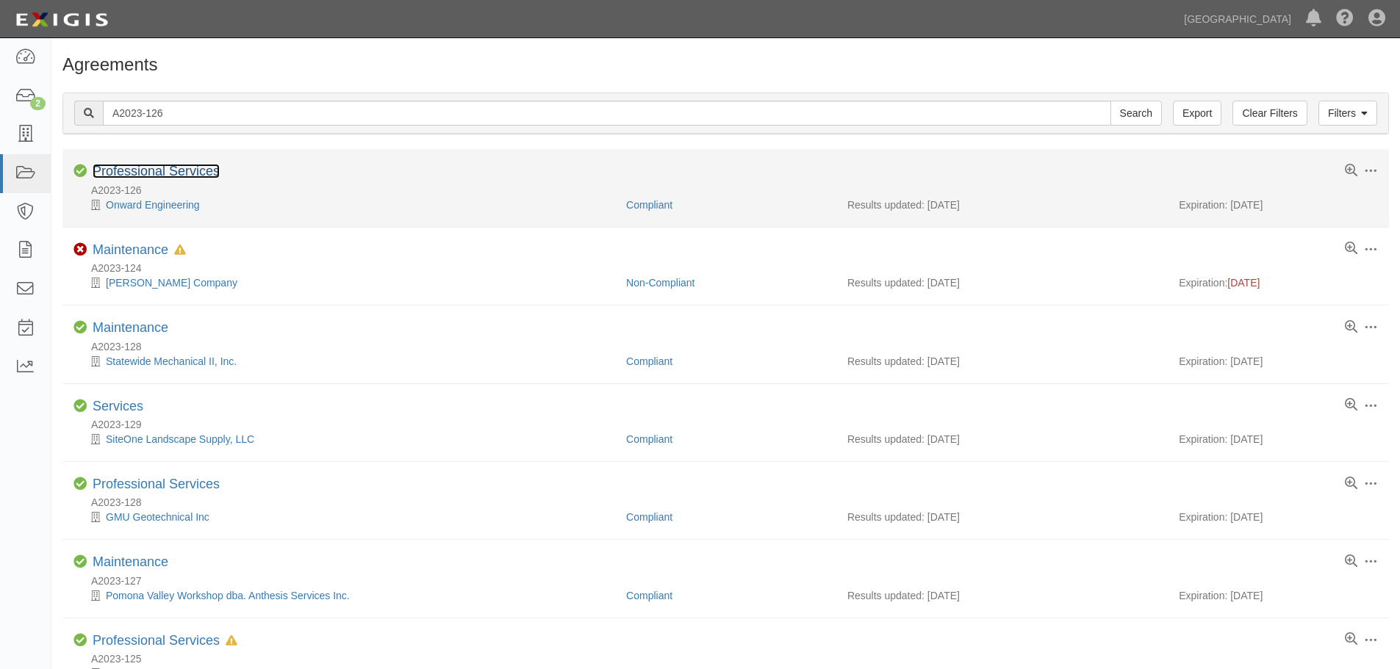
click at [146, 171] on link "Professional Services" at bounding box center [156, 171] width 127 height 15
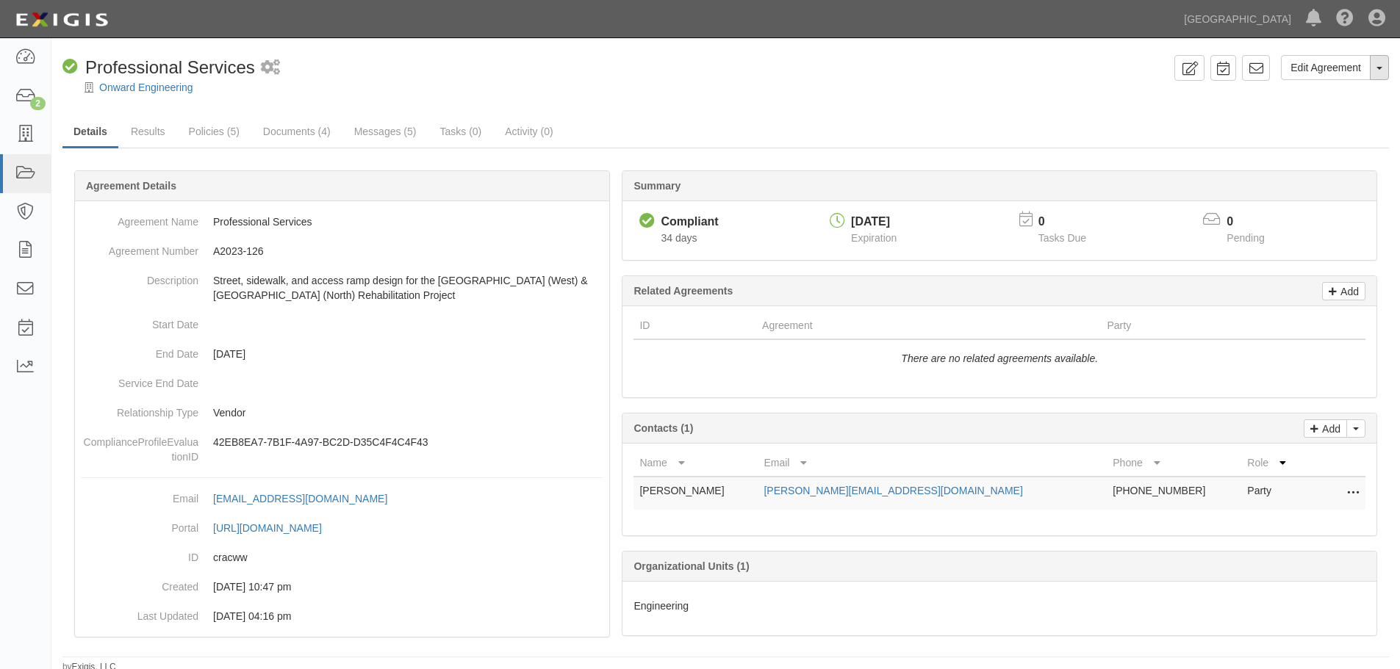
click at [1382, 65] on button "Toggle Agreement Dropdown" at bounding box center [1379, 67] width 19 height 25
click at [1322, 115] on link "Archive Agreement" at bounding box center [1330, 114] width 116 height 19
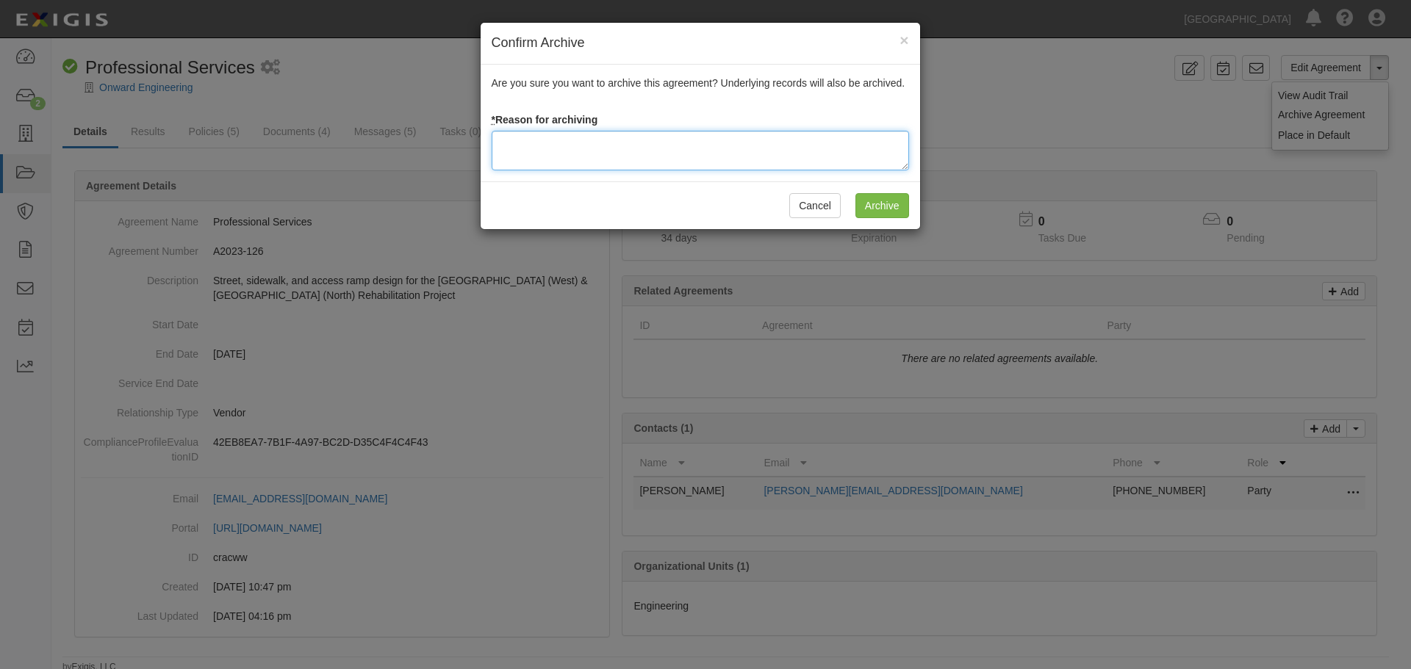
click at [572, 142] on textarea at bounding box center [700, 151] width 417 height 40
paste textarea "Agreement terminated 09/10/2025 - JC"
type textarea "Agreement terminated [DATE] - JC"
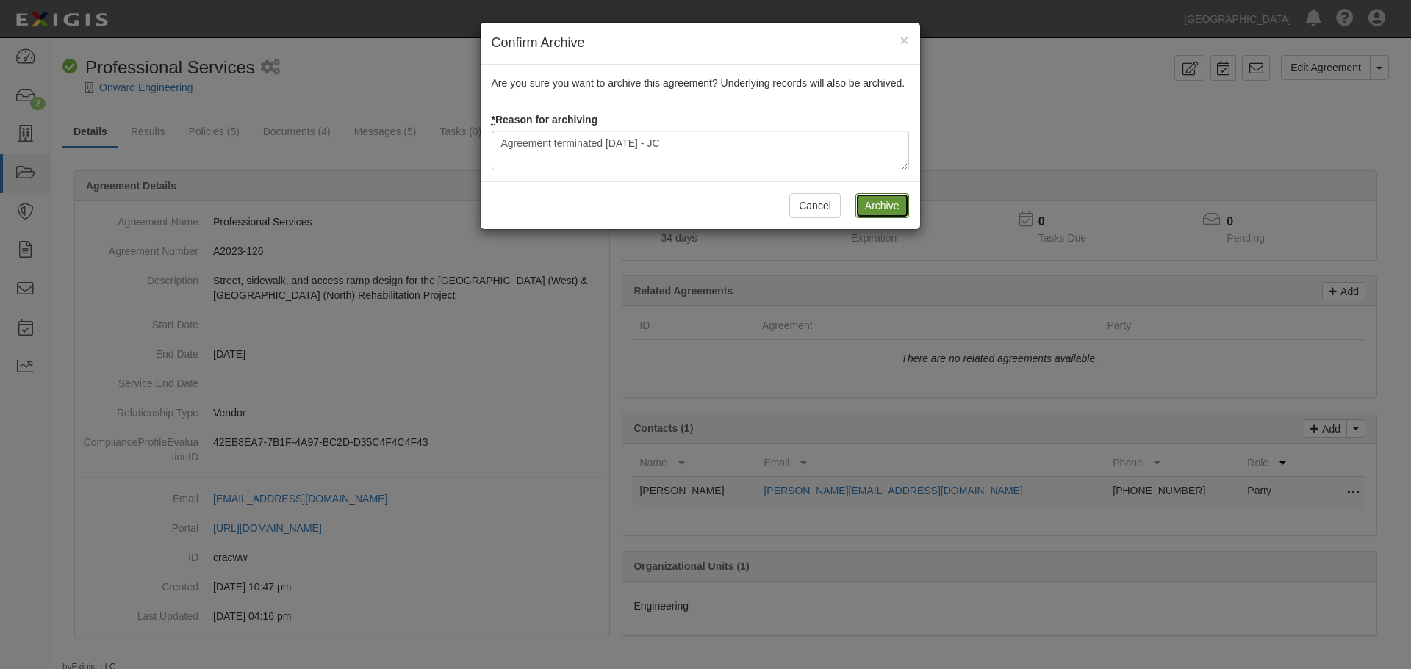
drag, startPoint x: 872, startPoint y: 208, endPoint x: 871, endPoint y: 216, distance: 8.2
click at [874, 208] on input "Archive" at bounding box center [882, 205] width 54 height 25
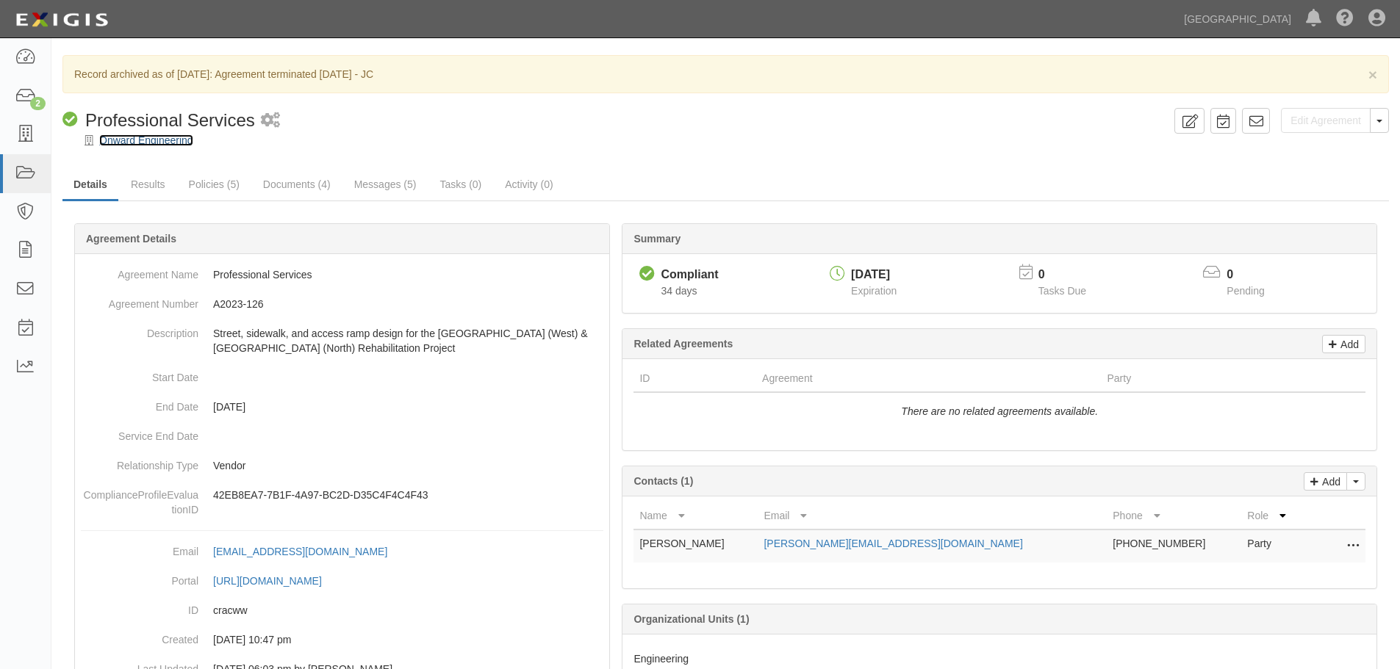
click at [164, 137] on link "Onward Engineering" at bounding box center [146, 140] width 94 height 12
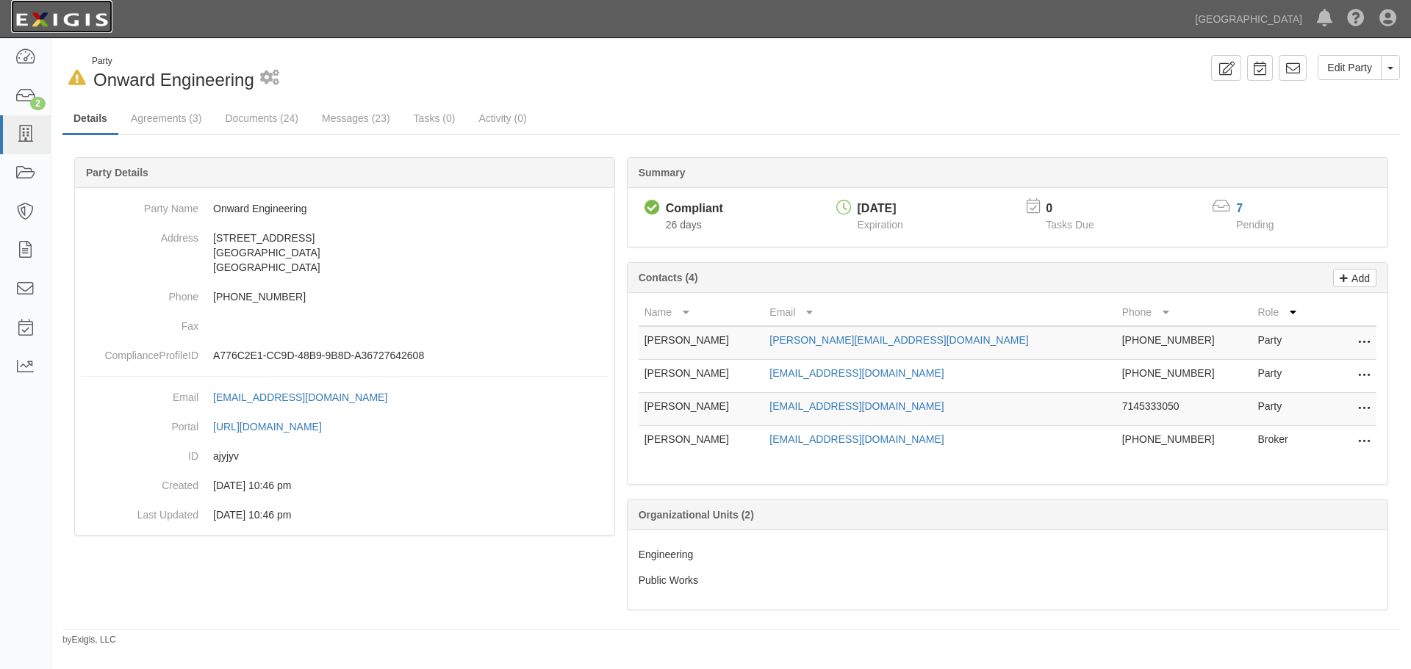
click at [90, 22] on img at bounding box center [61, 20] width 101 height 26
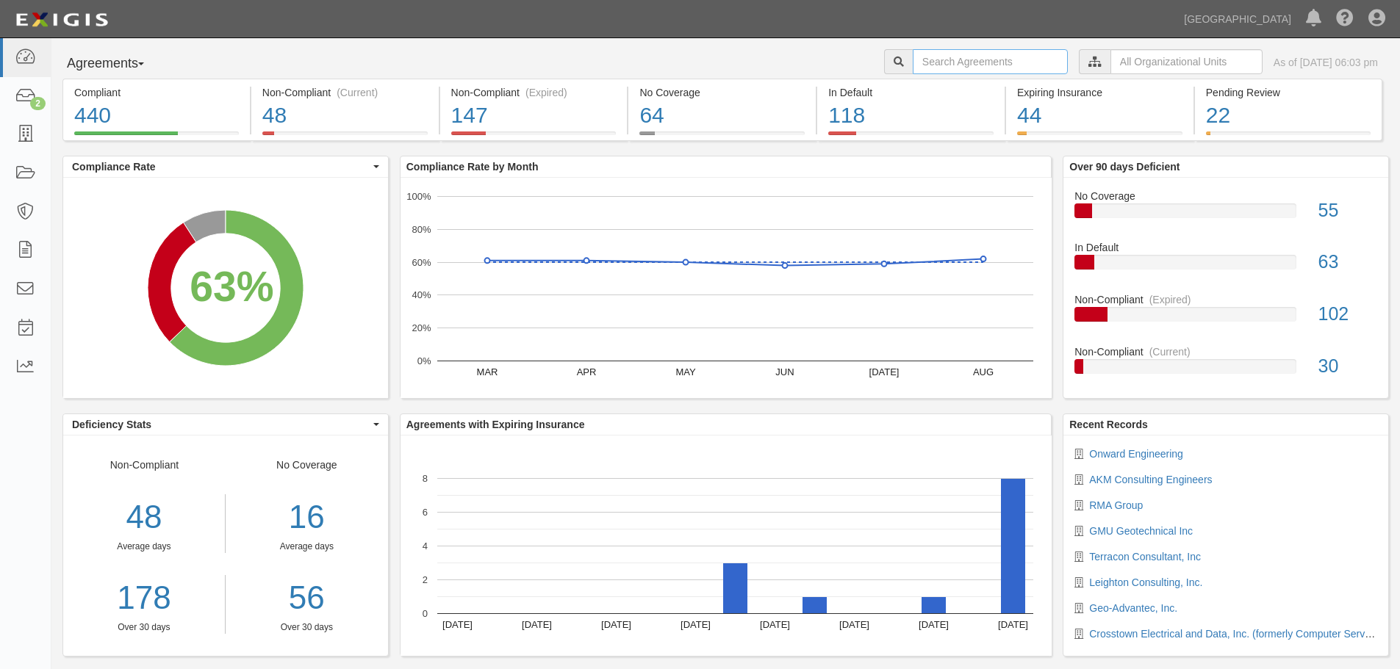
click at [924, 67] on input "text" at bounding box center [990, 61] width 155 height 25
type input "A2025-057"
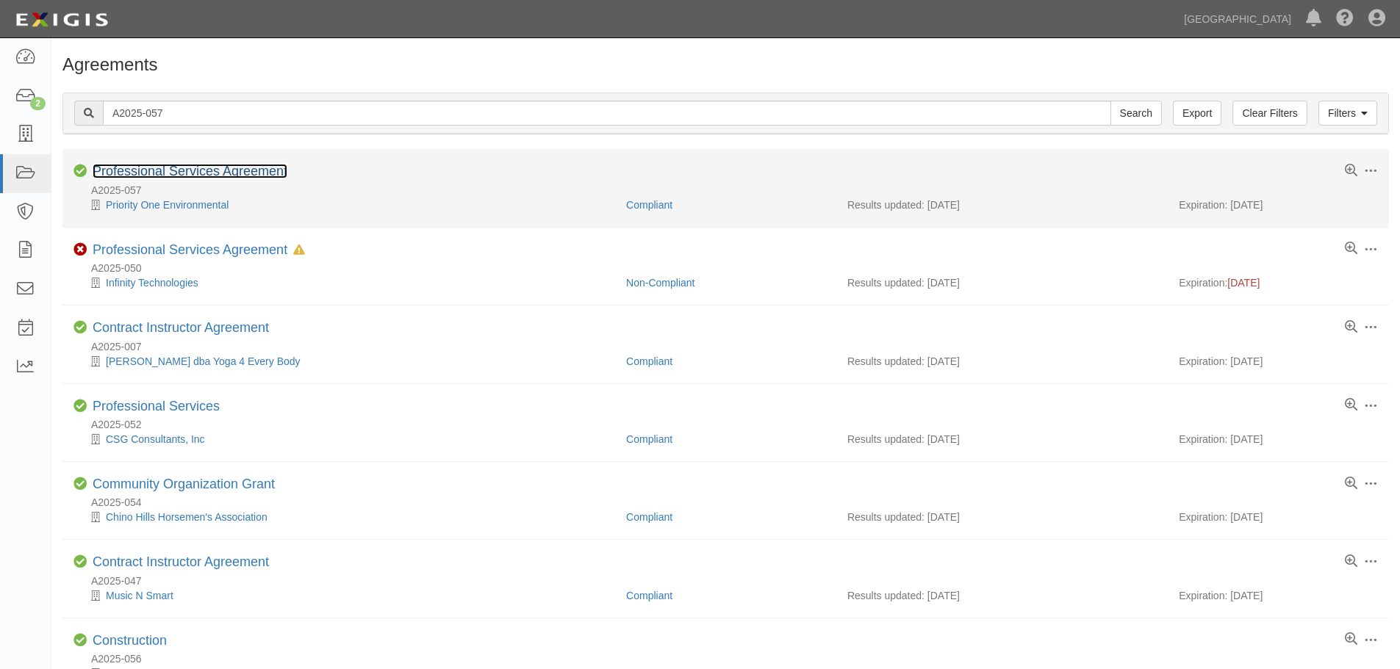
click at [211, 176] on link "Professional Services Agreement" at bounding box center [190, 171] width 195 height 15
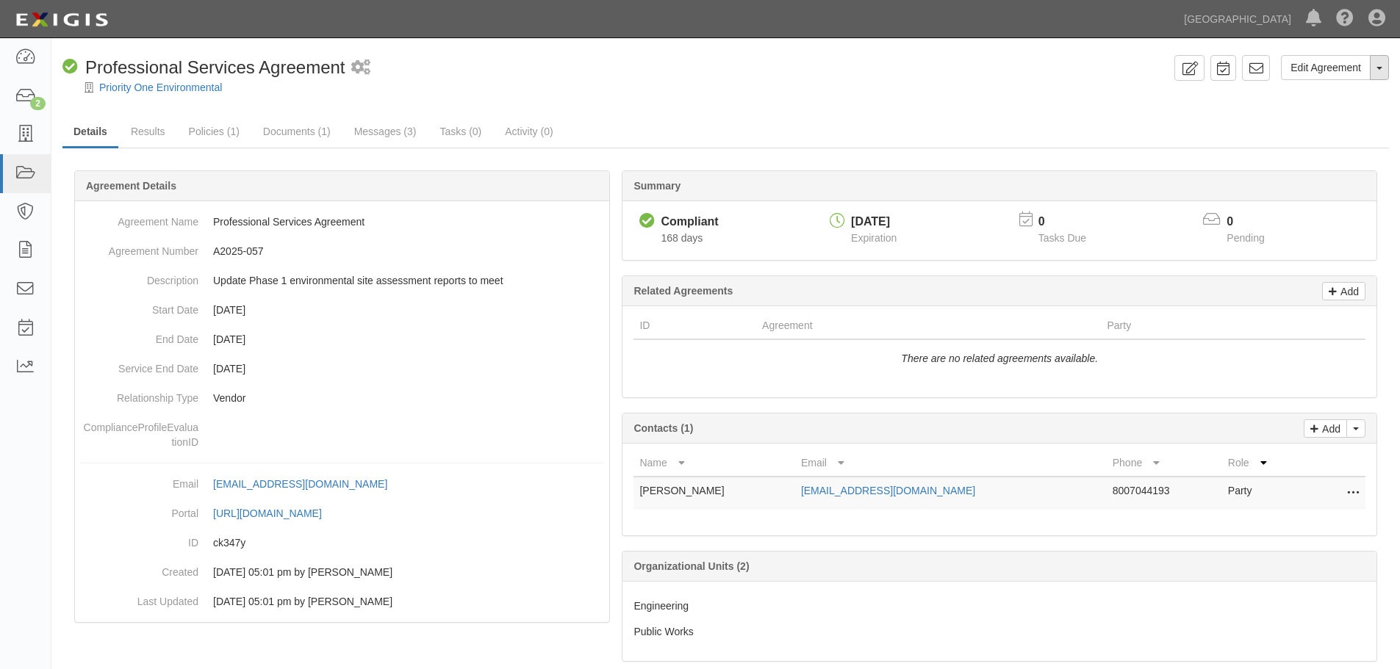
click at [1378, 71] on button "Toggle Agreement Dropdown" at bounding box center [1379, 67] width 19 height 25
click at [1316, 116] on link "Archive Agreement" at bounding box center [1330, 114] width 116 height 19
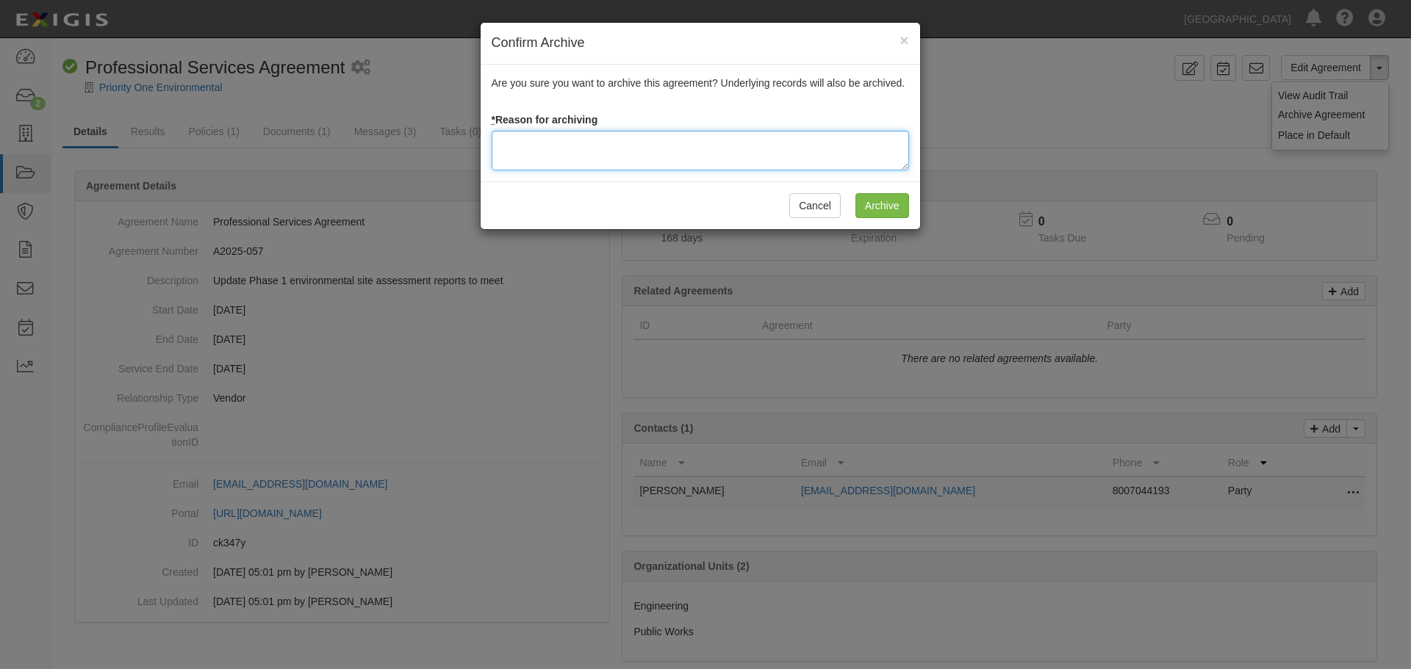
click at [663, 154] on textarea at bounding box center [700, 151] width 417 height 40
paste textarea "Agreement terminated [DATE] - JC"
type textarea "Agreement terminated [DATE] - JC"
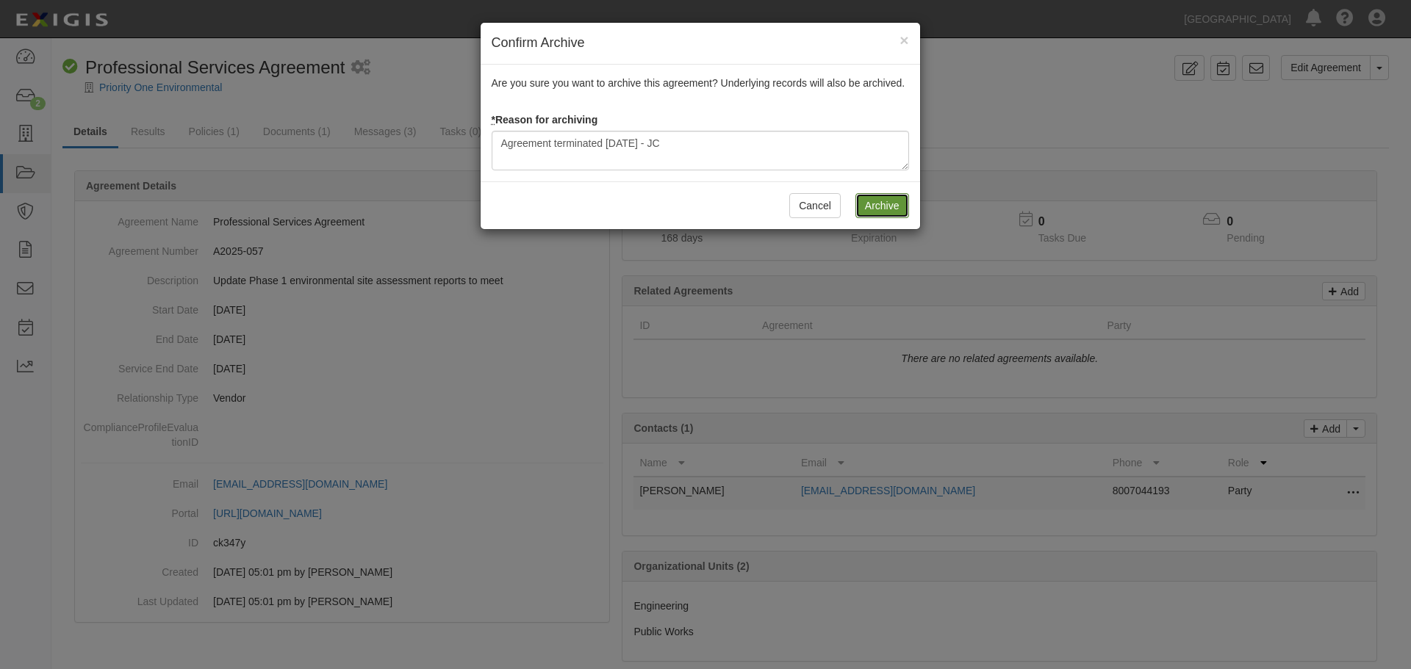
click at [873, 209] on input "Archive" at bounding box center [882, 205] width 54 height 25
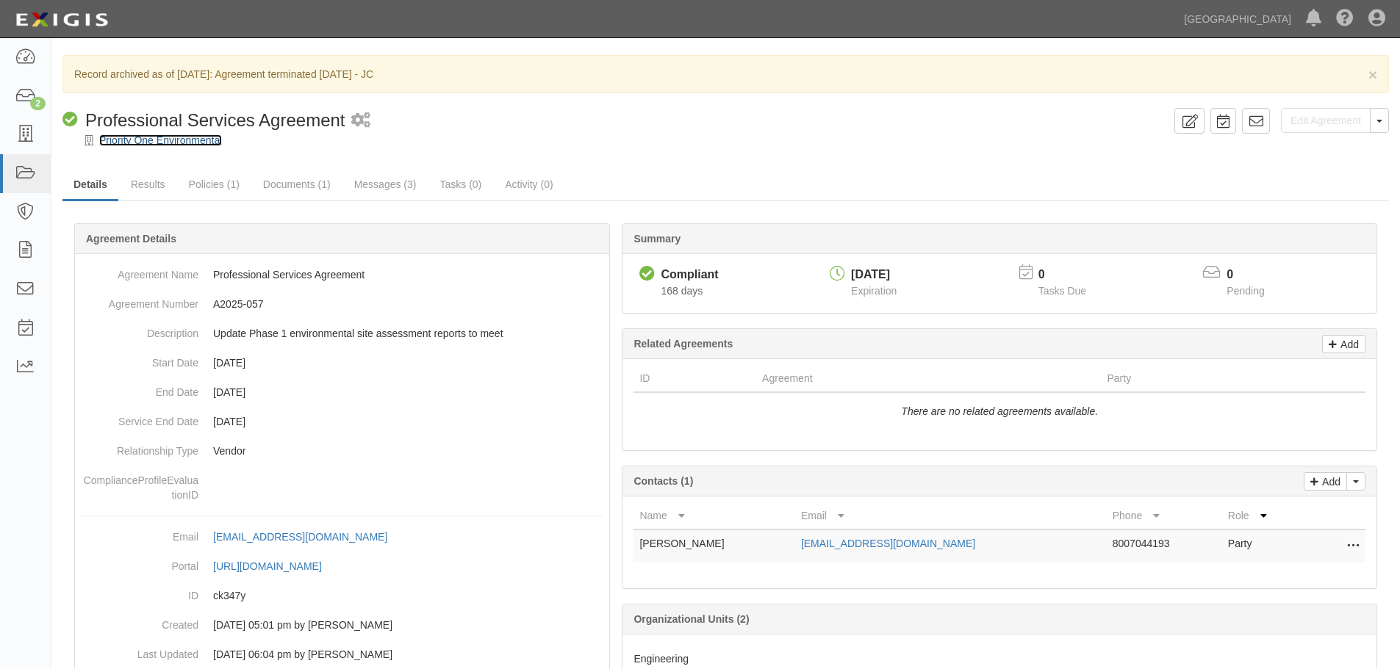
click at [181, 136] on link "Priority One Environmental" at bounding box center [160, 140] width 123 height 12
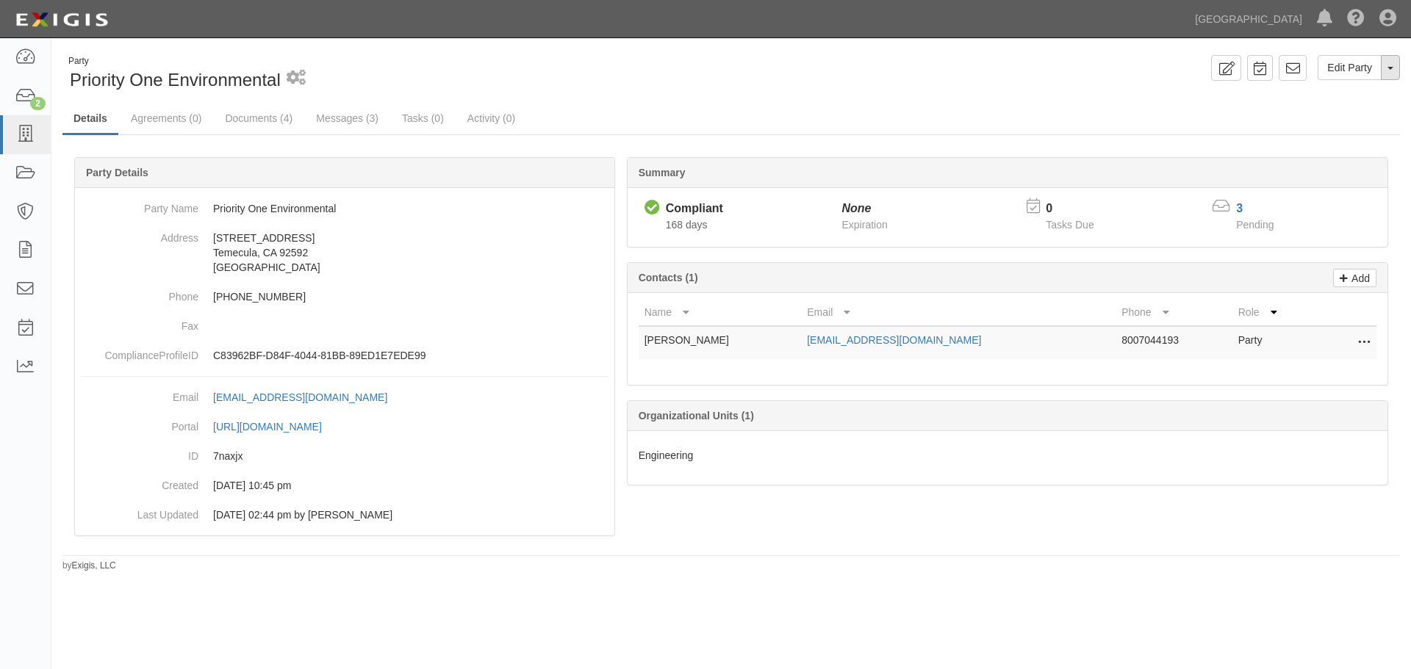
click at [1393, 76] on button "Toggle Party Dropdown" at bounding box center [1390, 67] width 19 height 25
click at [1358, 114] on link "Archive Party" at bounding box center [1341, 114] width 116 height 19
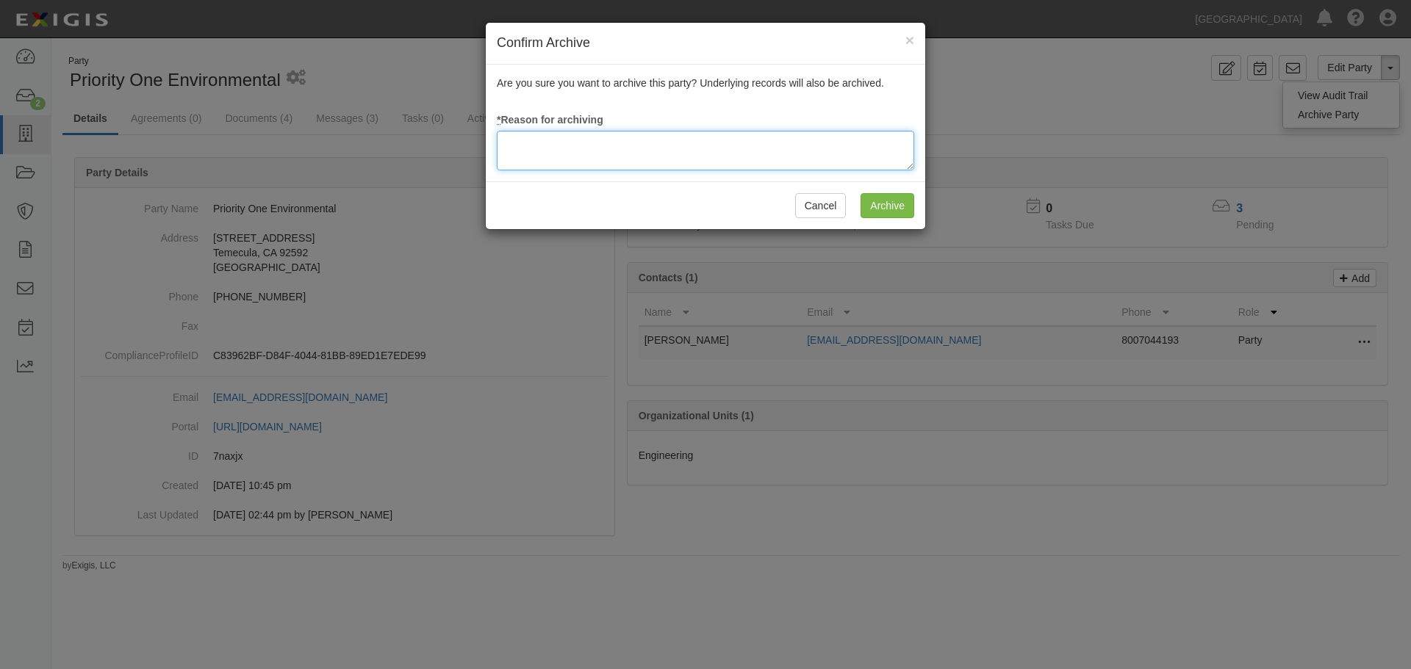
click at [581, 160] on textarea at bounding box center [705, 151] width 417 height 40
paste textarea "Agreement terminated [DATE] - JC"
type textarea "Agreement terminated [DATE] - JC"
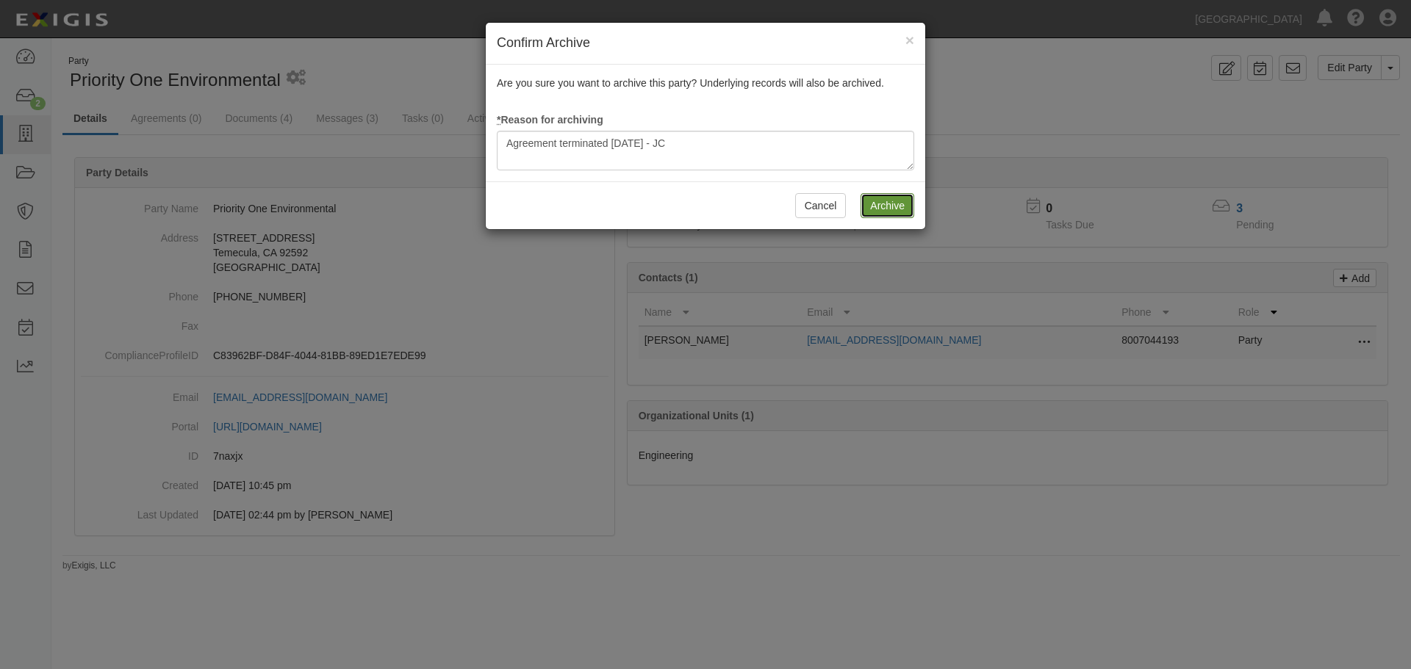
click at [889, 195] on input "Archive" at bounding box center [888, 205] width 54 height 25
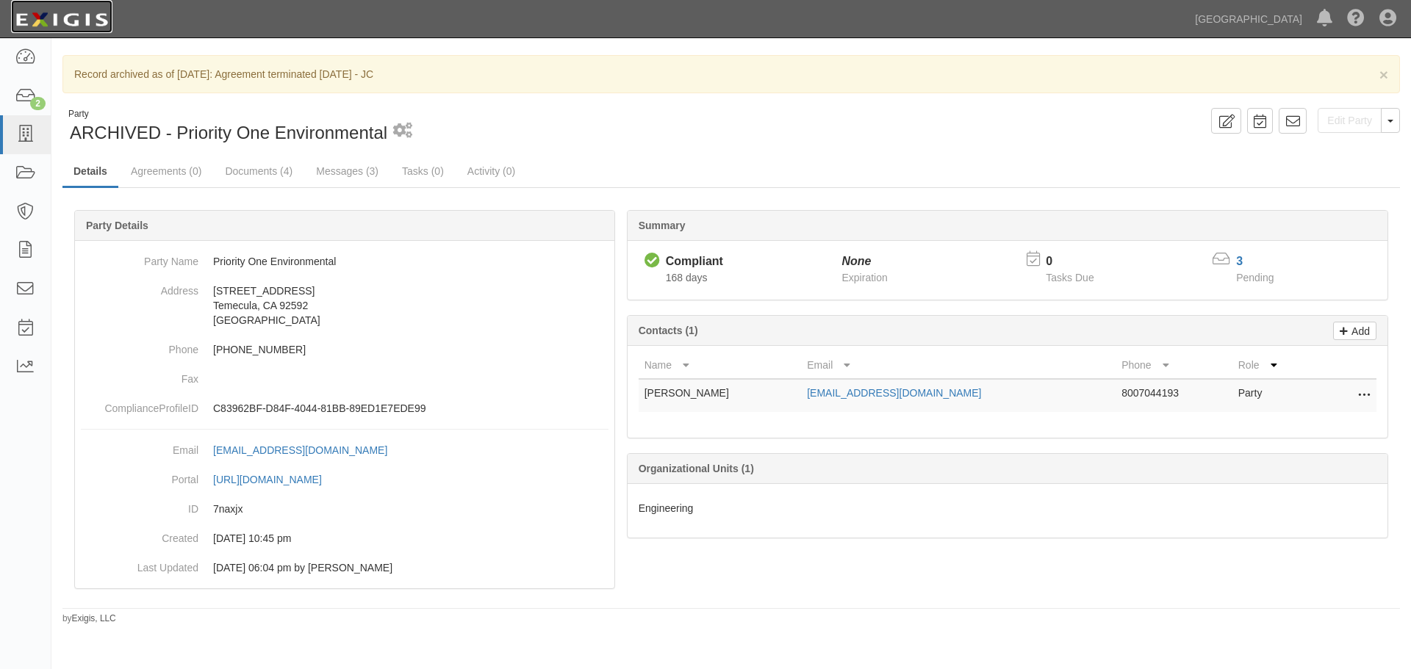
click at [74, 18] on img at bounding box center [61, 20] width 101 height 26
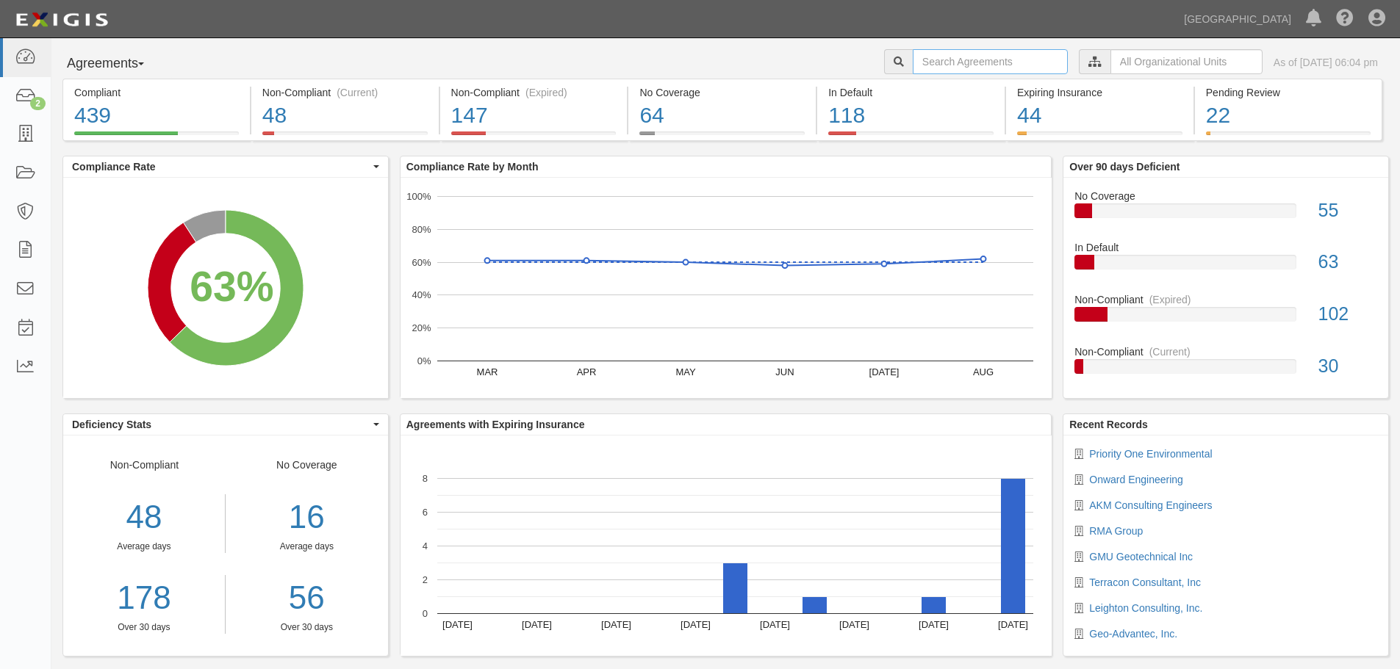
click at [947, 52] on input "text" at bounding box center [990, 61] width 155 height 25
type input "A2023-141"
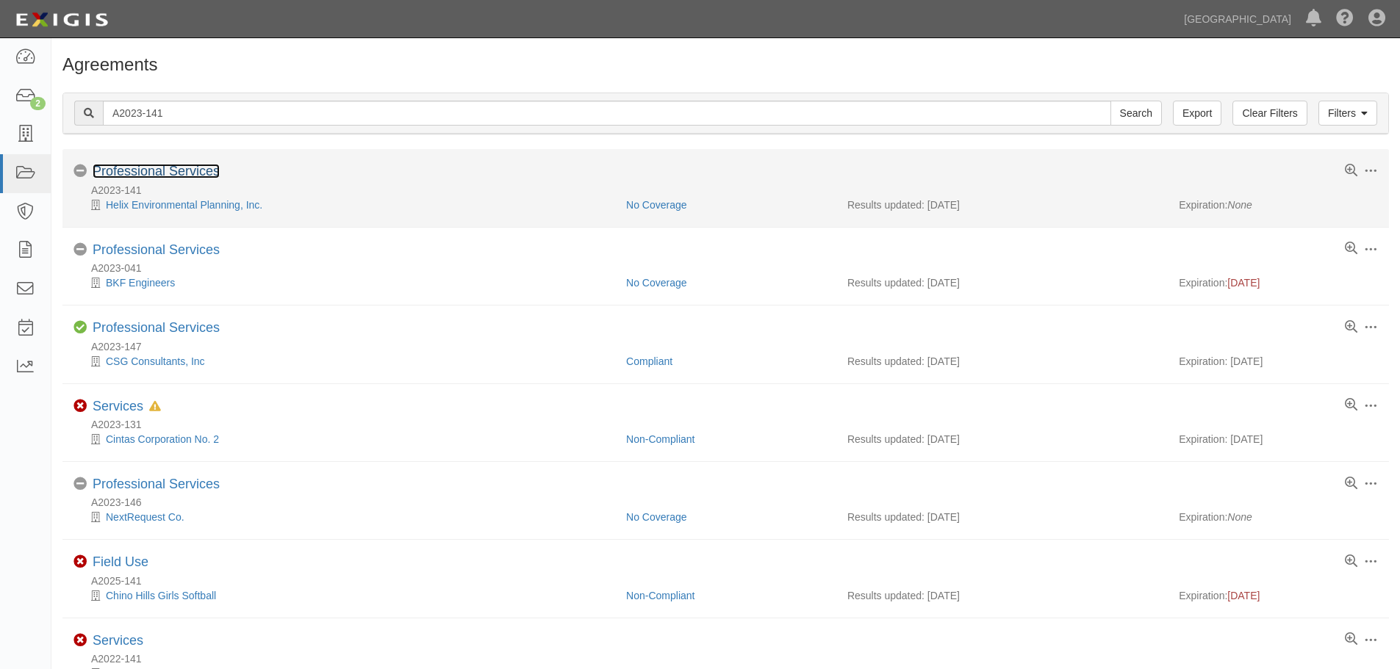
click at [205, 173] on link "Professional Services" at bounding box center [156, 171] width 127 height 15
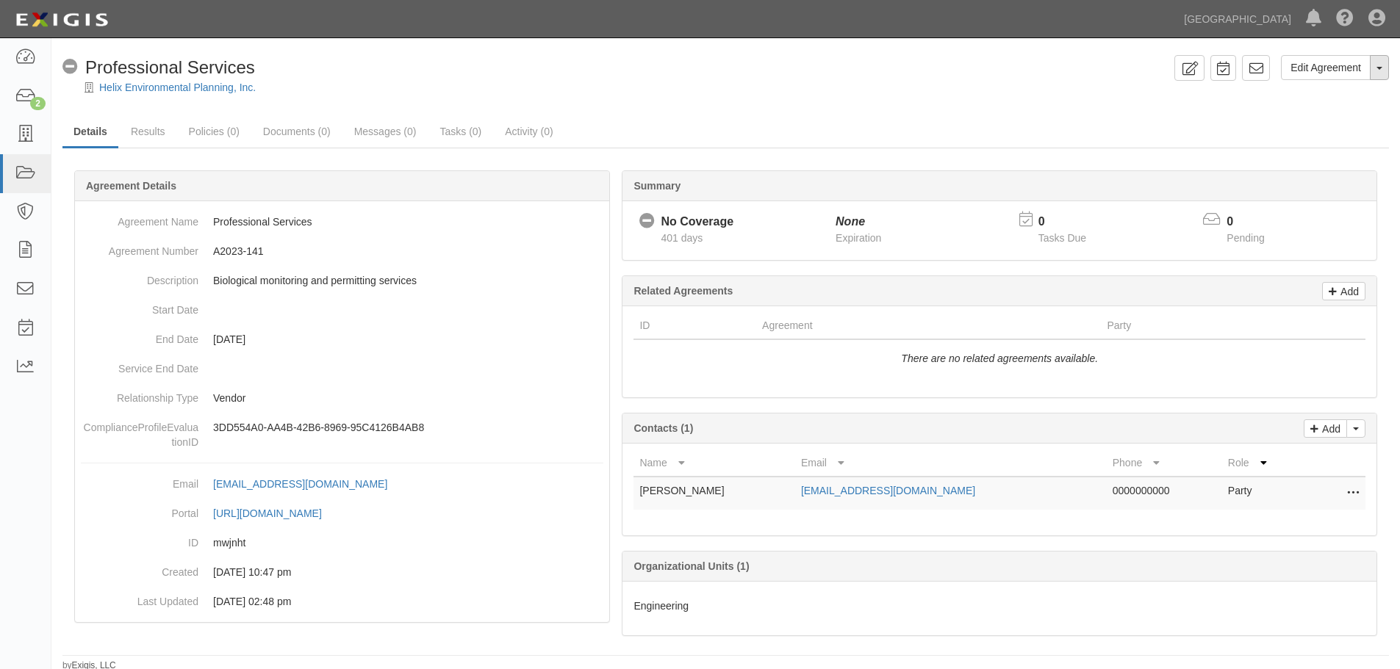
click at [1370, 71] on button "Toggle Agreement Dropdown" at bounding box center [1379, 67] width 19 height 25
click at [1334, 115] on link "Archive Agreement" at bounding box center [1330, 114] width 116 height 19
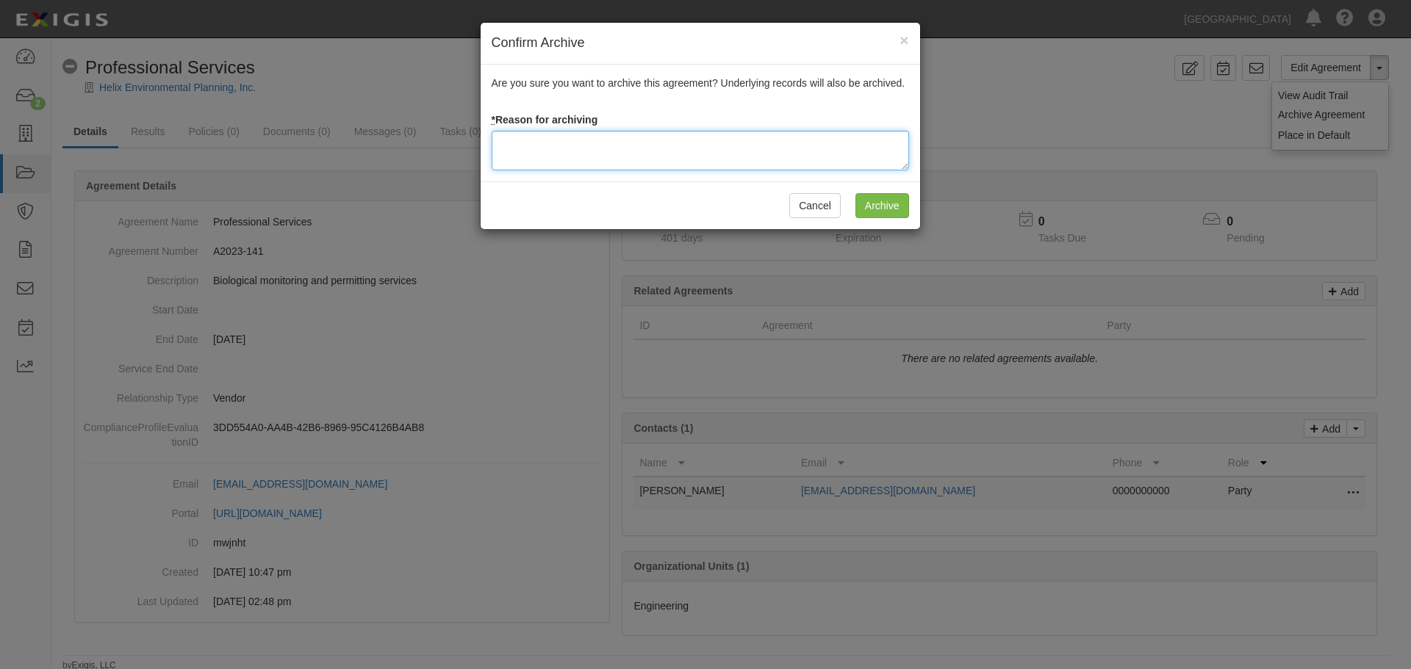
click at [719, 148] on textarea at bounding box center [700, 151] width 417 height 40
paste textarea "Agreement terminated [DATE] - JC"
type textarea "Agreement terminated [DATE] - JC"
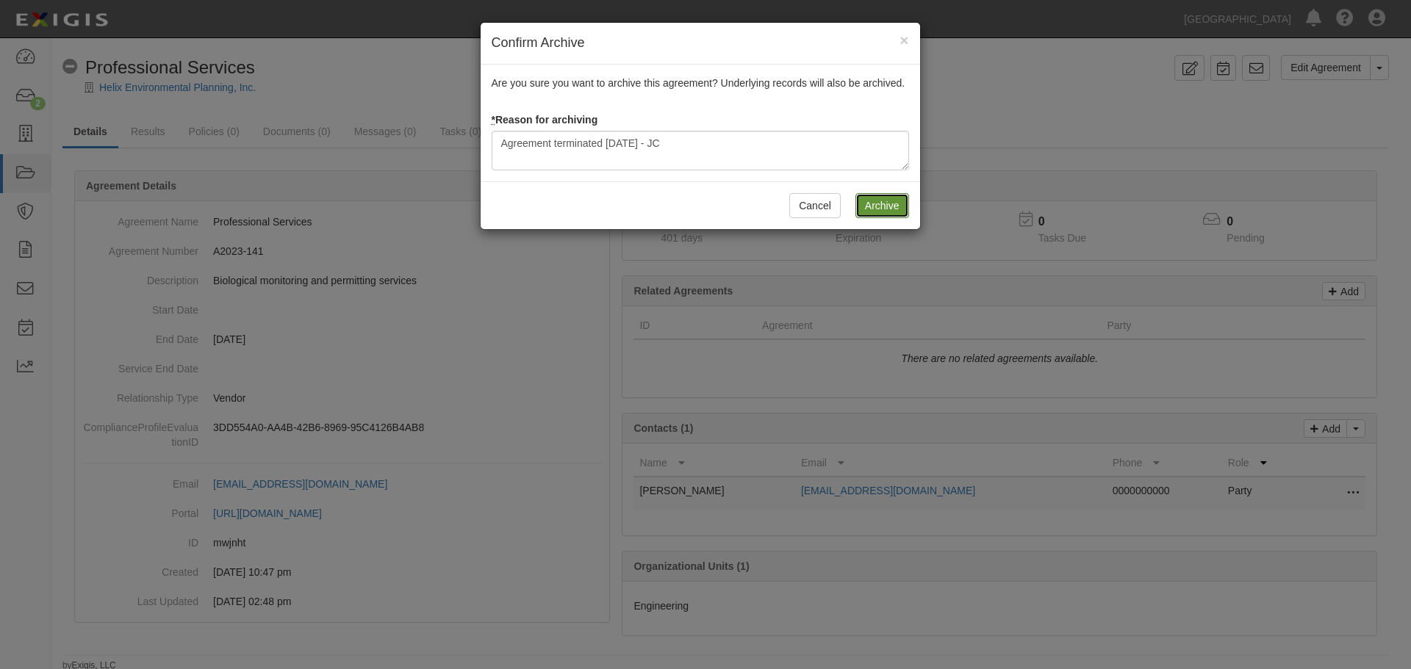
click at [900, 214] on input "Archive" at bounding box center [882, 205] width 54 height 25
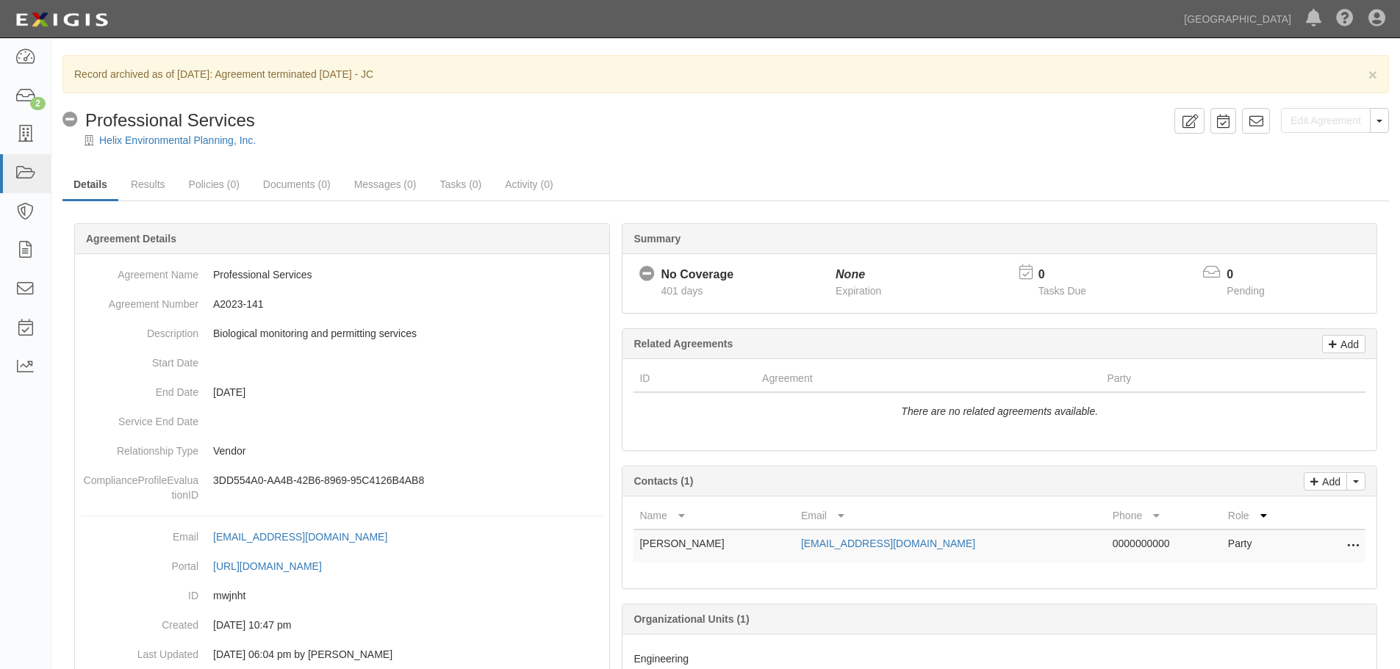
click at [244, 148] on div at bounding box center [725, 153] width 1348 height 11
click at [237, 143] on link "Helix Environmental Planning, Inc." at bounding box center [177, 140] width 157 height 12
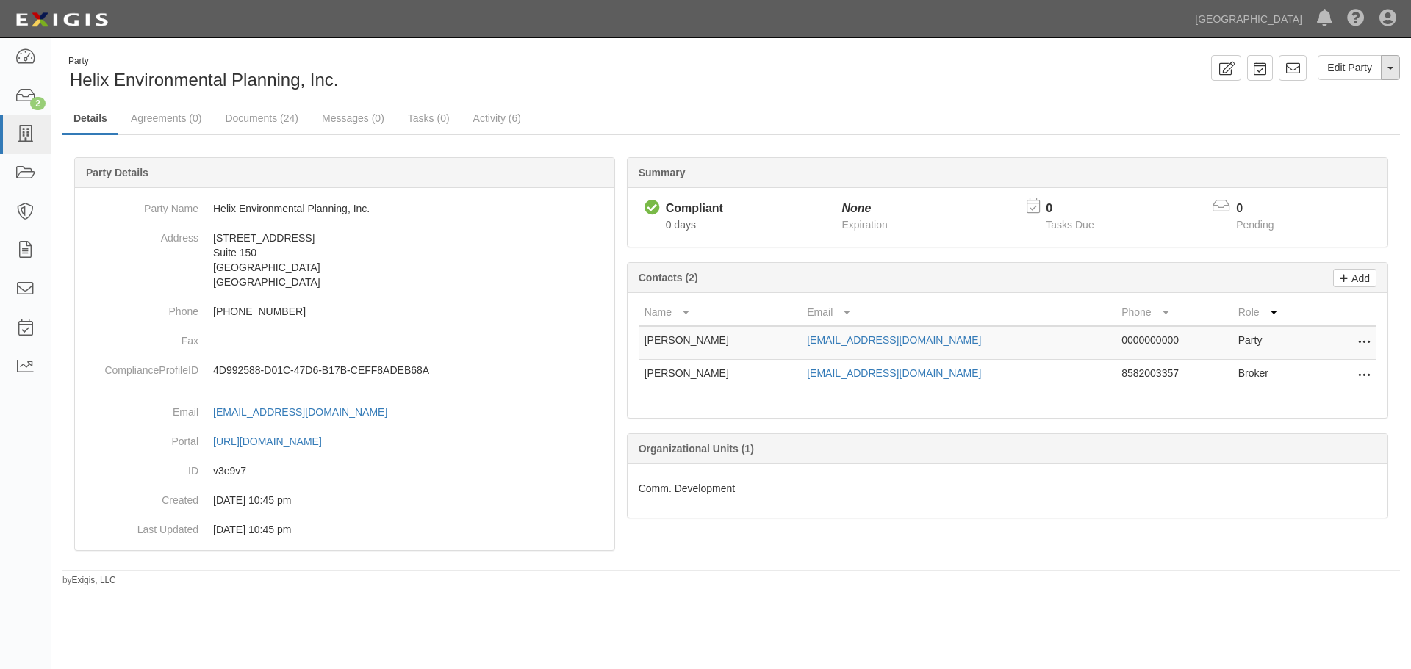
click at [1397, 76] on button "Toggle Party Dropdown" at bounding box center [1390, 67] width 19 height 25
click at [1330, 122] on link "Archive Party" at bounding box center [1341, 114] width 116 height 19
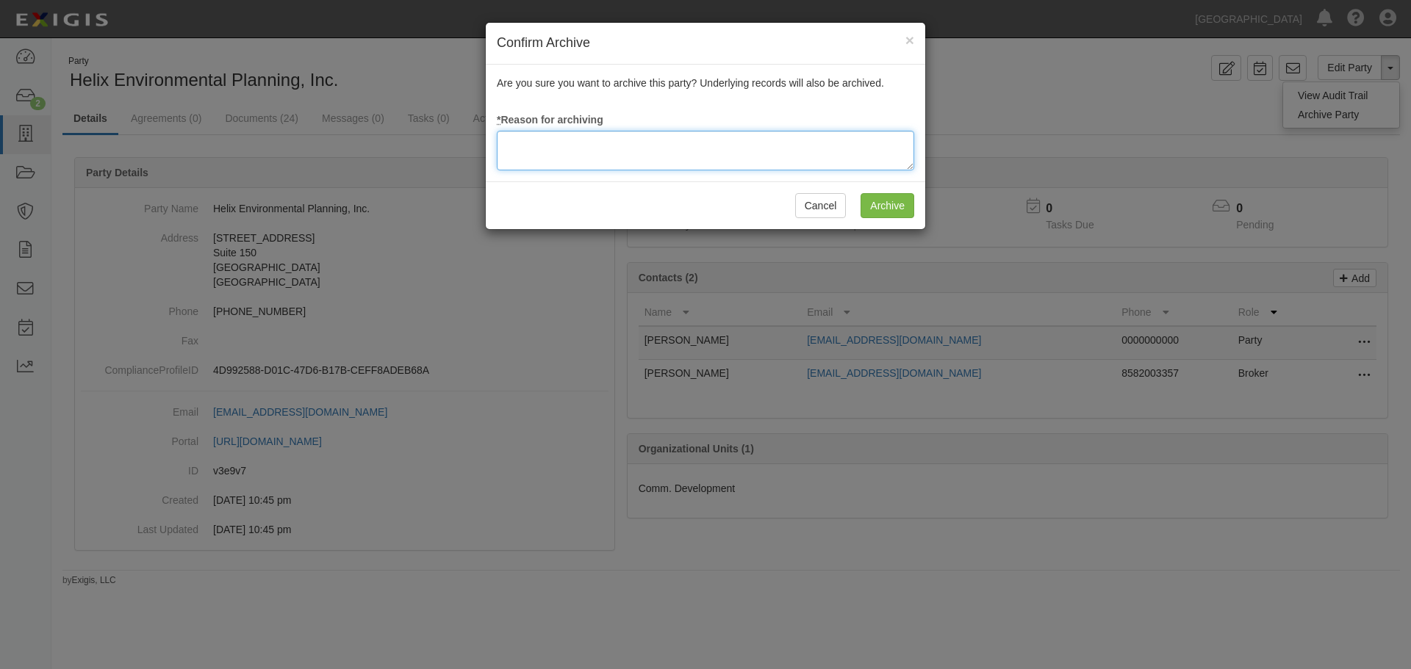
click at [550, 154] on textarea at bounding box center [705, 151] width 417 height 40
paste textarea "Agreement terminated [DATE] - JC"
type textarea "Agreement terminated [DATE] - JC"
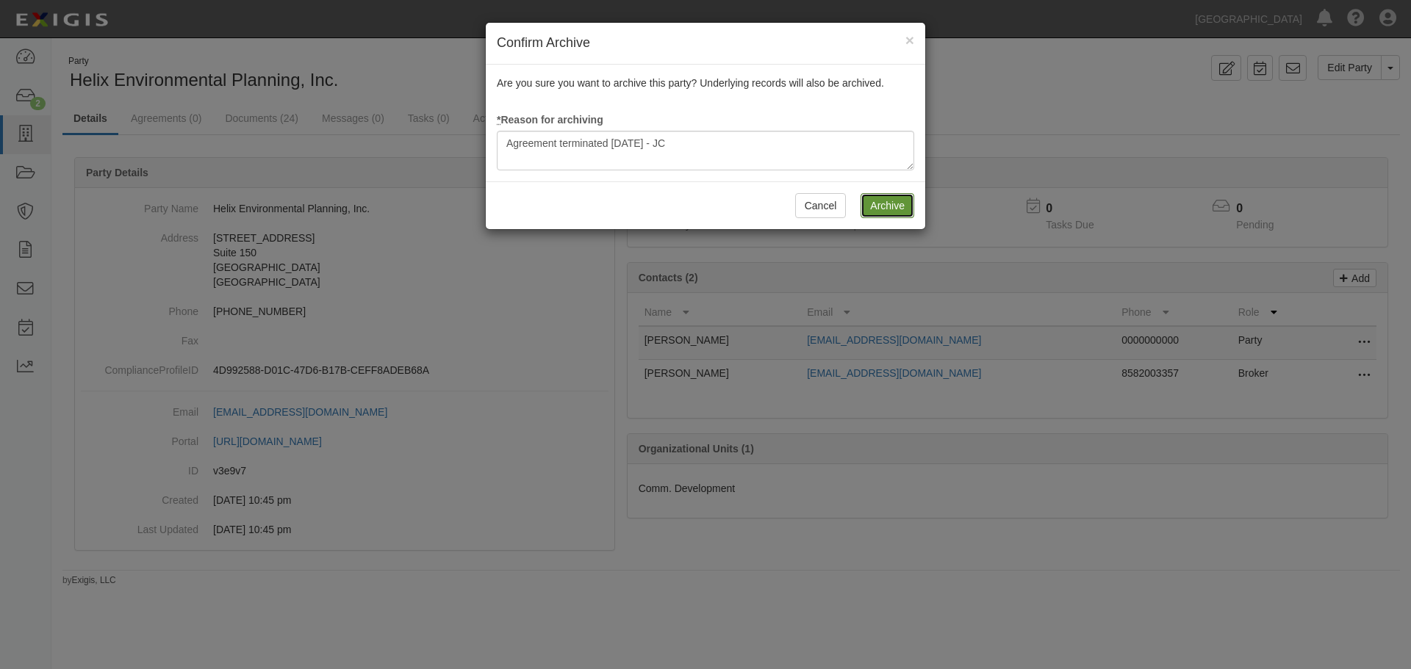
click at [882, 206] on input "Archive" at bounding box center [888, 205] width 54 height 25
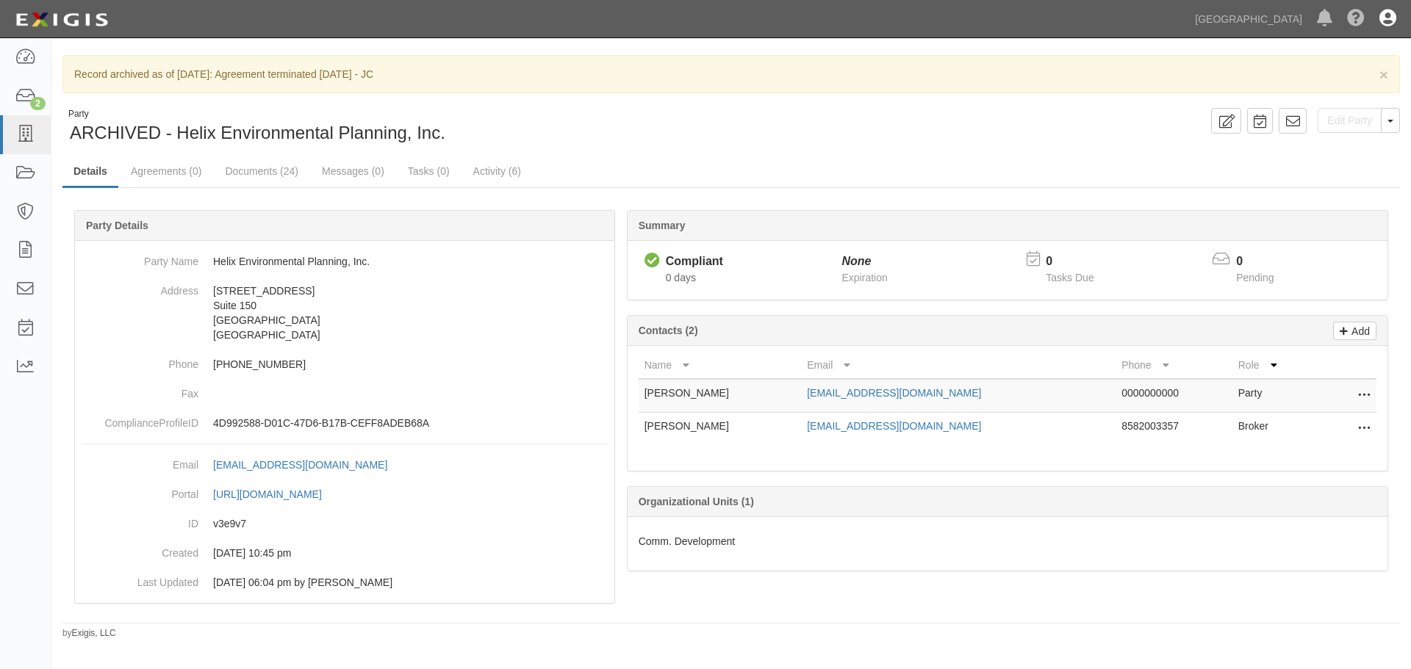
click at [1390, 15] on icon at bounding box center [1387, 19] width 17 height 18
click at [1329, 88] on link "Sign Out" at bounding box center [1345, 85] width 116 height 29
